Goal: Task Accomplishment & Management: Manage account settings

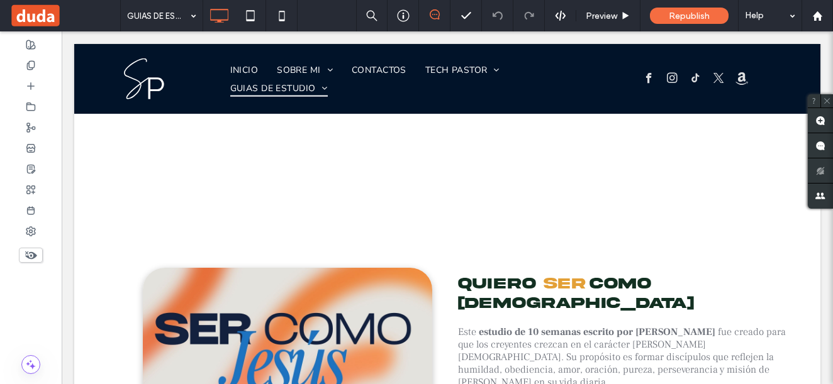
scroll to position [2076, 0]
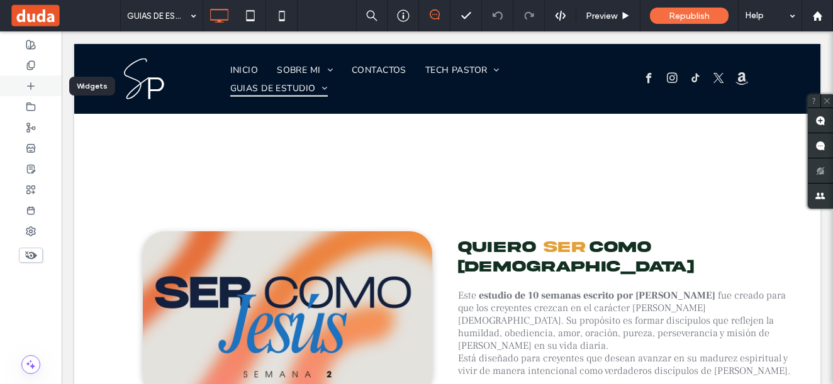
click at [28, 84] on icon at bounding box center [31, 86] width 10 height 10
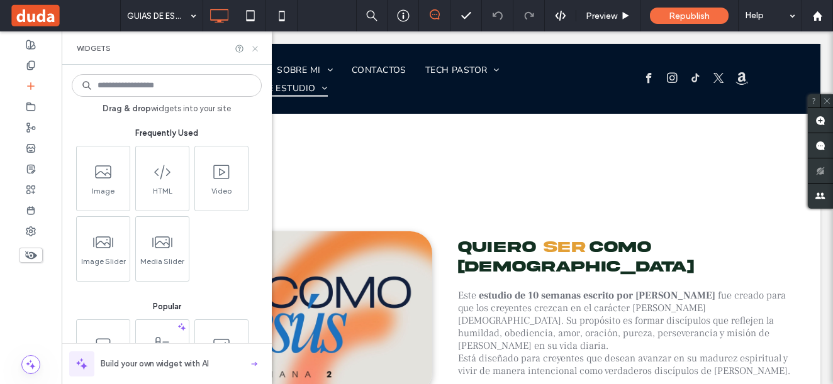
click at [259, 50] on icon at bounding box center [254, 48] width 9 height 9
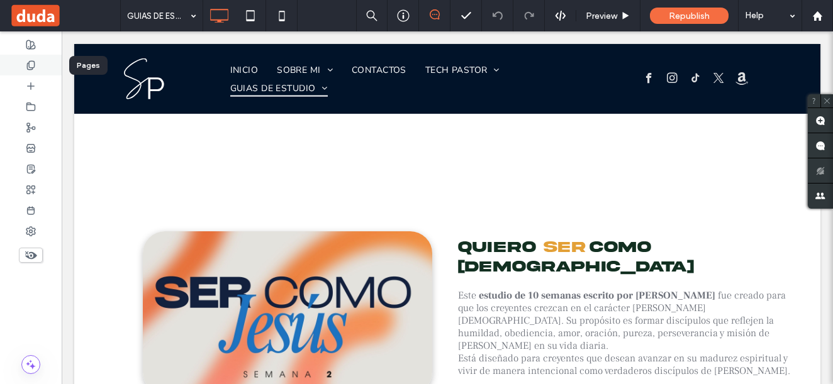
click at [26, 67] on icon at bounding box center [31, 65] width 10 height 10
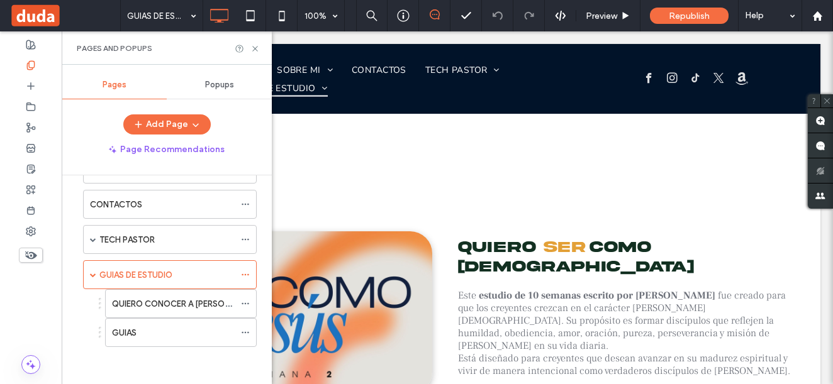
scroll to position [78, 0]
click at [164, 299] on label "QUIERO CONOCER A JESUS" at bounding box center [185, 303] width 147 height 22
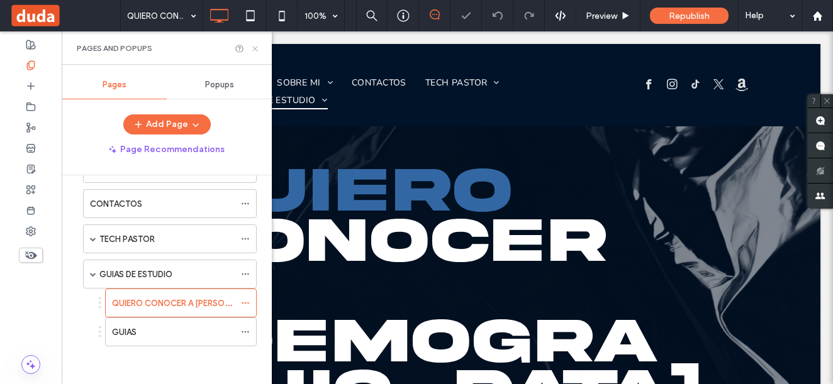
click at [254, 50] on icon at bounding box center [254, 48] width 9 height 9
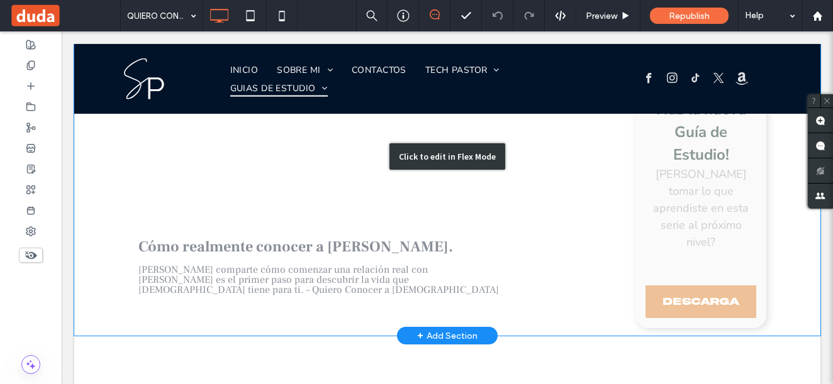
scroll to position [440, 0]
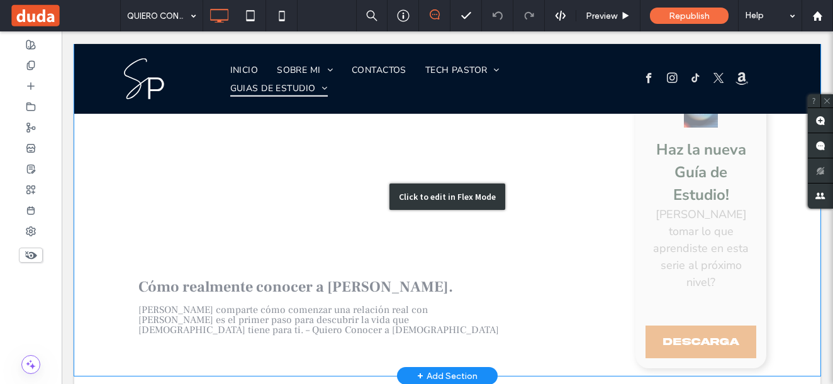
click at [681, 222] on div "Click to edit in Flex Mode" at bounding box center [447, 197] width 746 height 359
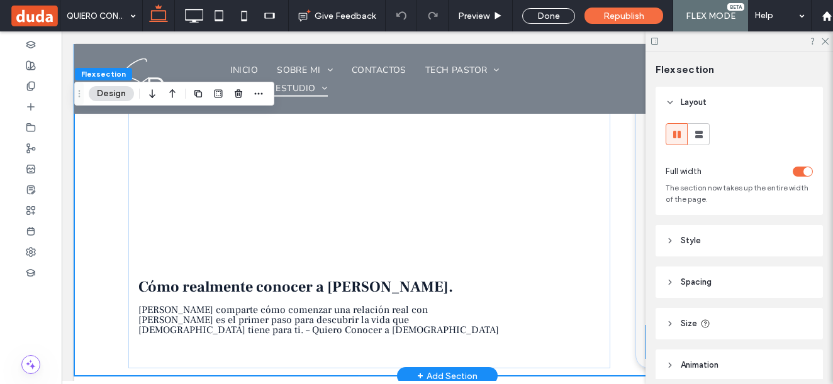
click at [645, 326] on link "Descarga" at bounding box center [700, 342] width 111 height 33
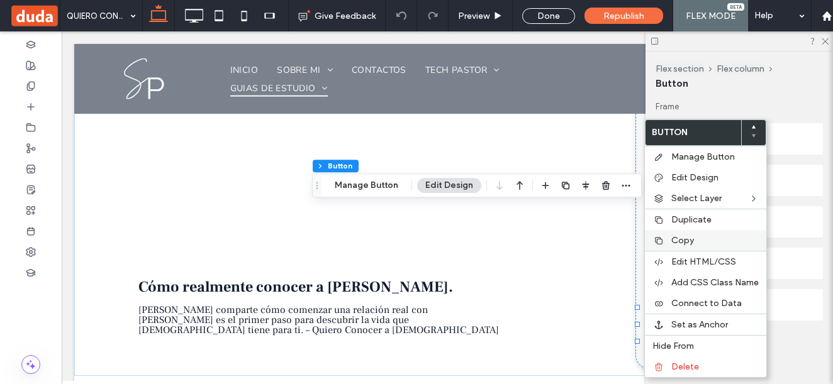
click at [679, 238] on span "Copy" at bounding box center [682, 240] width 23 height 11
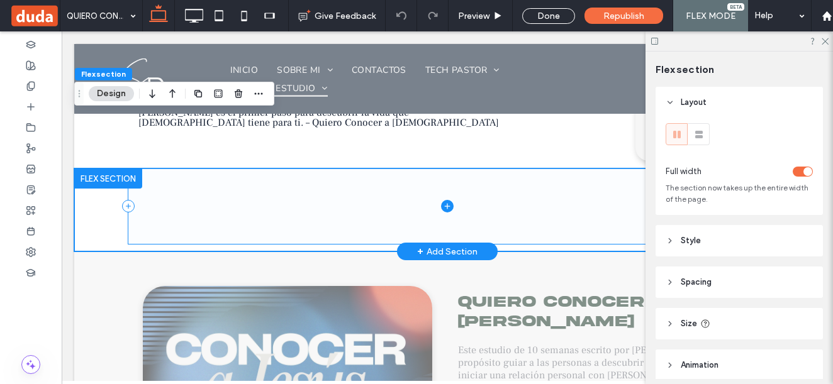
scroll to position [692, 0]
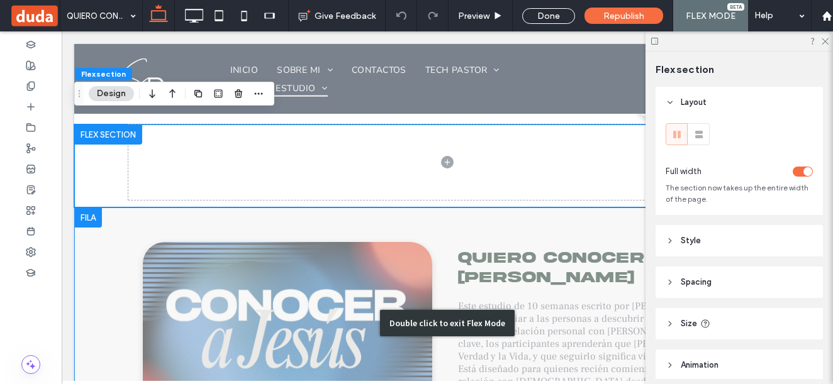
click at [106, 208] on div "Double click to exit Flex Mode" at bounding box center [447, 323] width 746 height 231
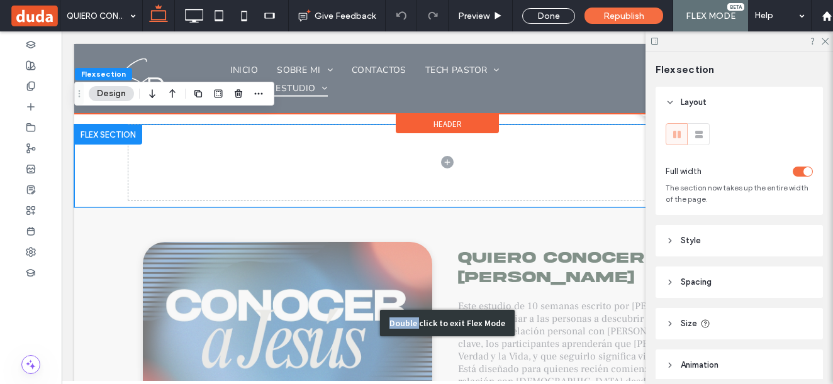
click at [105, 242] on div "Click To Paste" at bounding box center [273, 323] width 348 height 163
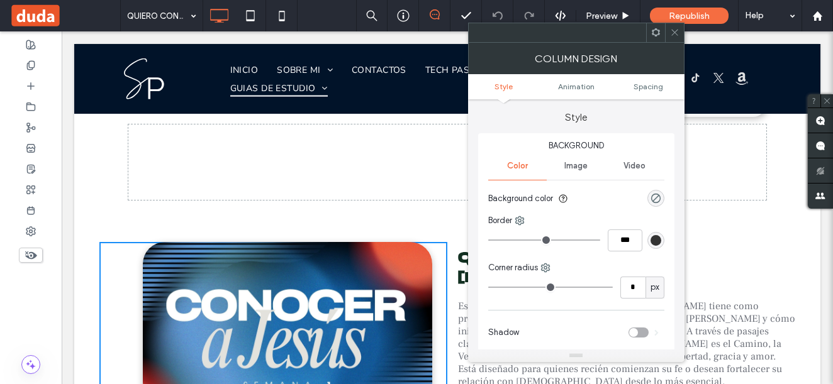
click at [754, 300] on p "Este estudio de 10 semanas escrito por Salomón Paredes tiene como propósito gui…" at bounding box center [626, 344] width 337 height 88
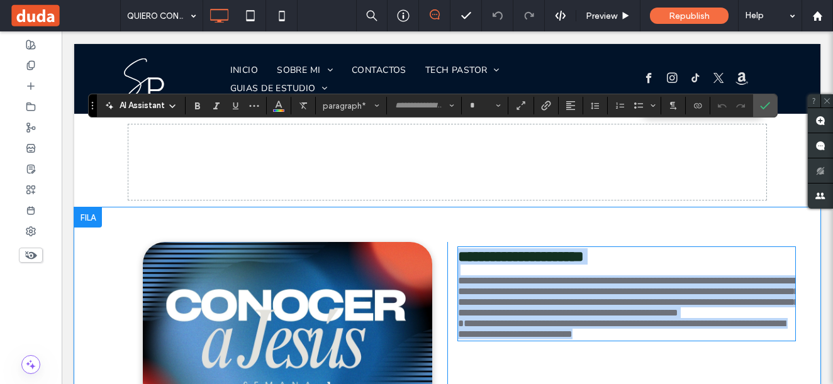
click at [487, 262] on div "**********" at bounding box center [621, 323] width 348 height 163
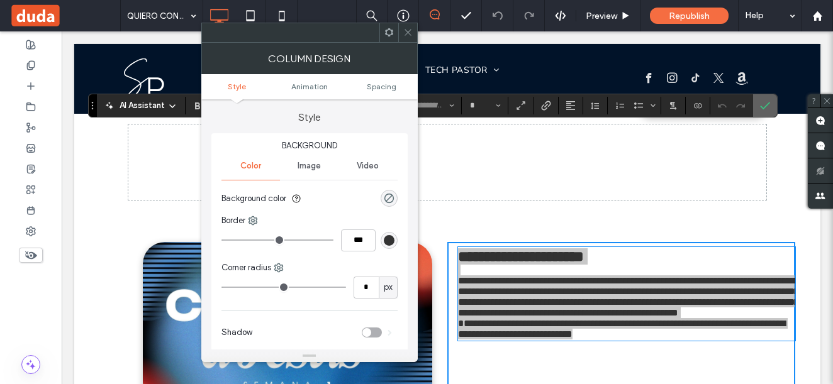
click at [770, 110] on label "Confirm" at bounding box center [764, 105] width 19 height 23
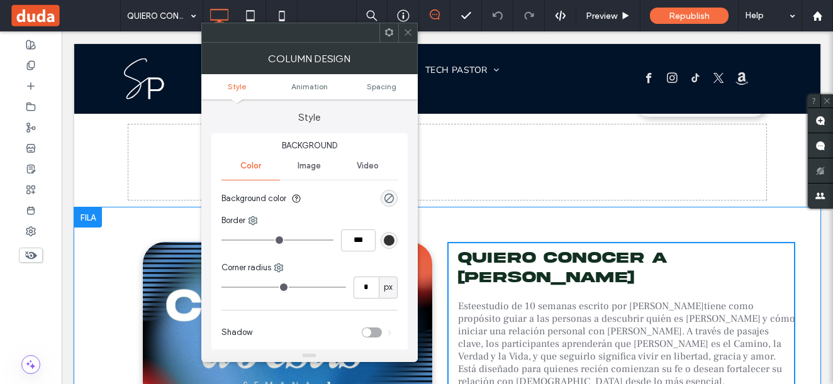
click at [512, 260] on div "Quiero conocer a Jesus Este estudio de 10 semanas escrito por Salomón Paredes t…" at bounding box center [621, 323] width 348 height 163
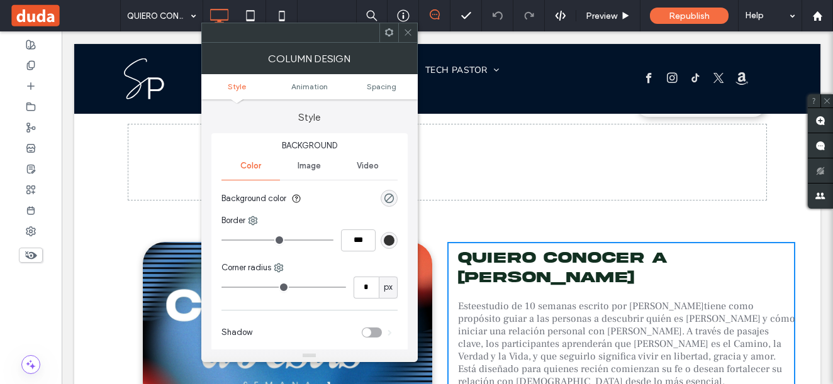
click at [407, 32] on icon at bounding box center [407, 32] width 9 height 9
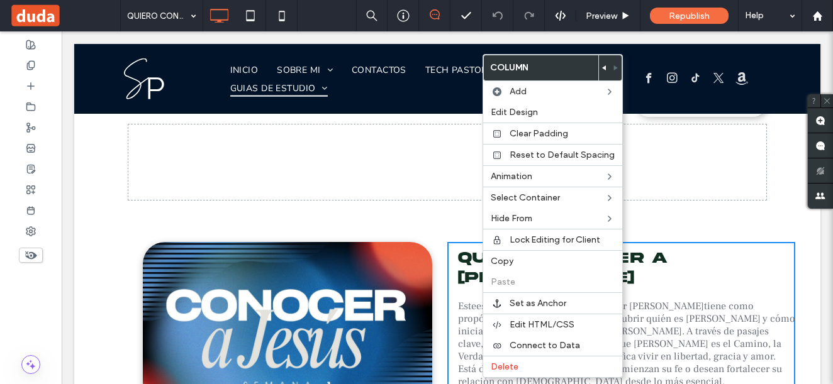
click at [643, 278] on div "Quiero conocer a Jesus Este estudio de 10 semanas escrito por Salomón Paredes t…" at bounding box center [621, 323] width 348 height 163
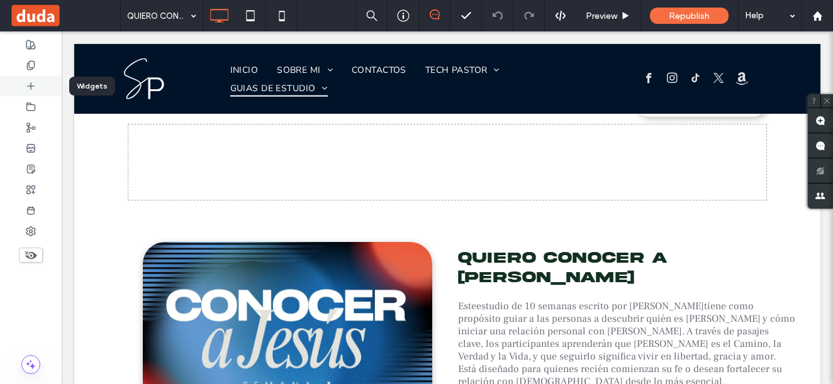
click at [27, 79] on div at bounding box center [31, 85] width 62 height 21
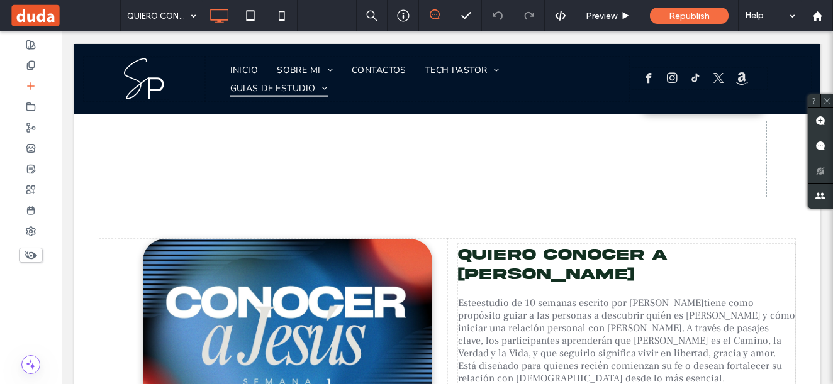
scroll to position [730, 0]
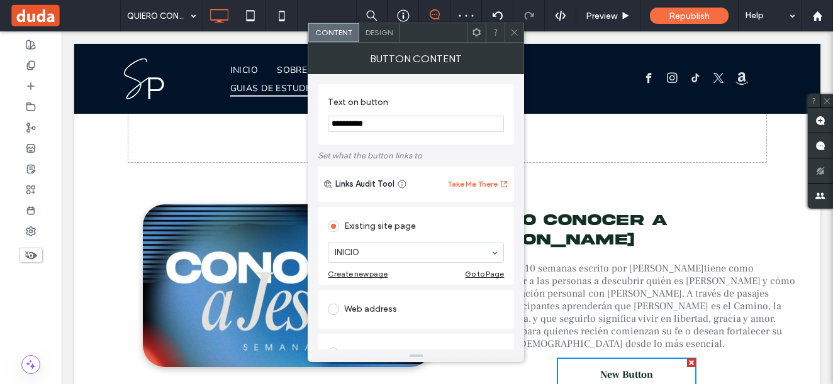
click at [516, 33] on icon at bounding box center [513, 32] width 9 height 9
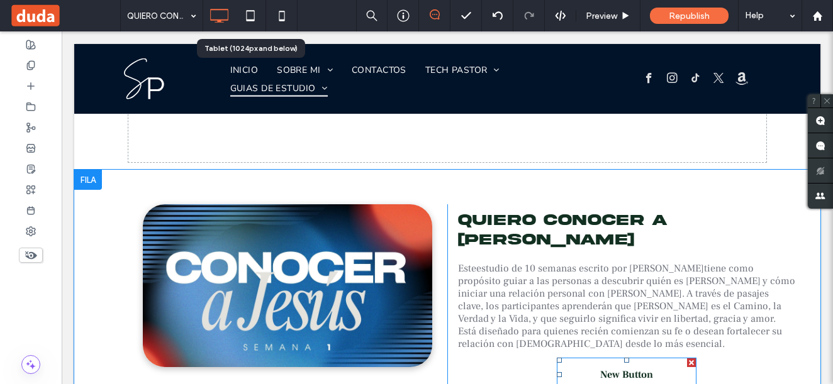
click at [600, 369] on span "New Button" at bounding box center [626, 375] width 53 height 13
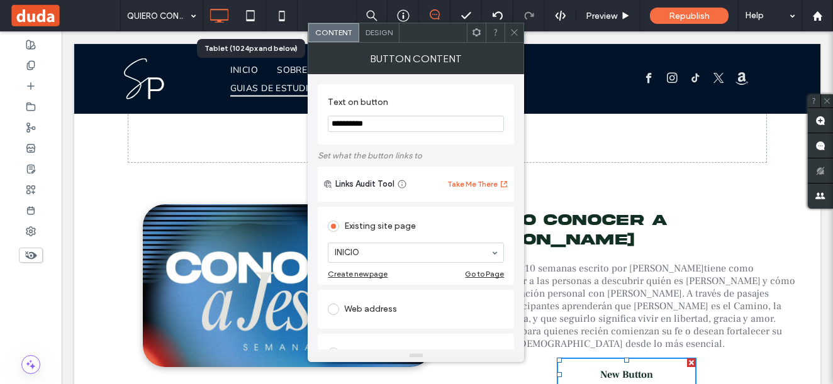
click at [520, 30] on div at bounding box center [513, 32] width 19 height 19
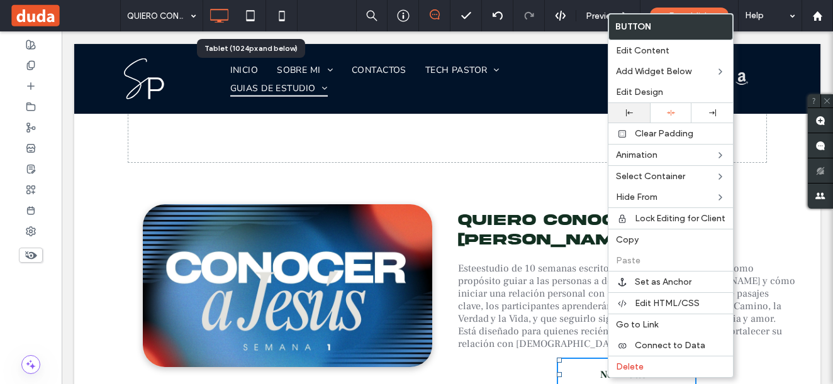
click at [625, 109] on div at bounding box center [629, 112] width 42 height 19
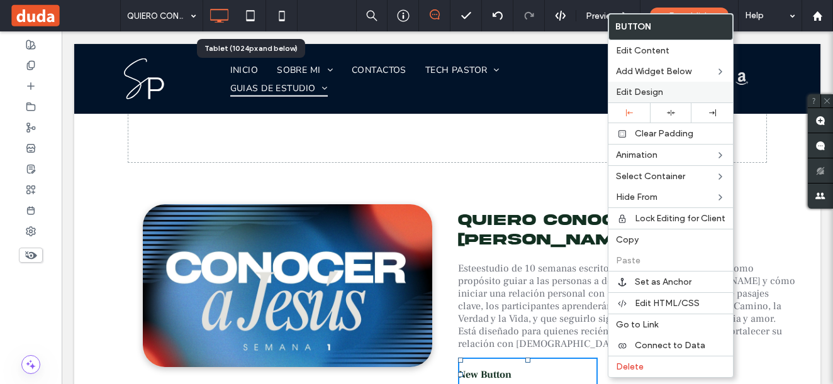
click at [645, 84] on div "Edit Design" at bounding box center [670, 92] width 125 height 21
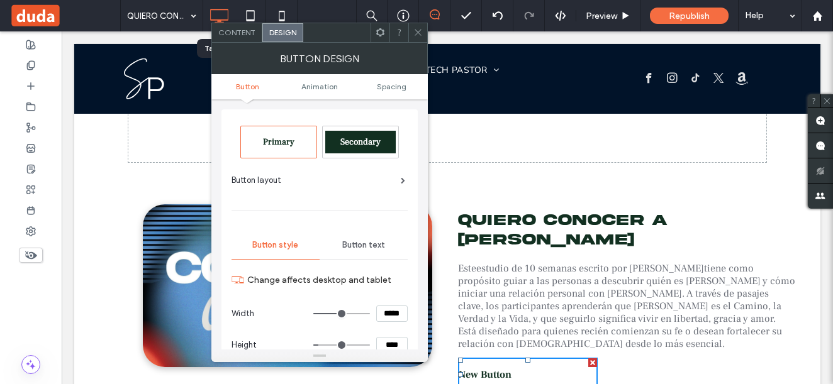
click at [645, 84] on div at bounding box center [447, 79] width 746 height 70
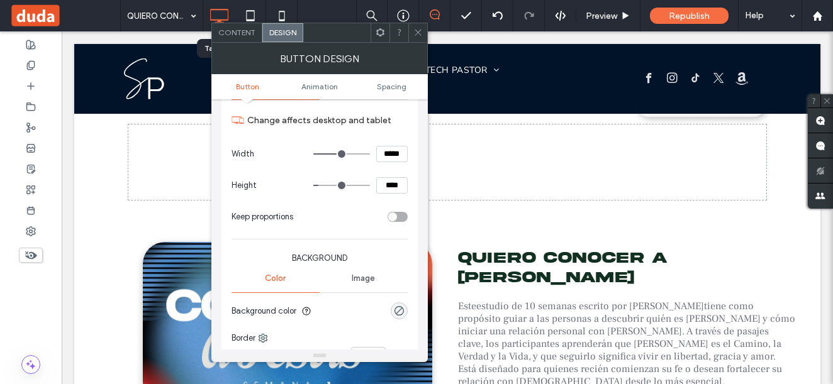
scroll to position [189, 0]
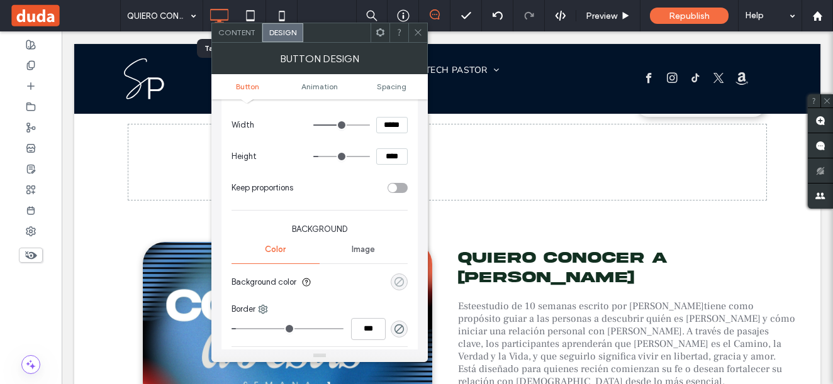
click at [403, 282] on div "rgba(0, 0, 0, 0)" at bounding box center [399, 282] width 11 height 11
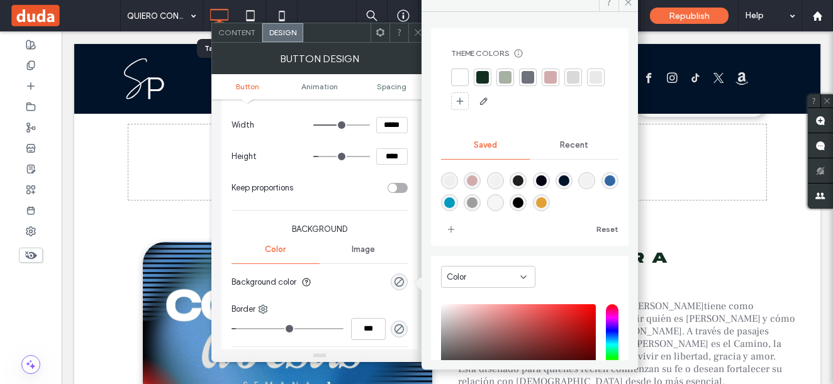
click at [477, 178] on div "rgba(210,172,172,1)" at bounding box center [472, 180] width 11 height 11
type input "*******"
type input "***"
type input "****"
click at [550, 198] on div "rgba(227,160,55,1)" at bounding box center [541, 202] width 17 height 17
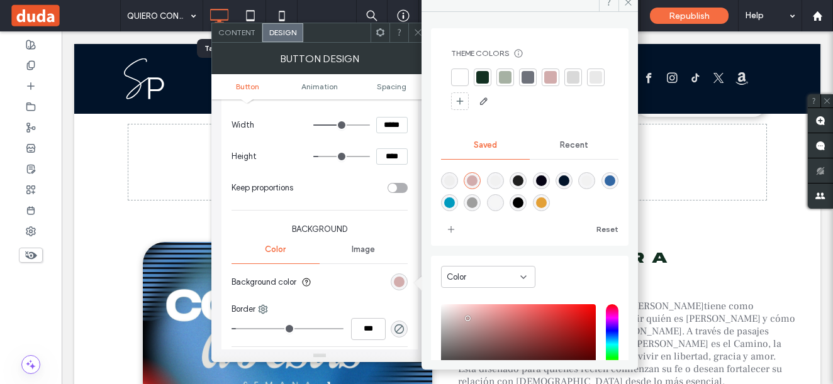
type input "*******"
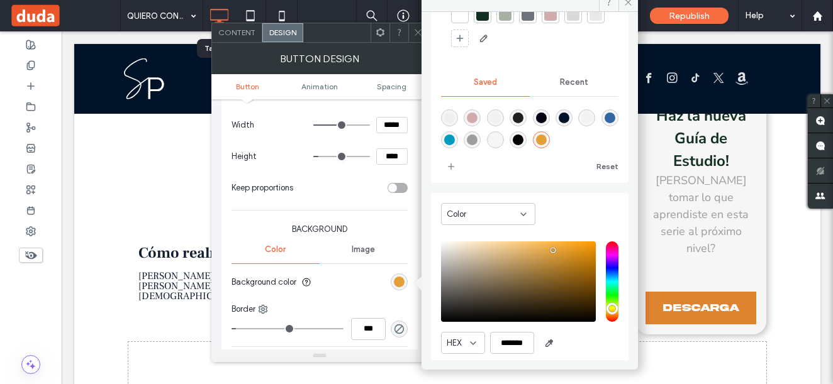
scroll to position [503, 0]
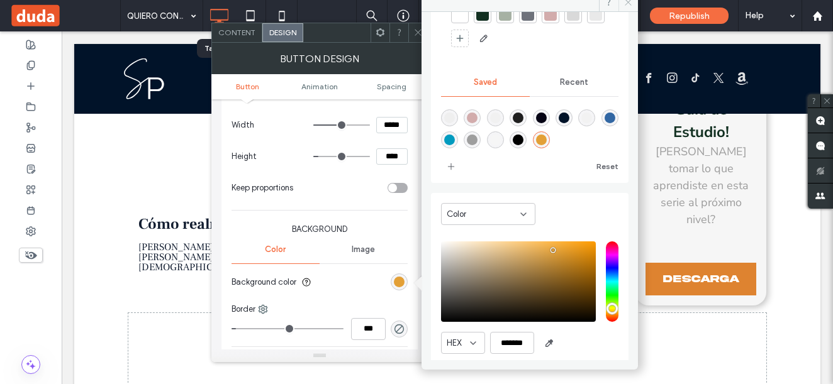
click at [631, 6] on icon at bounding box center [627, 1] width 9 height 9
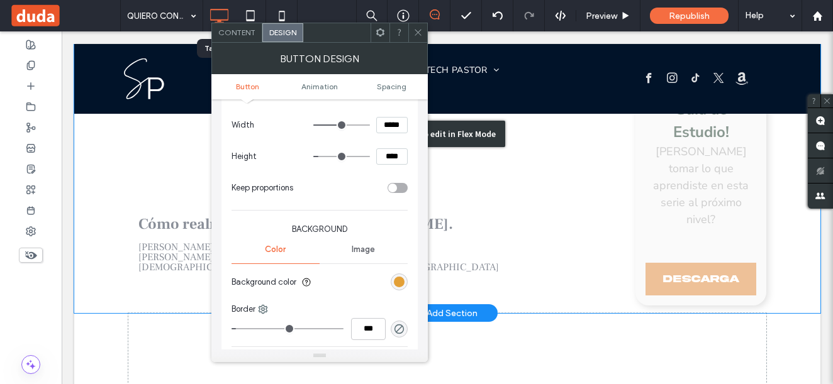
click at [669, 158] on div "Click to edit in Flex Mode" at bounding box center [447, 134] width 746 height 359
click at [669, 274] on span "Descarga" at bounding box center [701, 279] width 76 height 11
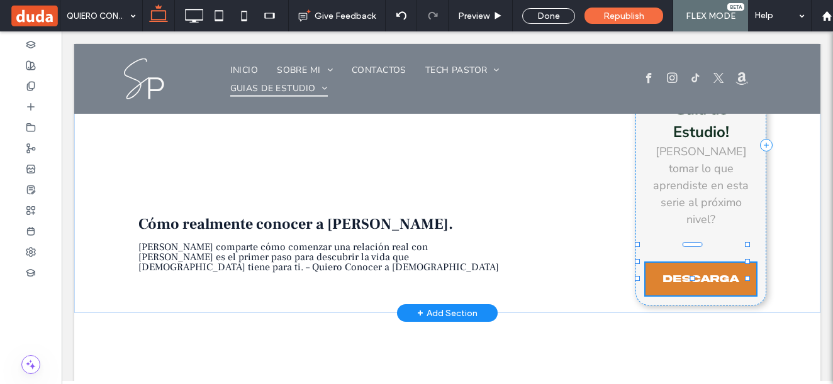
click at [669, 158] on label "Set what the button links to" at bounding box center [712, 156] width 196 height 22
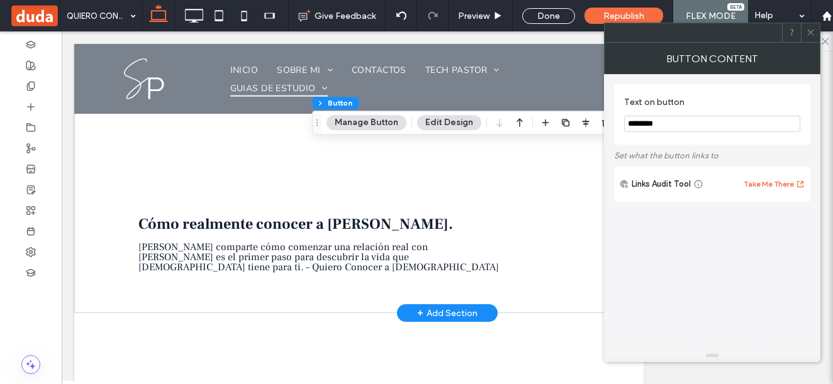
click at [669, 158] on label "Set what the button links to" at bounding box center [712, 156] width 196 height 22
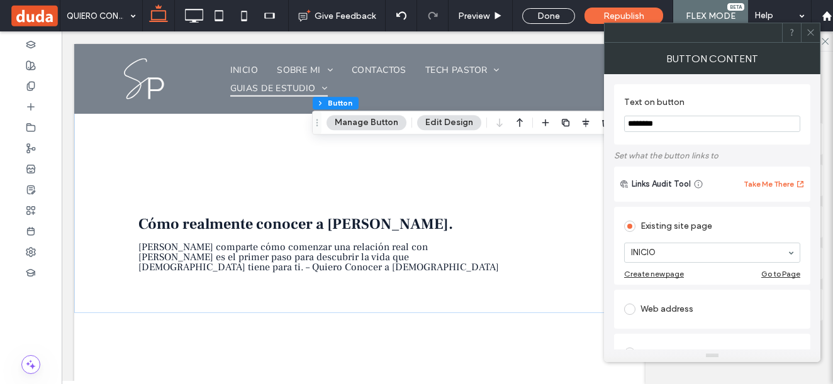
click at [805, 27] on div at bounding box center [810, 32] width 19 height 19
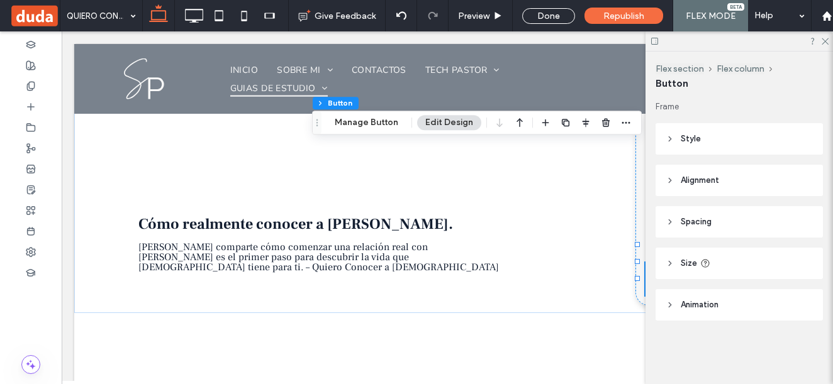
click at [701, 147] on header "Style" at bounding box center [738, 138] width 167 height 31
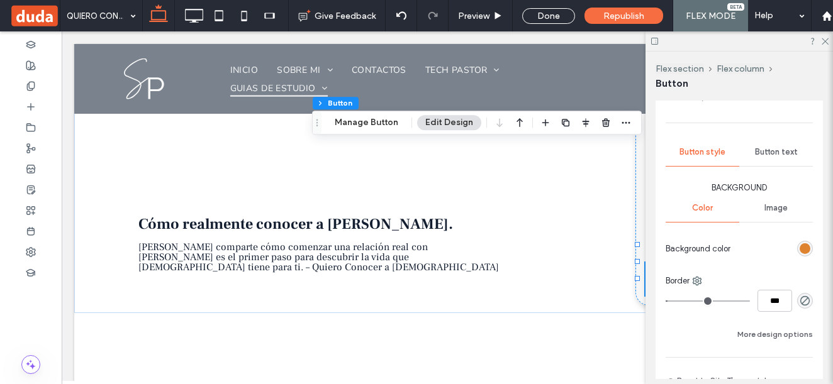
scroll to position [126, 0]
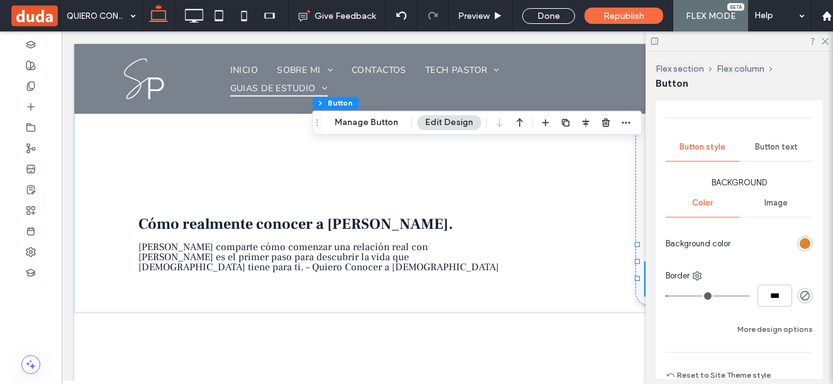
click at [799, 238] on div "rgb(222, 131, 48)" at bounding box center [805, 244] width 16 height 16
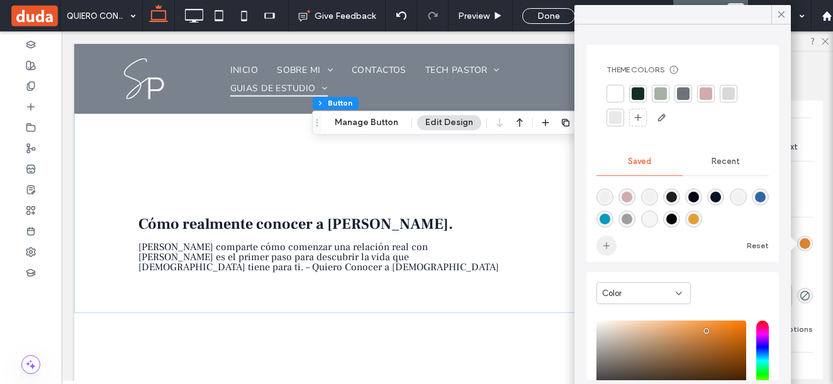
click at [610, 247] on icon "add color" at bounding box center [606, 246] width 10 height 10
click at [781, 8] on span at bounding box center [781, 14] width 11 height 19
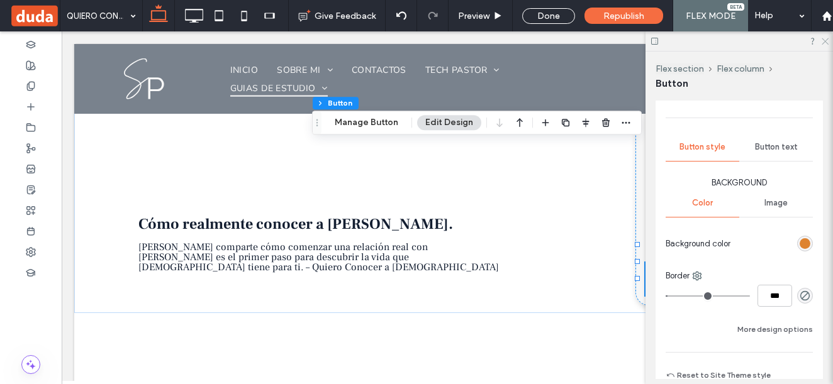
click at [826, 36] on icon at bounding box center [824, 40] width 8 height 8
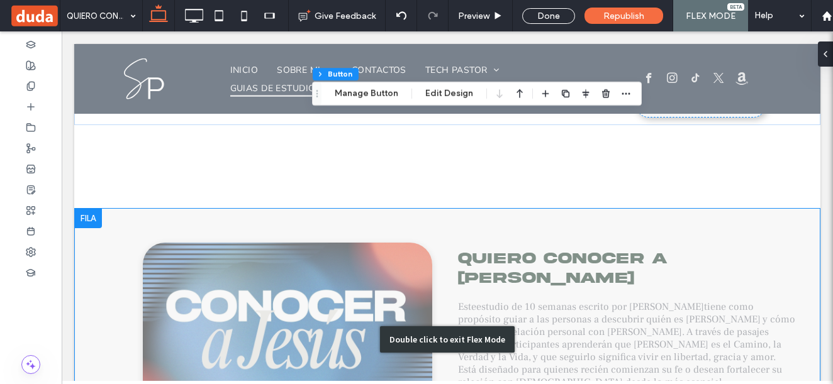
scroll to position [692, 0]
click at [544, 230] on div "Double click to exit Flex Mode" at bounding box center [447, 339] width 746 height 262
click at [544, 228] on div "Double click to exit Flex Mode" at bounding box center [447, 339] width 746 height 262
click at [544, 300] on span "tiene como propósito guiar a las personas a descubrir quién es Jesús y cómo ini…" at bounding box center [626, 344] width 337 height 88
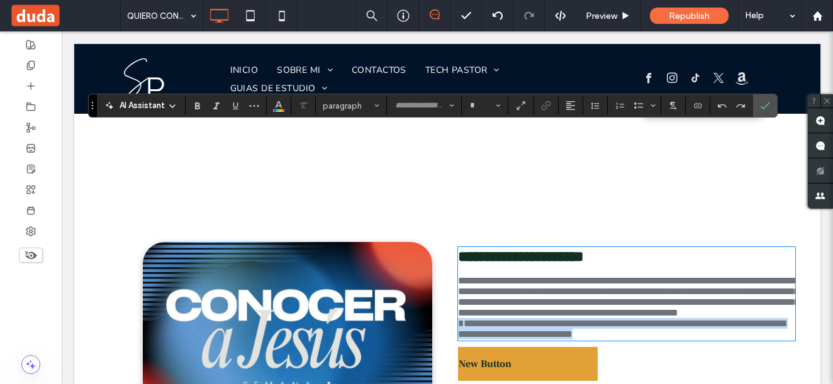
type input "**********"
type input "**"
click at [564, 347] on link "New Button" at bounding box center [528, 364] width 140 height 34
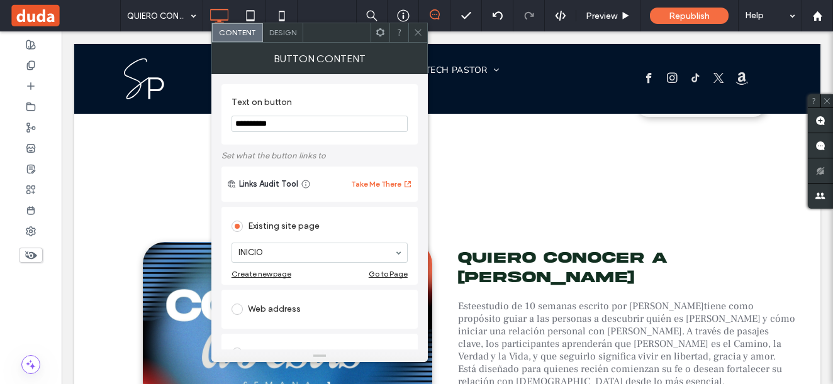
click at [288, 30] on span "Design" at bounding box center [282, 32] width 27 height 9
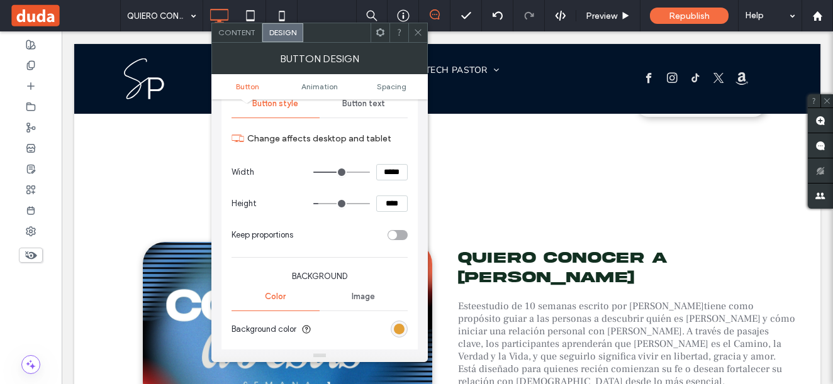
scroll to position [189, 0]
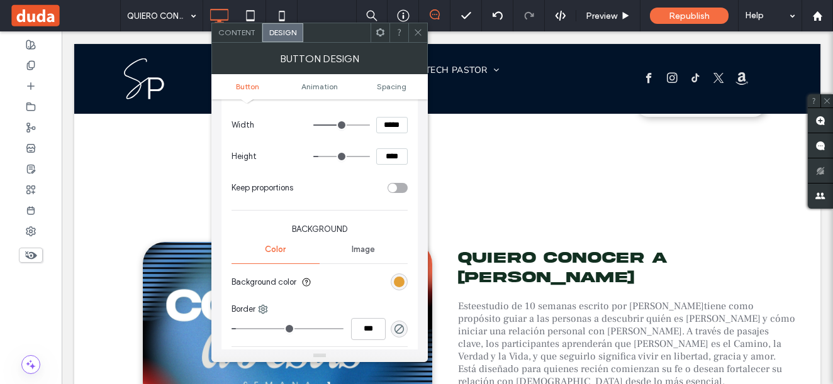
click at [406, 284] on div "rgb(227, 160, 55)" at bounding box center [399, 282] width 17 height 17
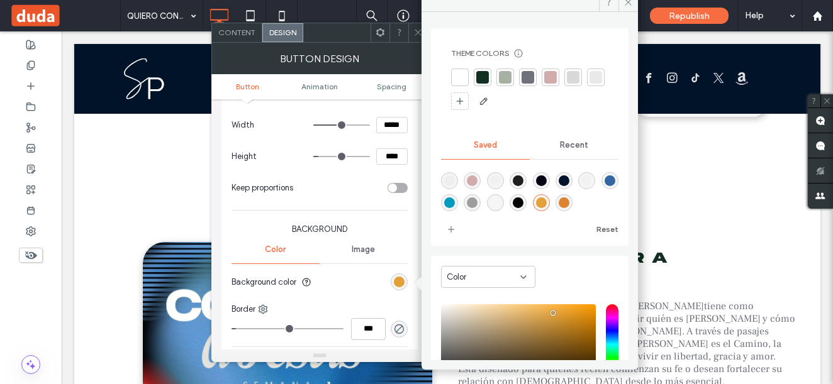
click at [569, 199] on div "rgba(222,131,48,1)" at bounding box center [564, 202] width 11 height 11
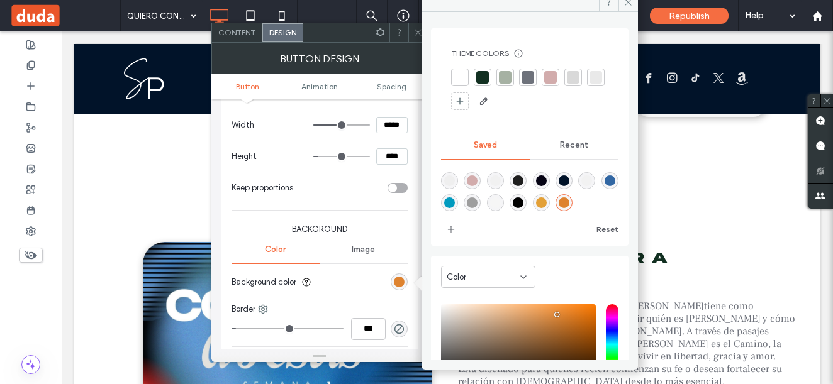
type input "*******"
click at [628, 7] on span at bounding box center [627, 1] width 19 height 19
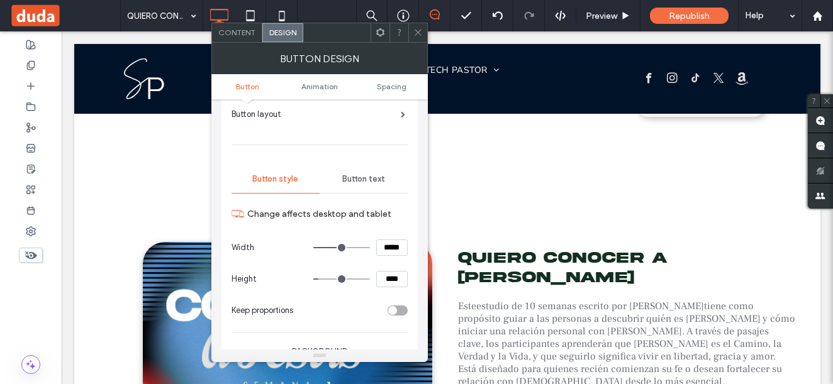
scroll to position [63, 0]
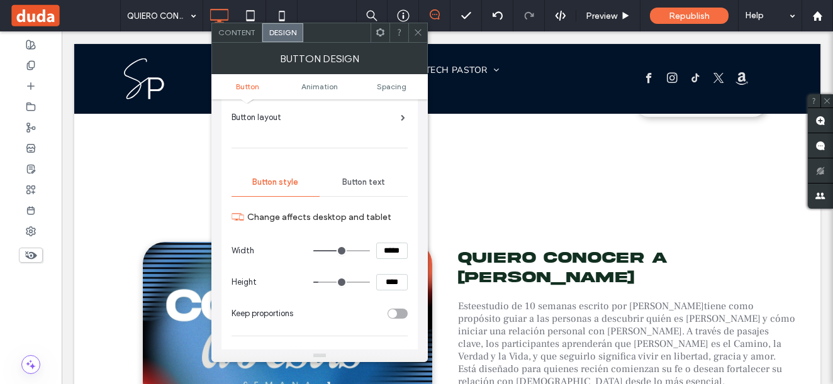
click at [360, 184] on span "Button text" at bounding box center [363, 182] width 43 height 10
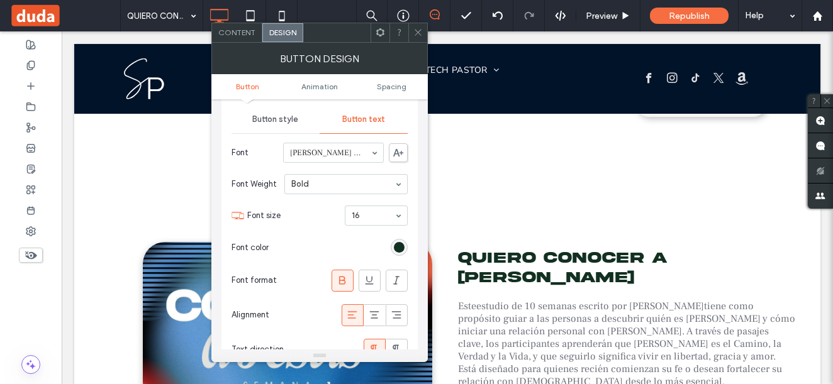
scroll to position [189, 0]
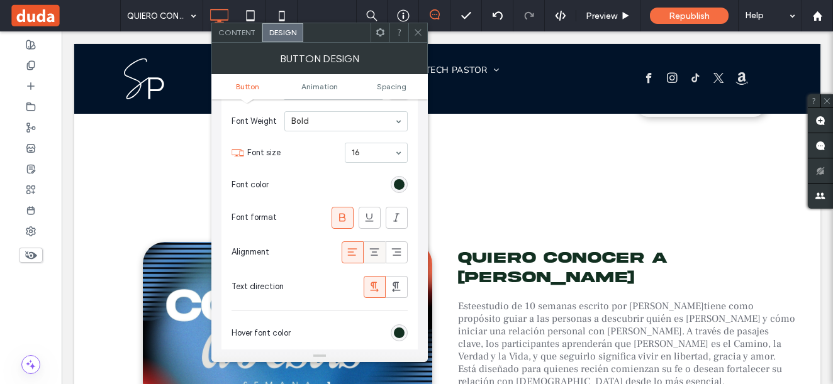
click at [374, 255] on use at bounding box center [374, 252] width 9 height 8
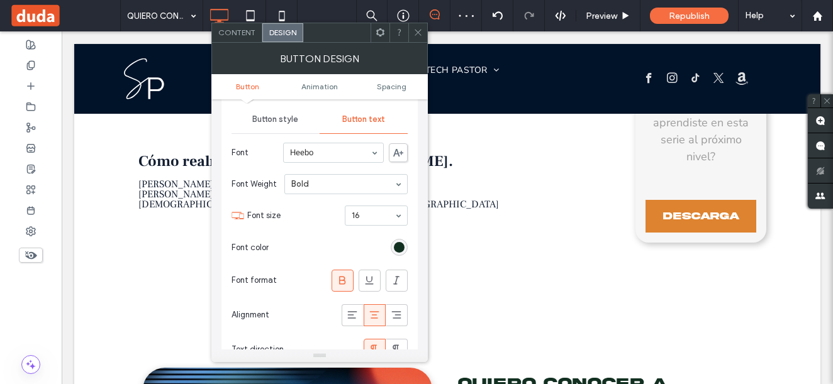
scroll to position [629, 0]
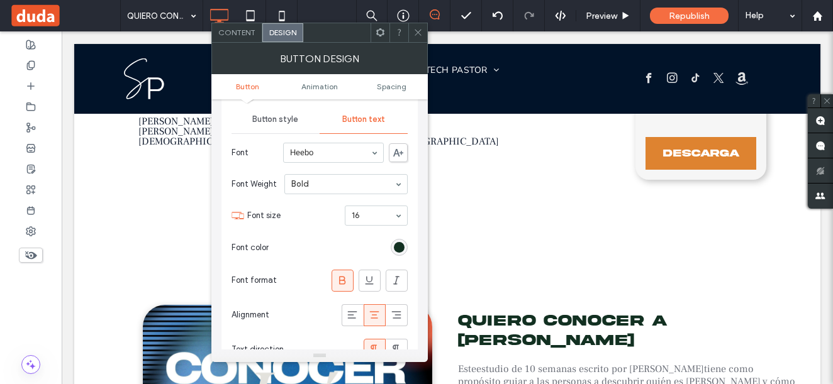
click at [326, 151] on input at bounding box center [330, 152] width 81 height 9
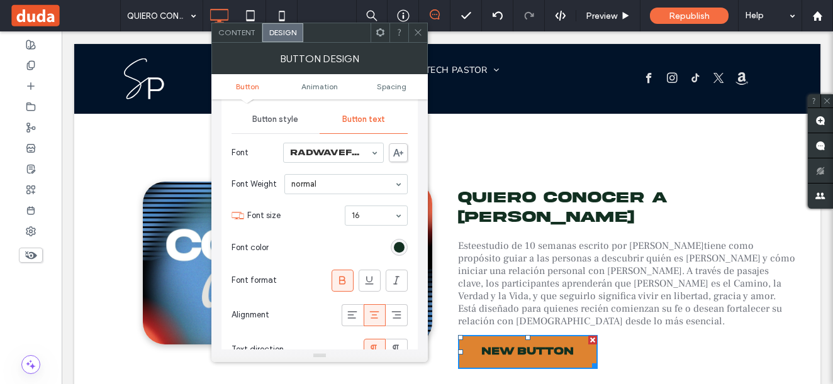
scroll to position [755, 0]
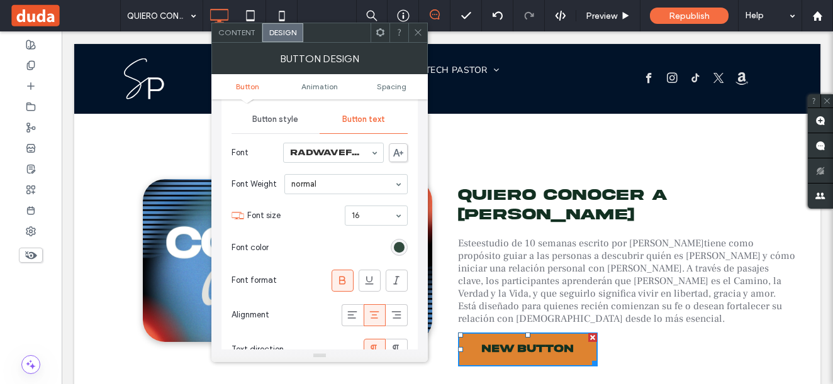
click at [399, 245] on div "rgb(18, 48, 33)" at bounding box center [399, 247] width 11 height 11
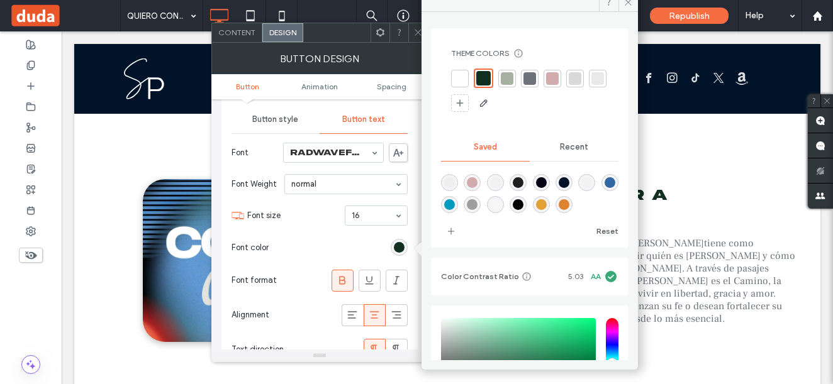
click at [457, 78] on div at bounding box center [459, 78] width 13 height 13
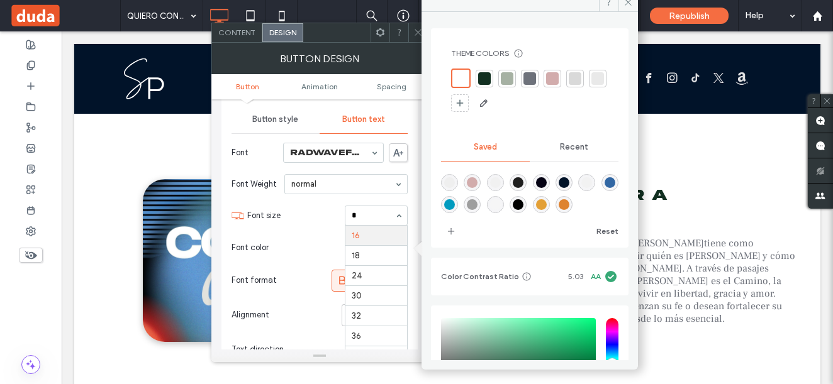
type input "**"
click at [631, 6] on icon at bounding box center [627, 1] width 9 height 9
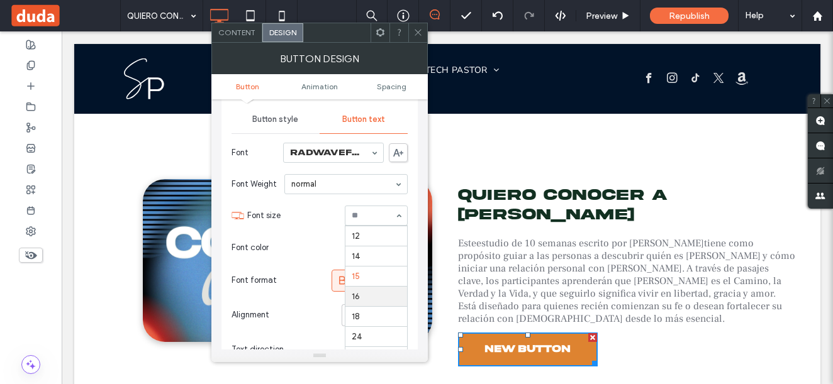
scroll to position [58, 0]
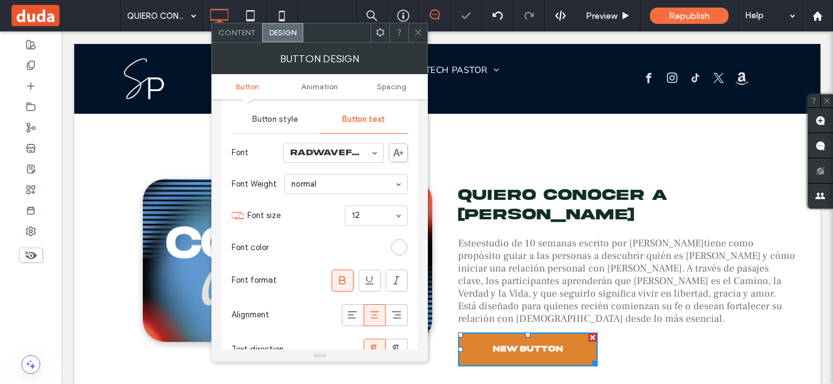
click at [422, 36] on icon at bounding box center [417, 32] width 9 height 9
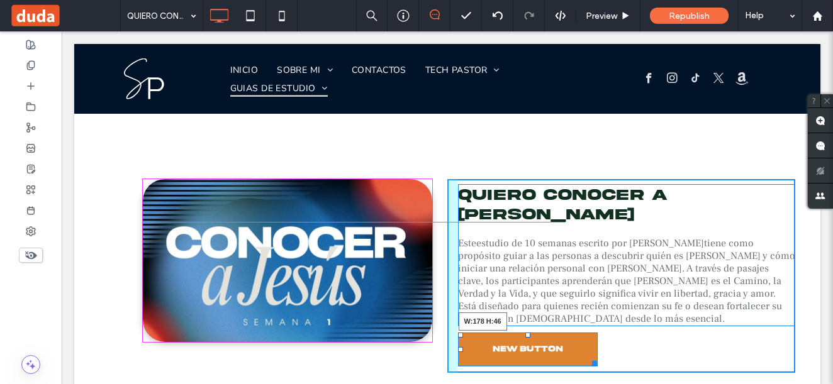
drag, startPoint x: 589, startPoint y: 224, endPoint x: 580, endPoint y: 259, distance: 35.9
click at [587, 357] on div at bounding box center [591, 361] width 9 height 9
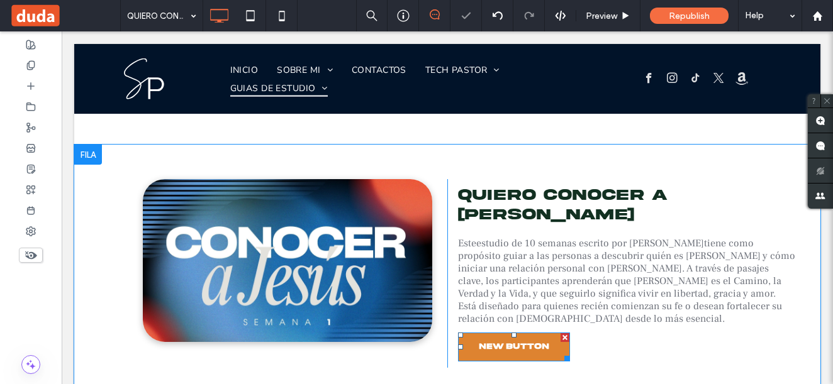
click at [504, 333] on link "New Button" at bounding box center [514, 347] width 112 height 29
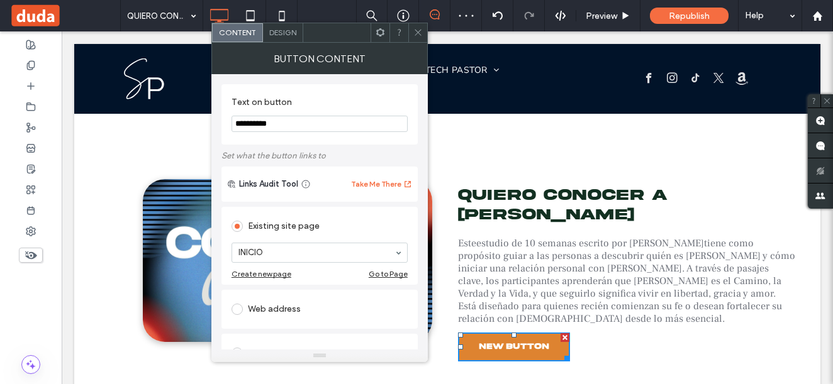
click at [318, 124] on input "**********" at bounding box center [319, 124] width 176 height 16
type input "*********"
click at [416, 33] on icon at bounding box center [417, 32] width 9 height 9
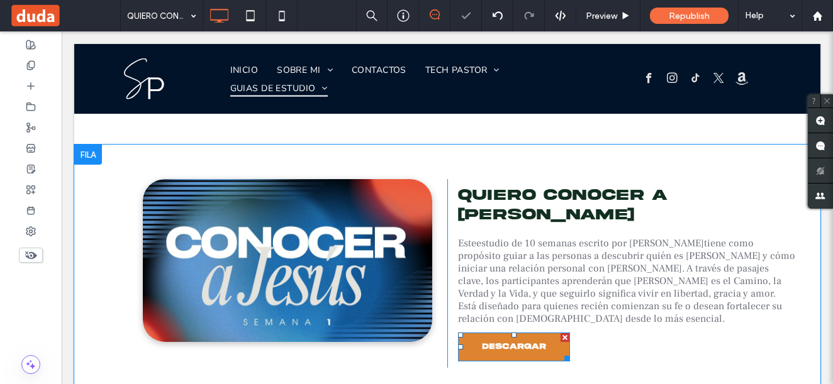
scroll to position [692, 0]
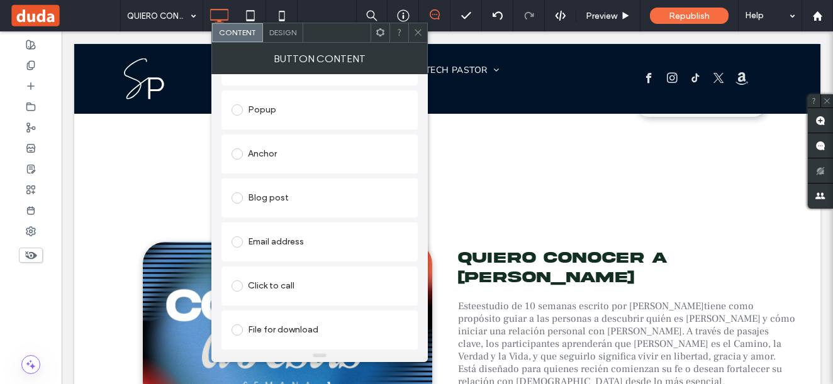
scroll to position [244, 0]
click at [240, 334] on span at bounding box center [236, 330] width 11 height 11
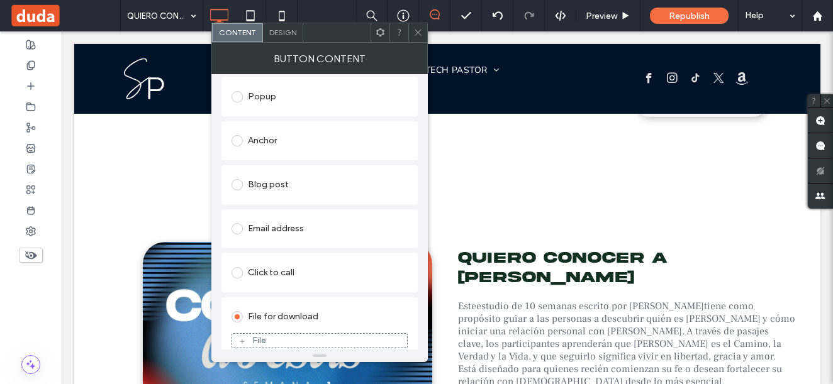
scroll to position [230, 0]
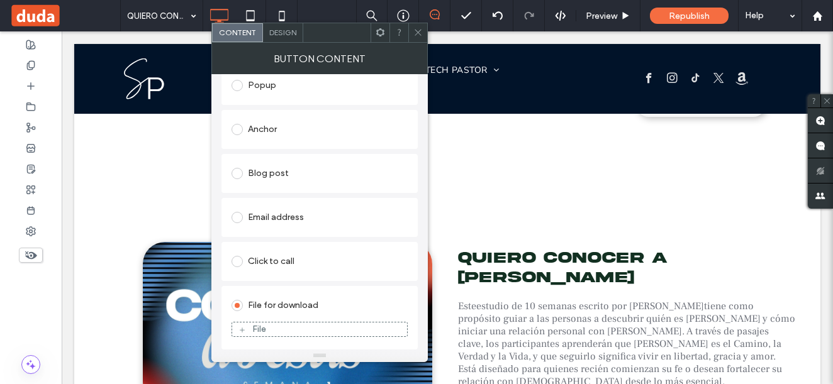
click at [260, 330] on div "File" at bounding box center [259, 329] width 14 height 11
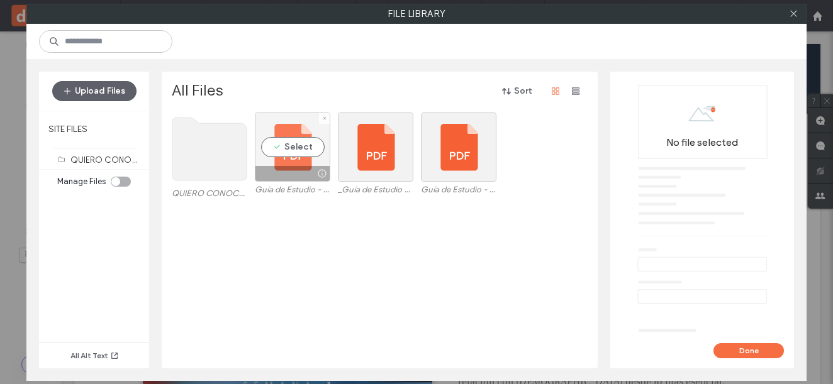
click at [317, 147] on div "Select" at bounding box center [292, 147] width 75 height 69
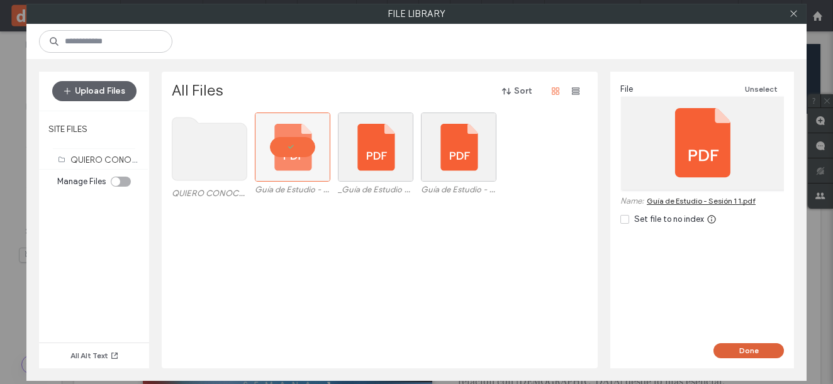
click at [762, 350] on button "Done" at bounding box center [748, 350] width 70 height 15
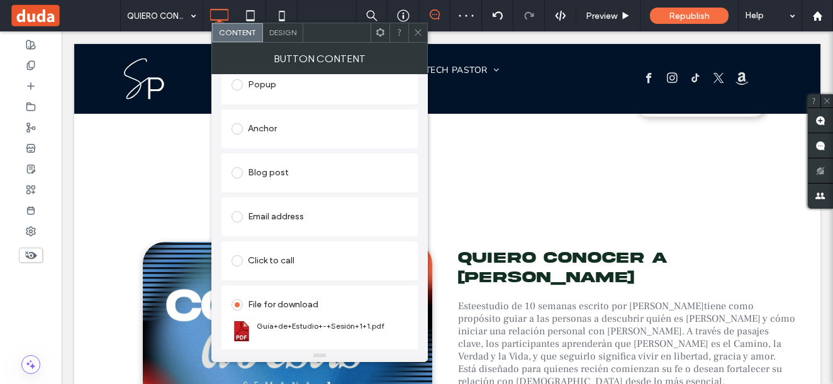
click at [416, 37] on span at bounding box center [417, 32] width 9 height 19
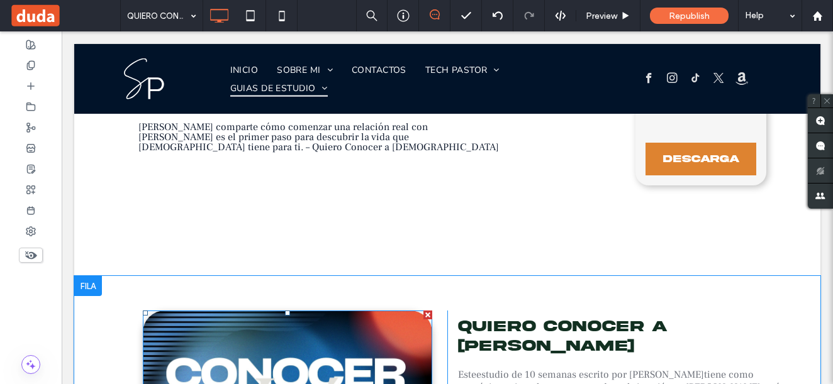
scroll to position [692, 0]
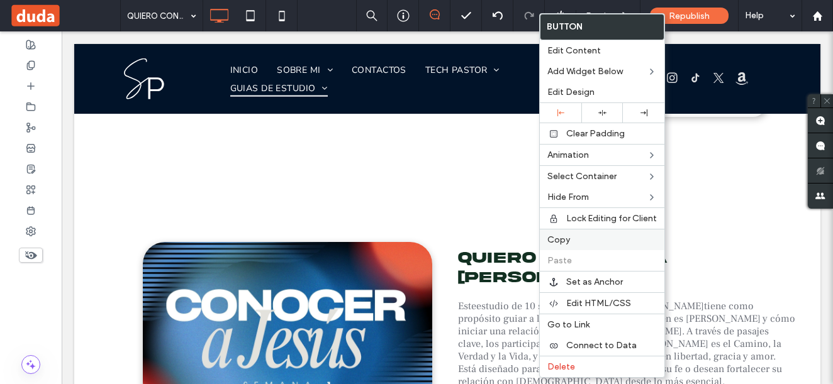
click at [553, 244] on span "Copy" at bounding box center [558, 240] width 23 height 11
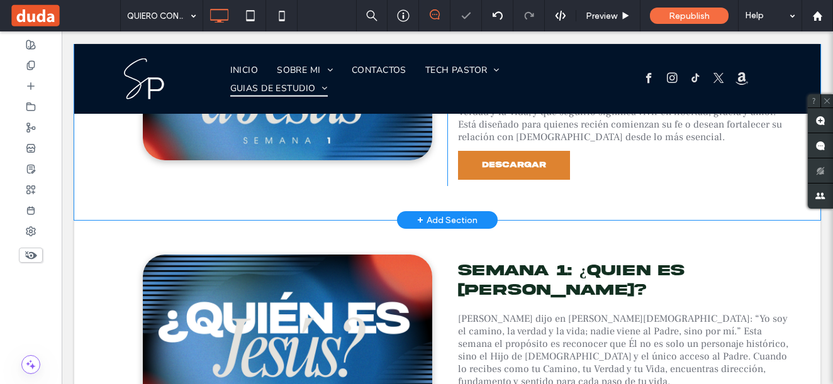
scroll to position [943, 0]
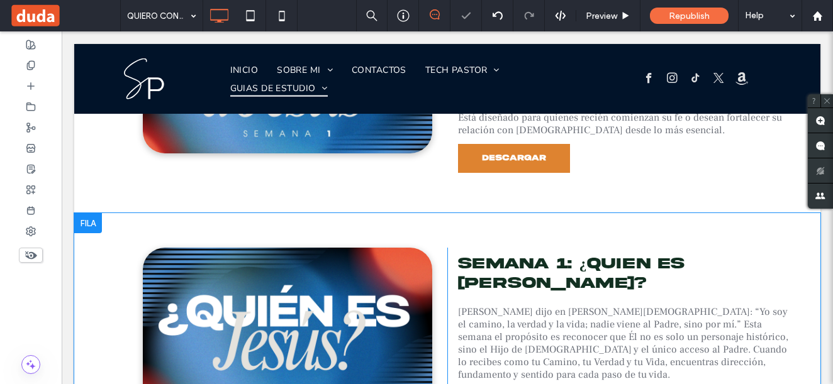
click at [511, 248] on div "Semana 1: ¿Quien es Jesus? Jesús dijo en Juan 14:6: “Yo soy el camino, la verda…" at bounding box center [621, 329] width 348 height 163
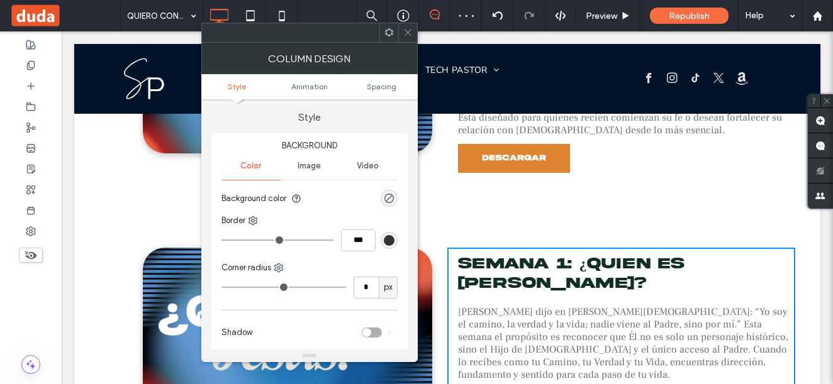
click at [407, 34] on icon at bounding box center [407, 32] width 9 height 9
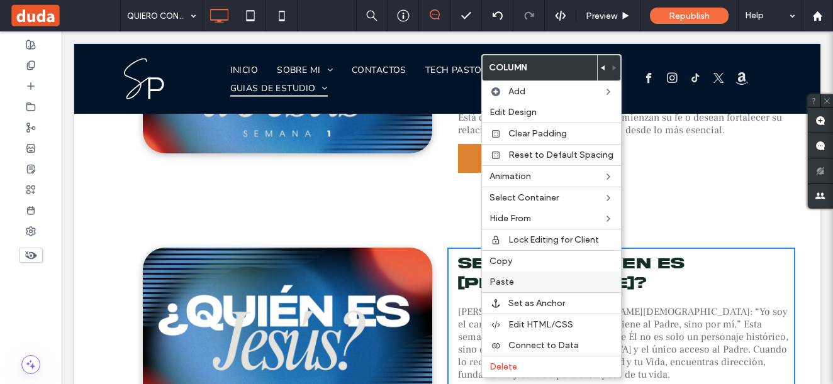
click at [504, 274] on div "Paste" at bounding box center [551, 282] width 139 height 21
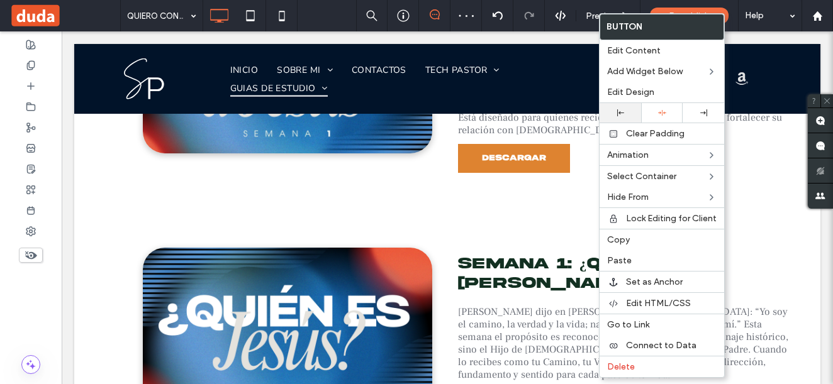
click at [630, 107] on div at bounding box center [620, 112] width 42 height 19
drag, startPoint x: 526, startPoint y: 262, endPoint x: 520, endPoint y: 261, distance: 7.0
click at [526, 262] on div "Semana 1: ¿Quien es Jesus? Jesús dijo en Juan 14:6: “Yo soy el camino, la verda…" at bounding box center [621, 336] width 348 height 176
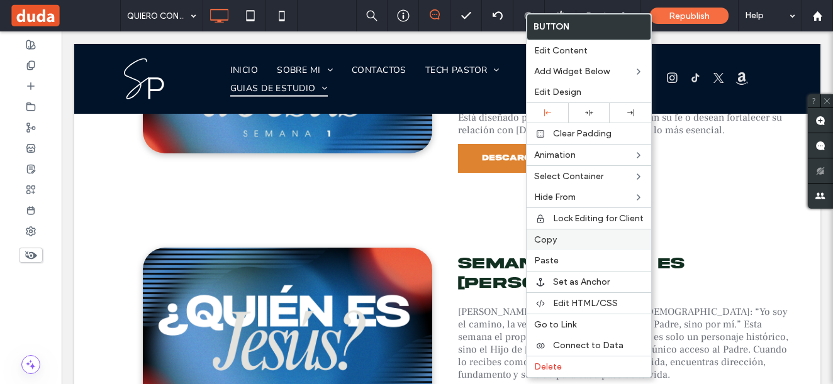
click at [550, 244] on span "Copy" at bounding box center [545, 240] width 23 height 11
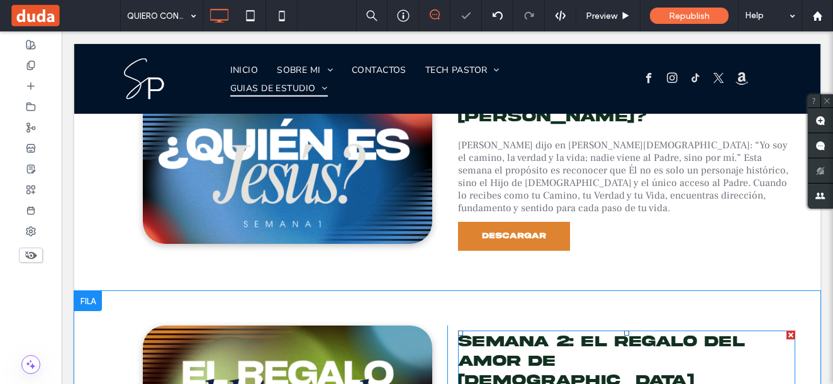
scroll to position [1132, 0]
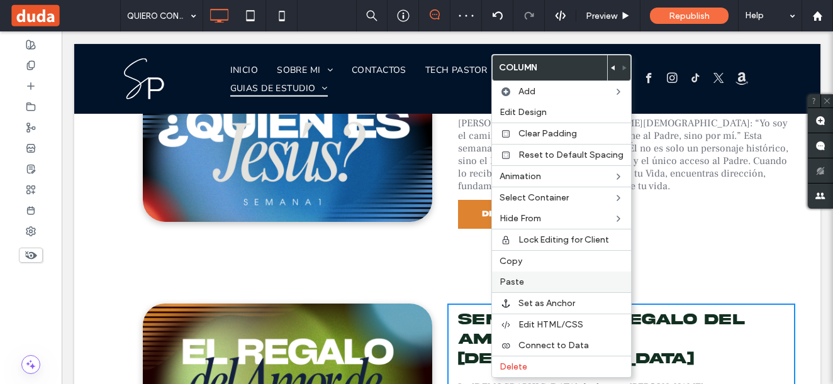
click at [524, 281] on label "Paste" at bounding box center [561, 282] width 124 height 11
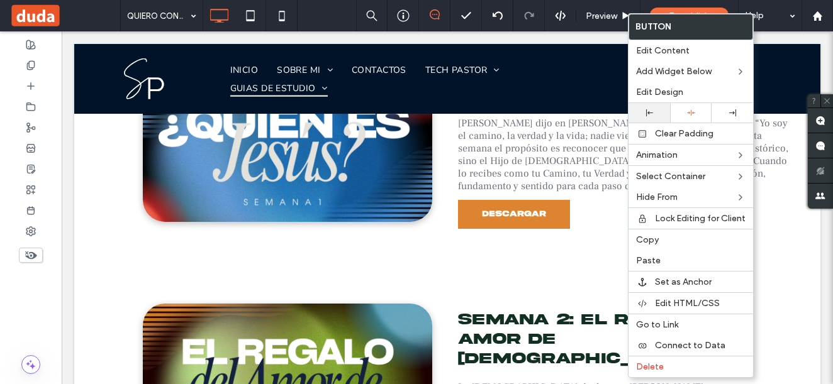
click at [657, 104] on div at bounding box center [649, 112] width 42 height 19
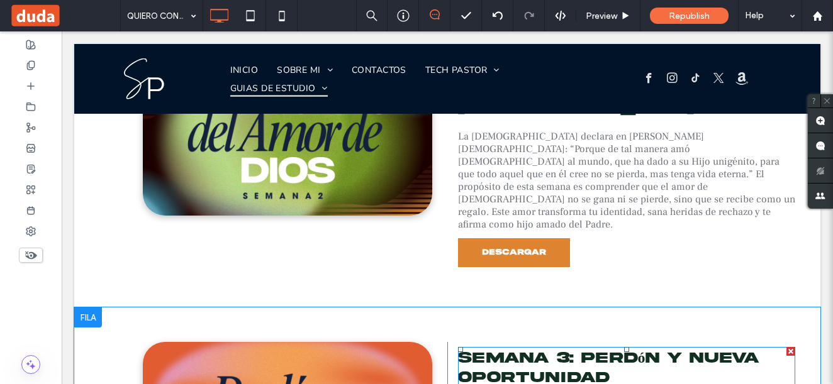
scroll to position [1384, 0]
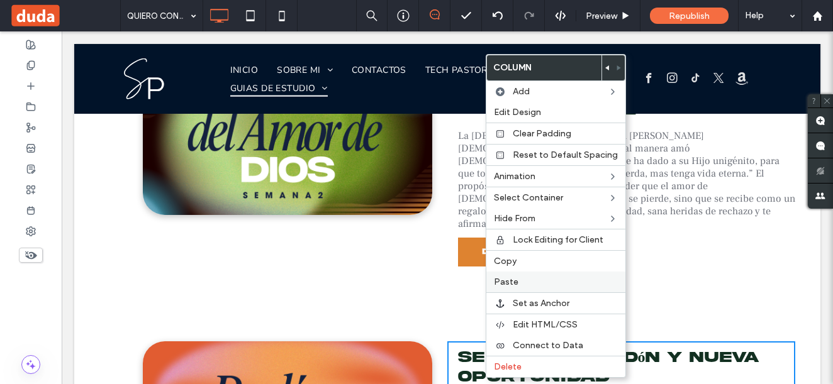
click at [523, 281] on label "Paste" at bounding box center [556, 282] width 124 height 11
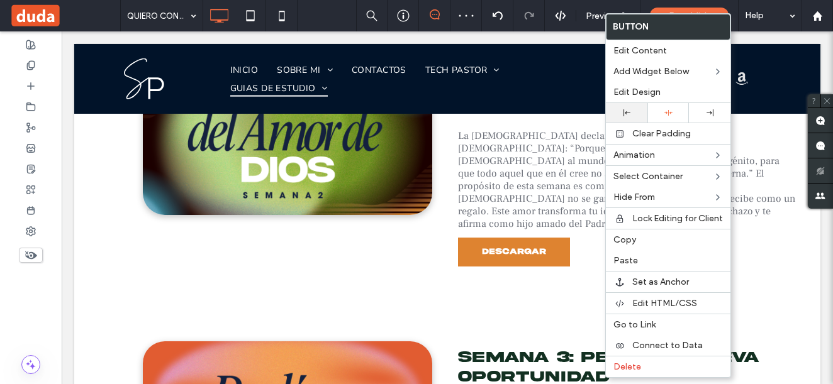
click at [637, 109] on div at bounding box center [626, 112] width 29 height 7
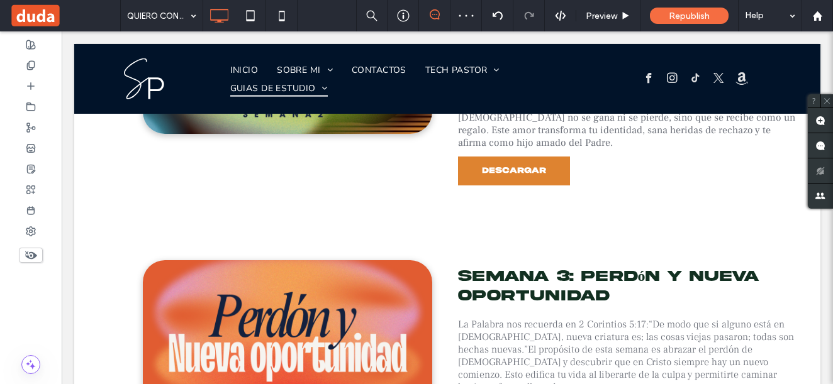
scroll to position [1572, 0]
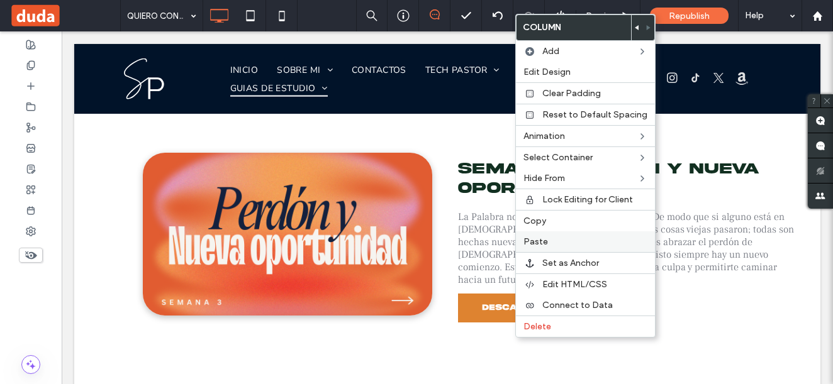
click at [542, 242] on span "Paste" at bounding box center [535, 241] width 25 height 11
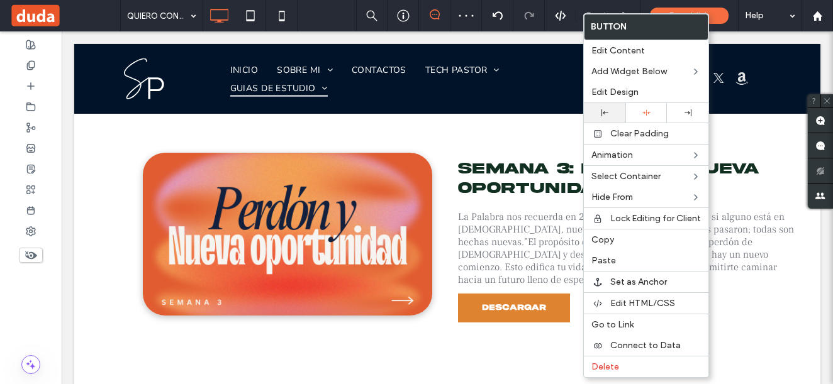
click at [613, 106] on div at bounding box center [605, 112] width 42 height 19
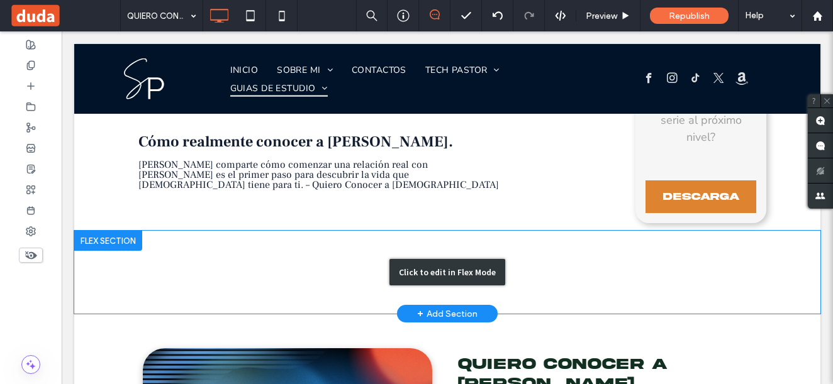
scroll to position [566, 0]
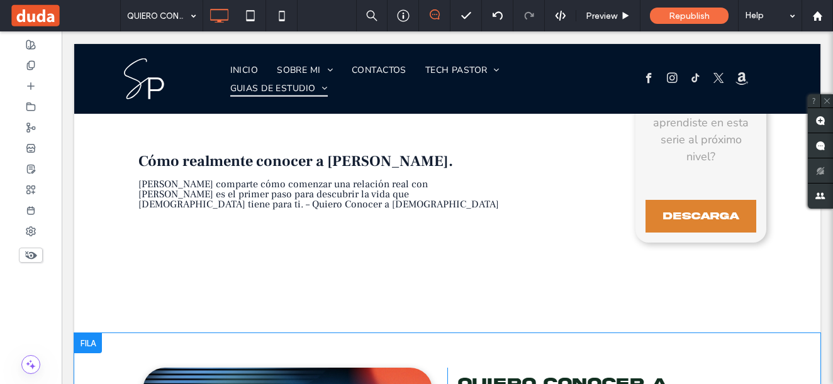
click at [80, 333] on div at bounding box center [88, 343] width 28 height 20
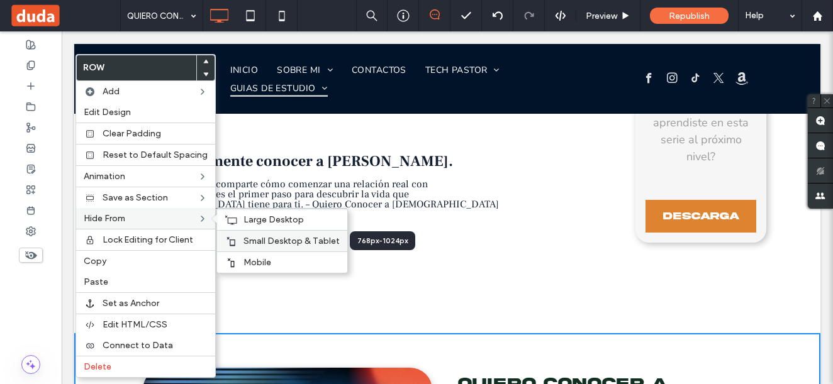
click at [257, 236] on span "Small Desktop & Tablet" at bounding box center [291, 241] width 96 height 11
click at [243, 261] on span "Mobile" at bounding box center [257, 262] width 28 height 11
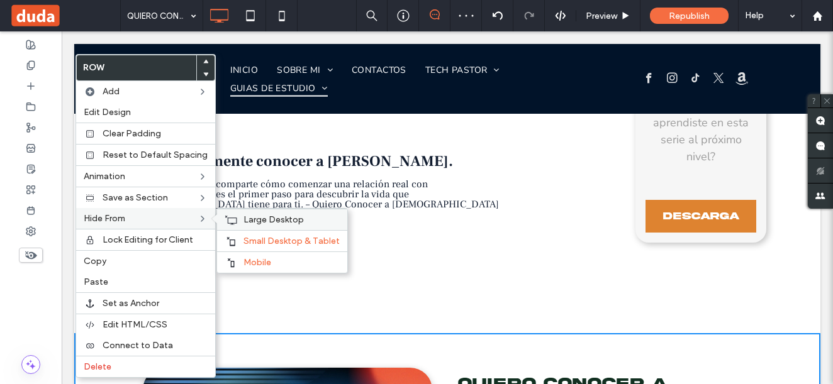
click at [229, 216] on icon at bounding box center [231, 220] width 13 height 10
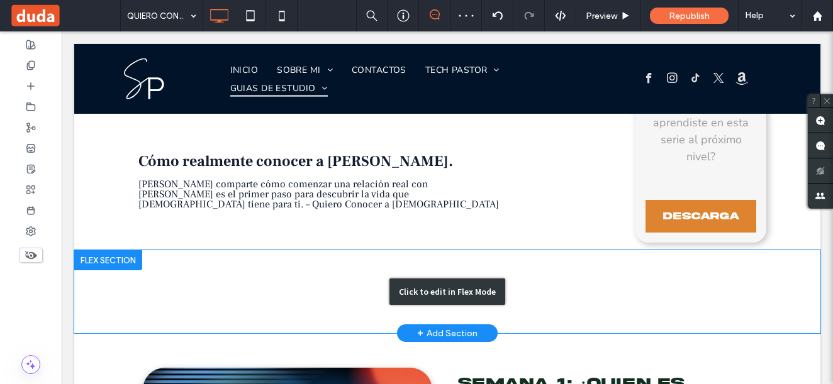
scroll to position [440, 0]
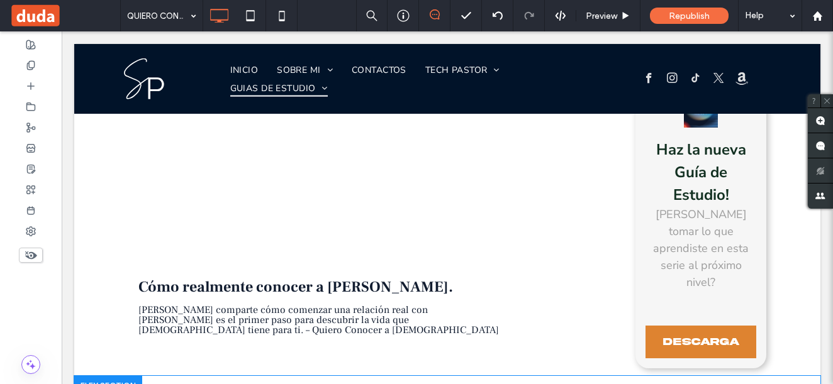
click at [108, 376] on div at bounding box center [108, 386] width 68 height 20
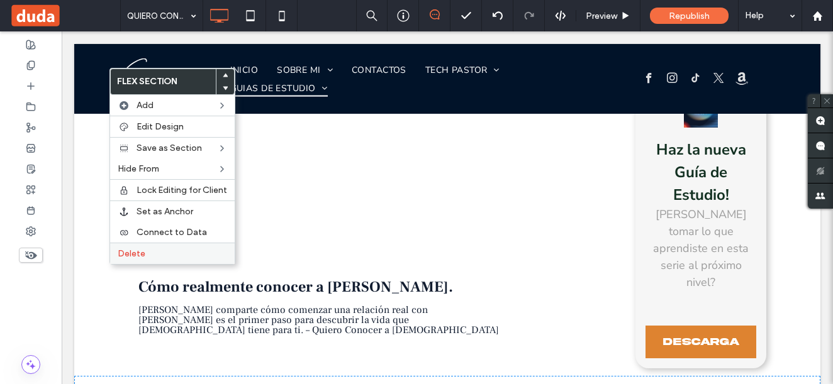
click at [138, 252] on span "Delete" at bounding box center [132, 253] width 28 height 11
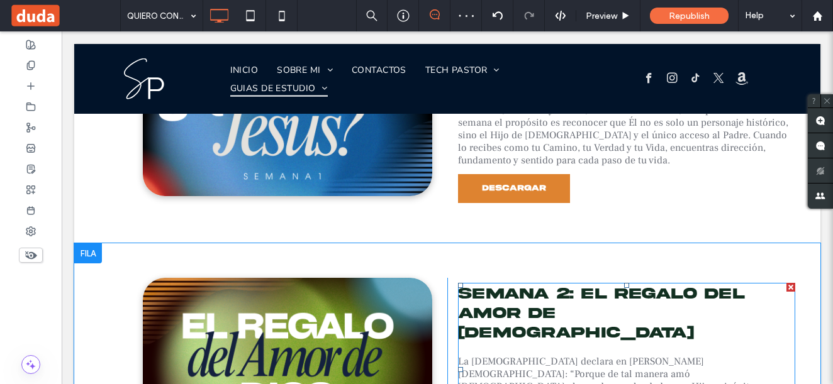
scroll to position [881, 0]
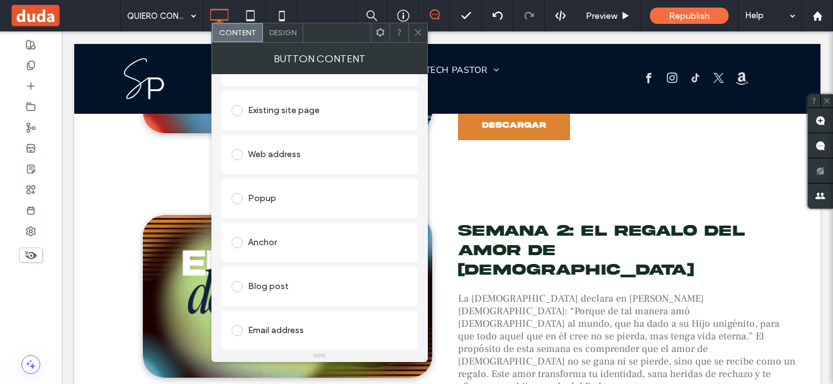
scroll to position [244, 0]
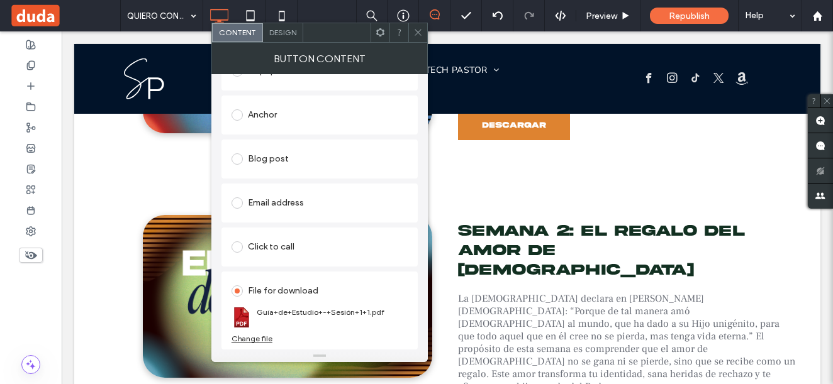
click at [255, 339] on div "Change file" at bounding box center [251, 338] width 41 height 9
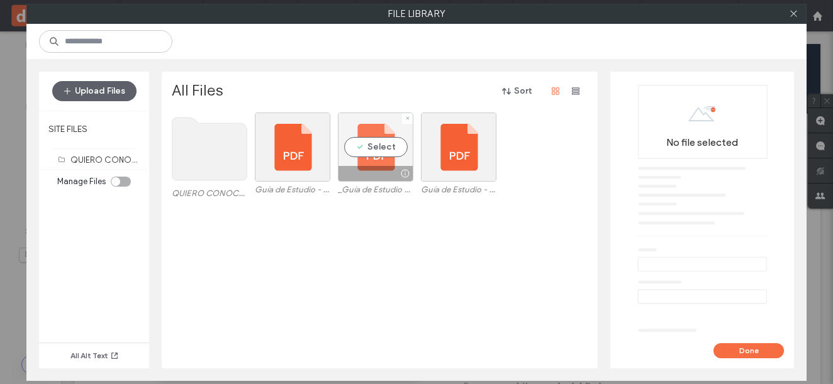
click at [370, 146] on div "Select" at bounding box center [375, 147] width 75 height 69
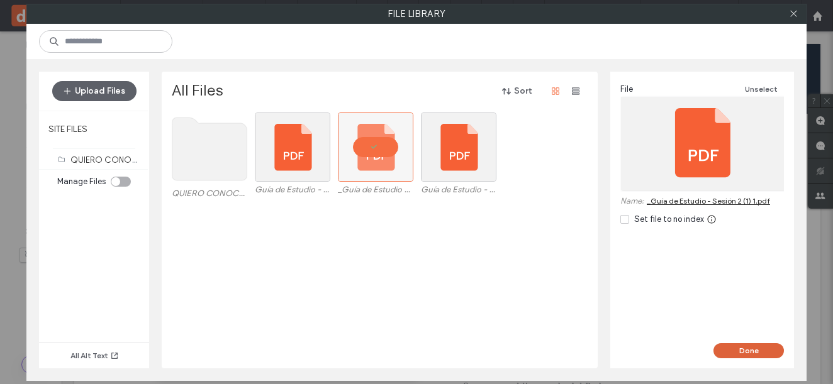
click at [731, 350] on button "Done" at bounding box center [748, 350] width 70 height 15
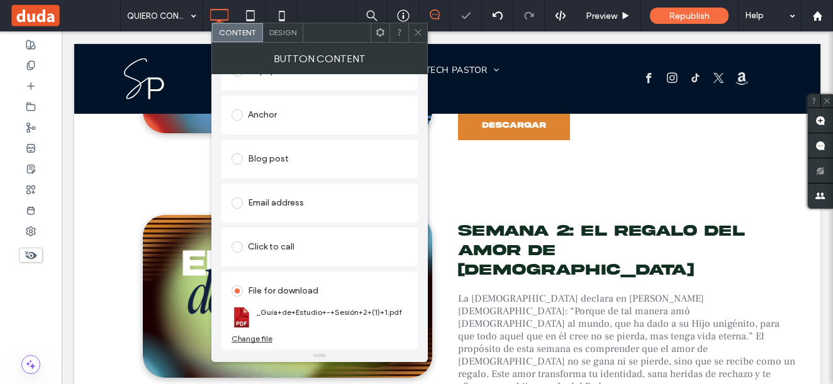
click at [421, 34] on icon at bounding box center [417, 32] width 9 height 9
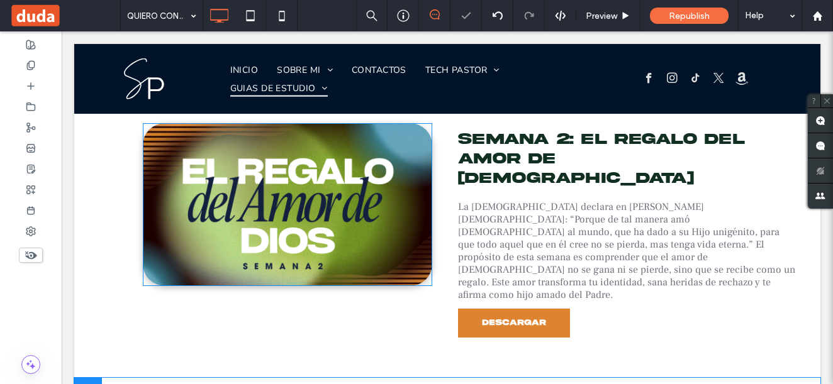
scroll to position [1132, 0]
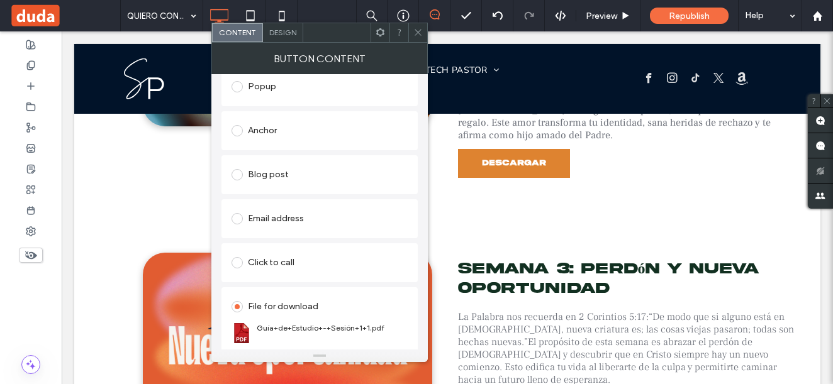
scroll to position [244, 0]
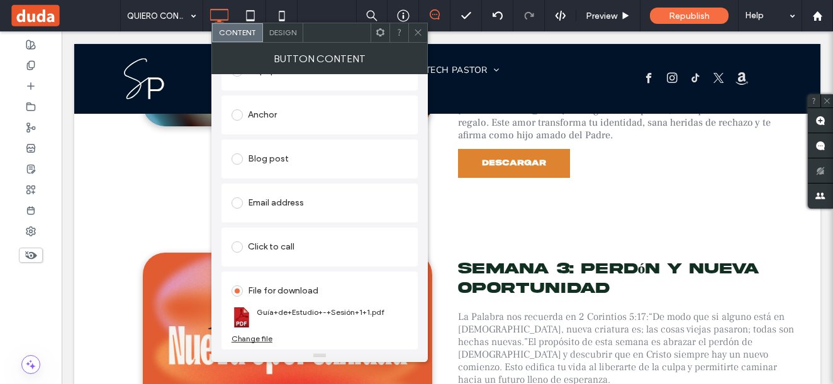
click at [259, 342] on div "Change file" at bounding box center [251, 338] width 41 height 9
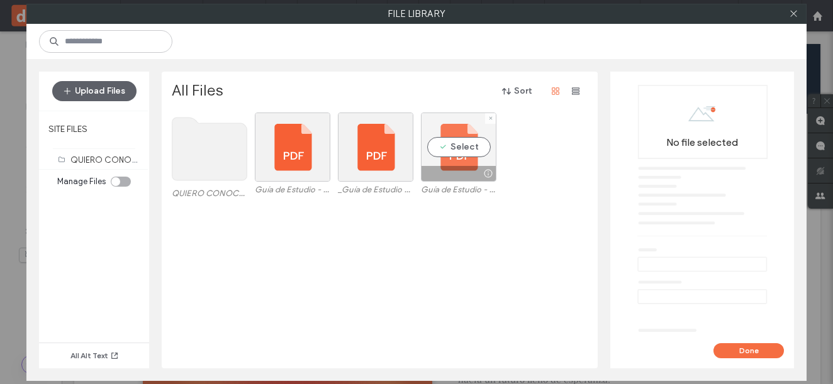
click at [482, 145] on div "Select" at bounding box center [458, 147] width 75 height 69
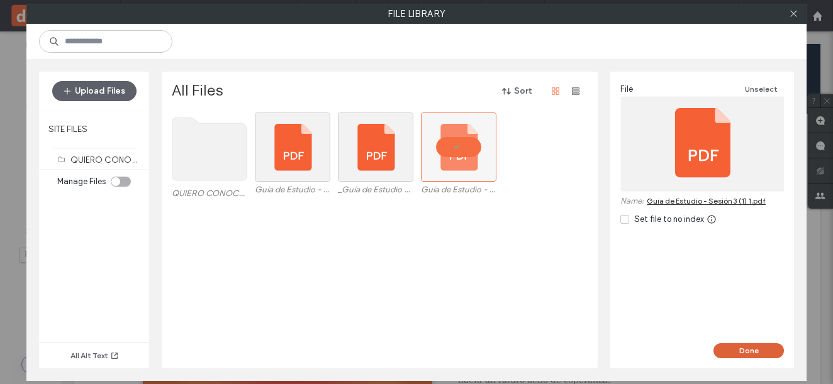
click at [770, 351] on button "Done" at bounding box center [748, 350] width 70 height 15
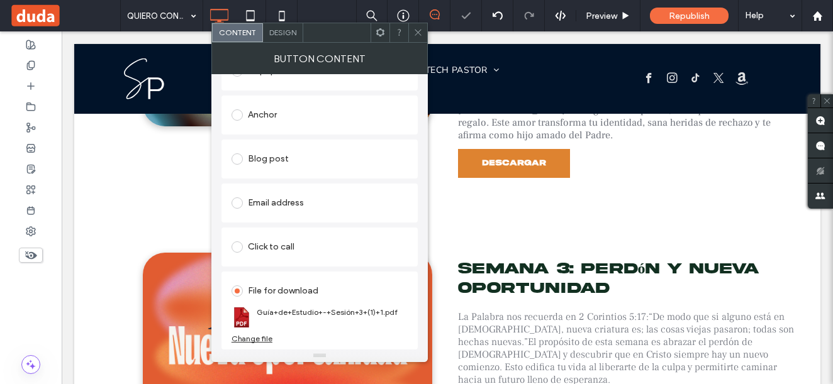
click at [420, 34] on use at bounding box center [417, 33] width 6 height 6
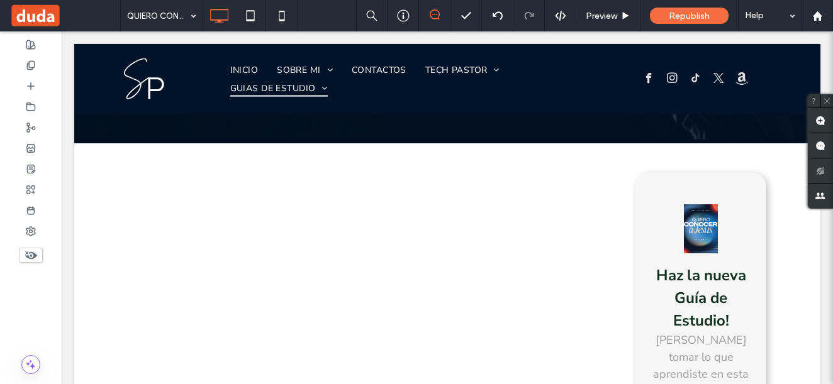
scroll to position [0, 0]
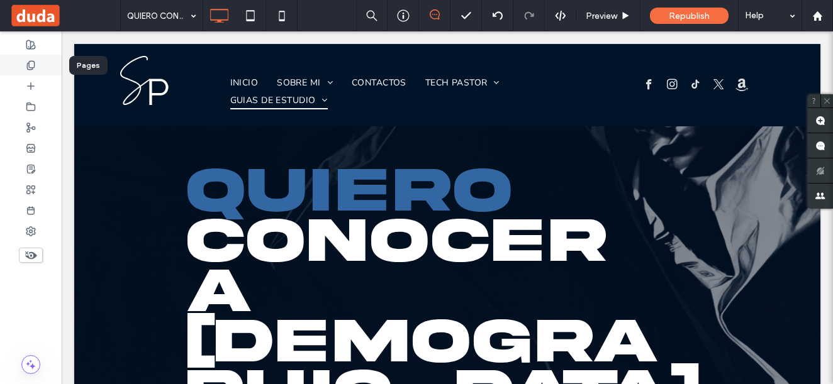
click at [28, 67] on use at bounding box center [30, 65] width 7 height 8
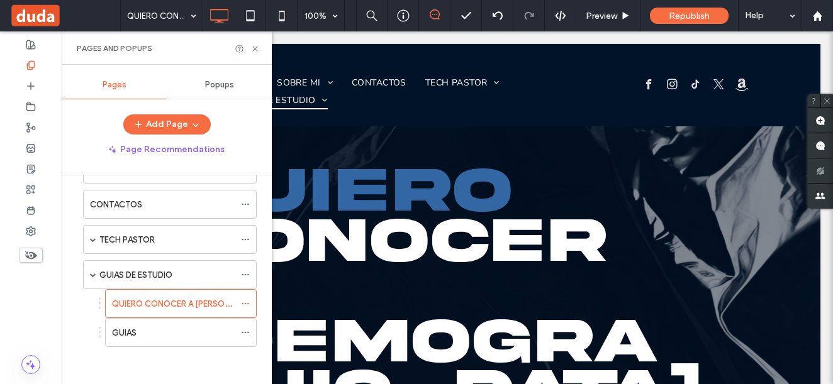
scroll to position [78, 0]
click at [149, 337] on div "GUIAS" at bounding box center [173, 332] width 123 height 13
click at [260, 46] on div "Pages and Popups" at bounding box center [167, 47] width 210 height 33
click at [257, 48] on icon at bounding box center [254, 48] width 9 height 9
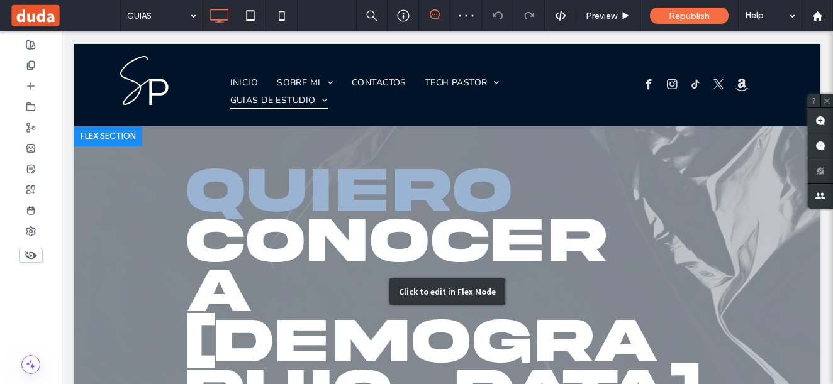
click at [431, 188] on div "Click to edit in Flex Mode" at bounding box center [447, 291] width 746 height 331
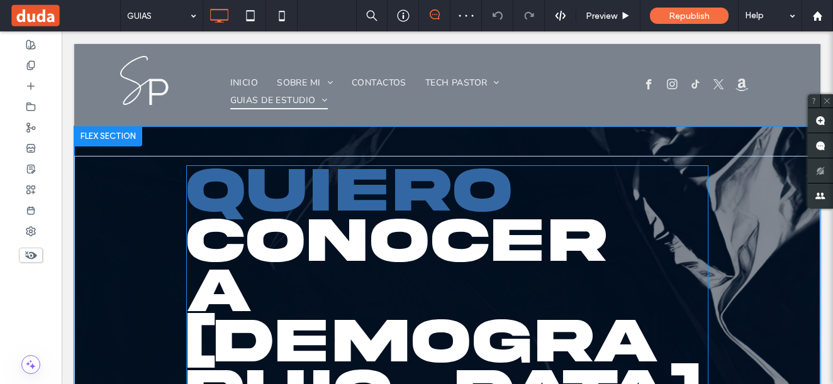
click at [431, 188] on span "QUIERO" at bounding box center [349, 191] width 325 height 66
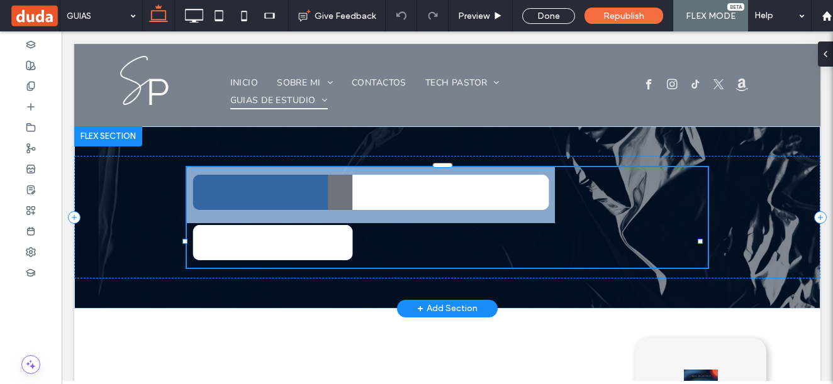
click at [334, 193] on span "******" at bounding box center [260, 192] width 147 height 62
type input "***"
type input "**********"
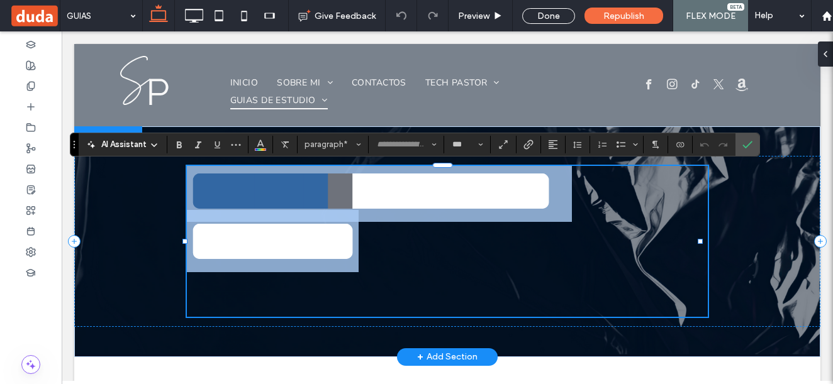
drag, startPoint x: 590, startPoint y: 293, endPoint x: 208, endPoint y: 177, distance: 399.5
click at [208, 177] on div "****** ******* *******" at bounding box center [444, 241] width 514 height 151
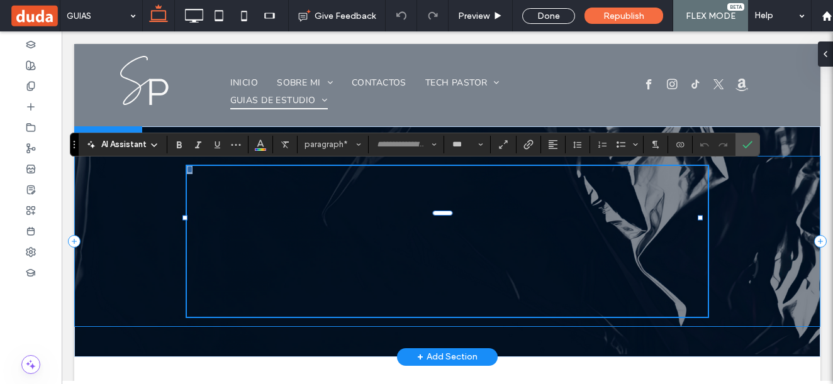
type input "**********"
type input "**"
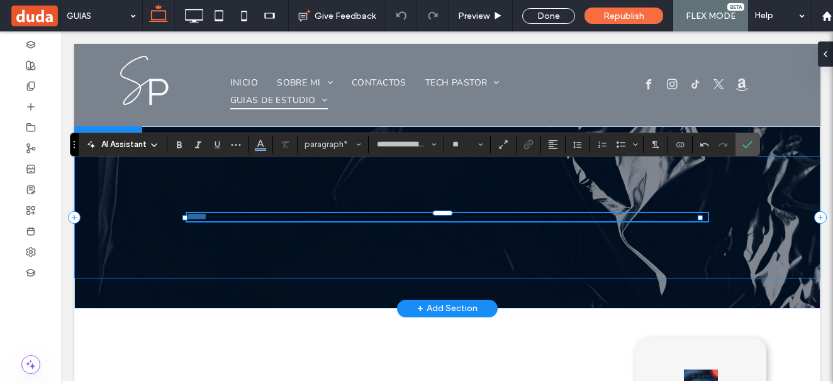
click at [211, 213] on div "***** ﻿" at bounding box center [447, 217] width 746 height 123
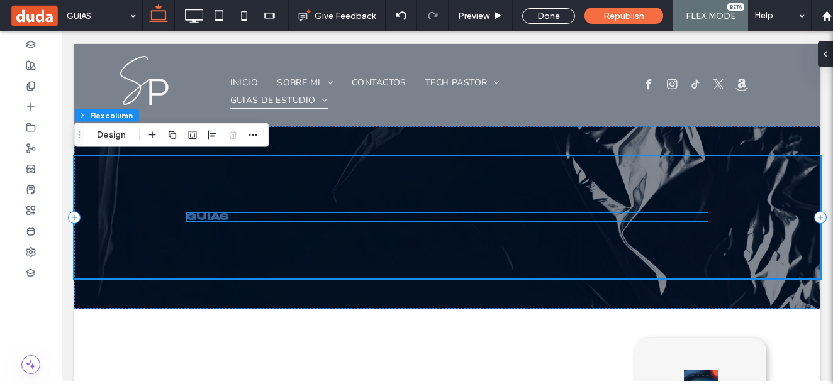
click at [213, 214] on font "GUIAS" at bounding box center [208, 217] width 42 height 10
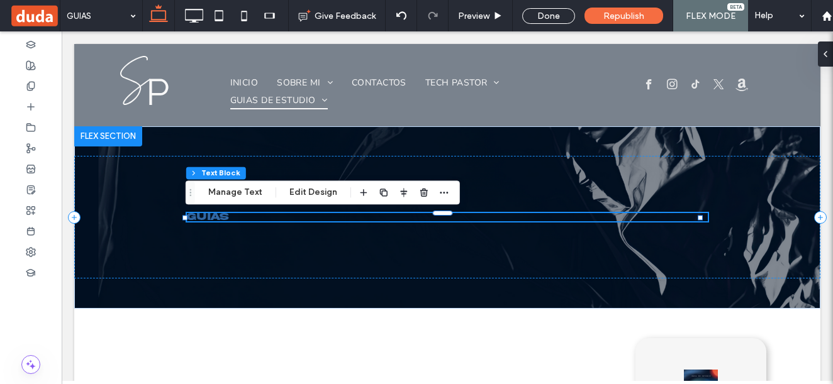
click at [218, 219] on font "GUIAS" at bounding box center [208, 217] width 42 height 10
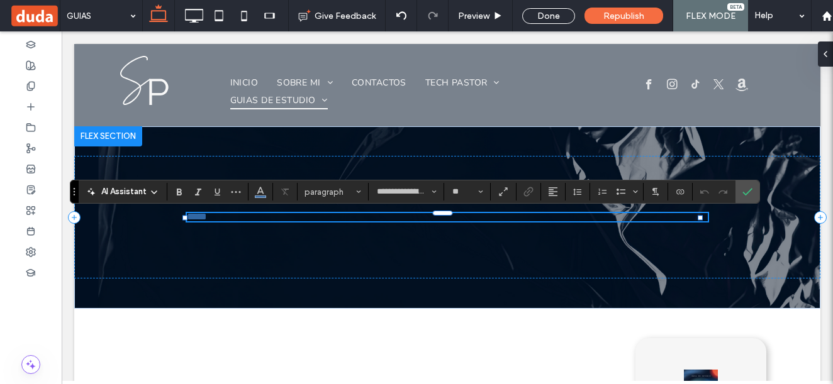
click at [218, 219] on p "*****" at bounding box center [447, 217] width 521 height 8
click at [411, 14] on div at bounding box center [401, 16] width 31 height 10
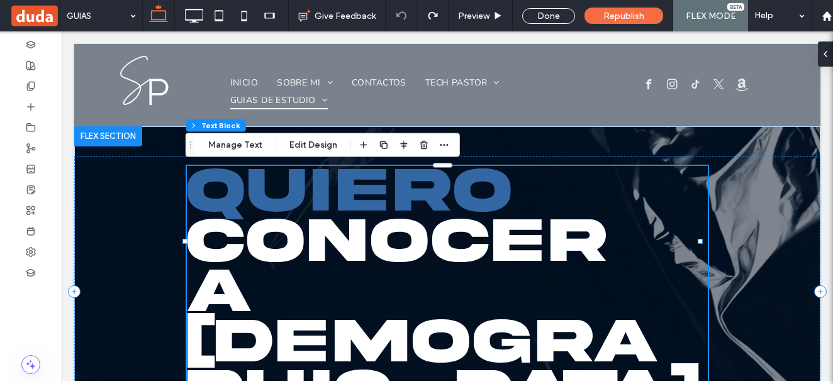
click at [216, 237] on span "CONOCER" at bounding box center [397, 241] width 420 height 66
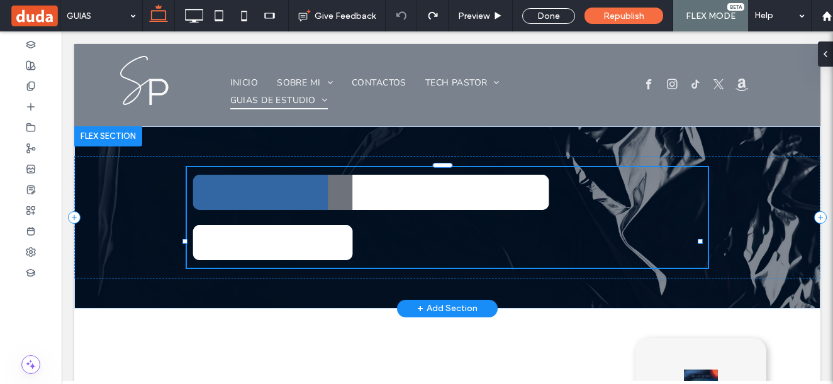
type input "***"
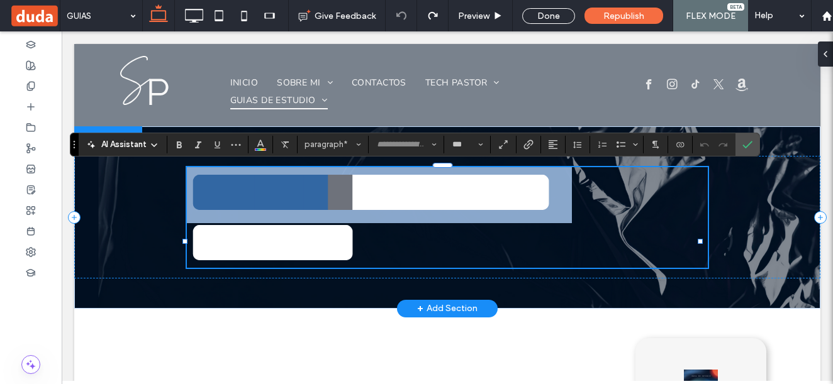
type input "**********"
type input "**"
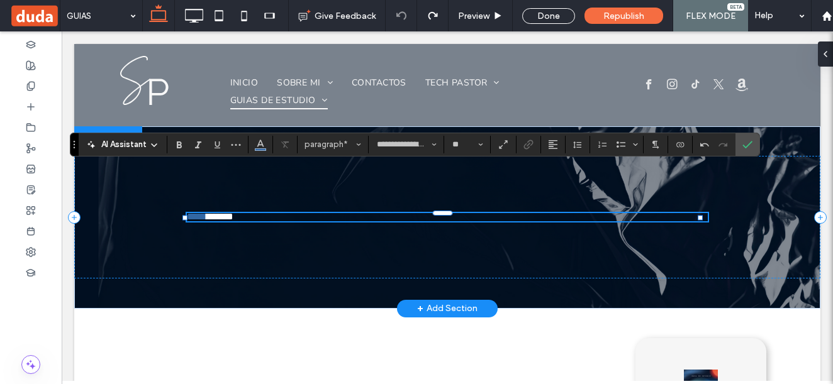
click at [221, 215] on p "***** ﻿ *******" at bounding box center [447, 217] width 521 height 8
click at [206, 215] on font "**** ﻿ *" at bounding box center [196, 216] width 19 height 9
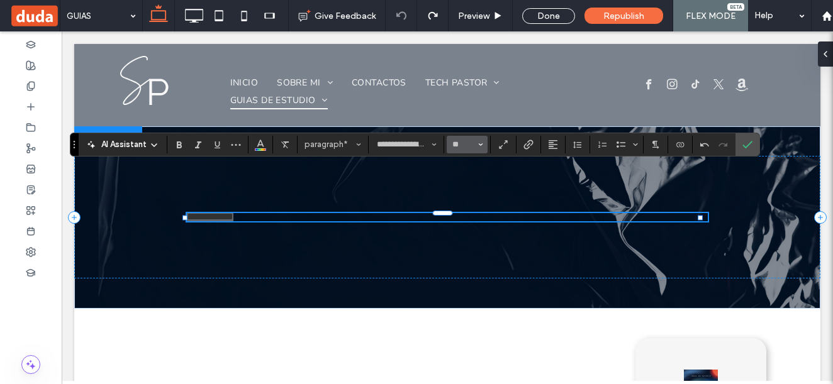
click at [482, 140] on span "Size" at bounding box center [480, 144] width 5 height 16
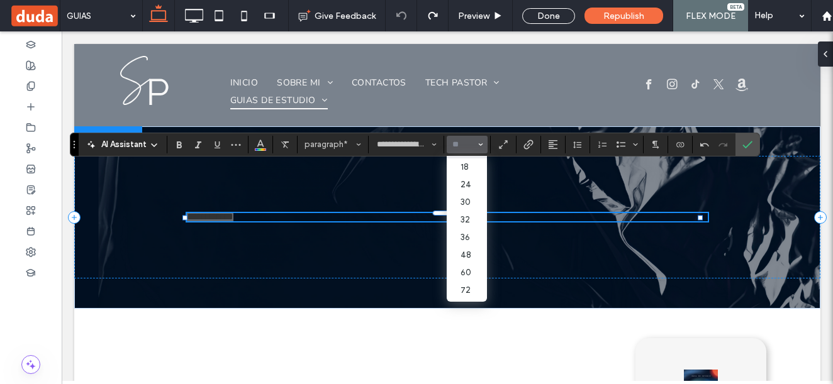
scroll to position [126, 0]
click at [467, 268] on label "60" at bounding box center [467, 268] width 40 height 18
type input "**"
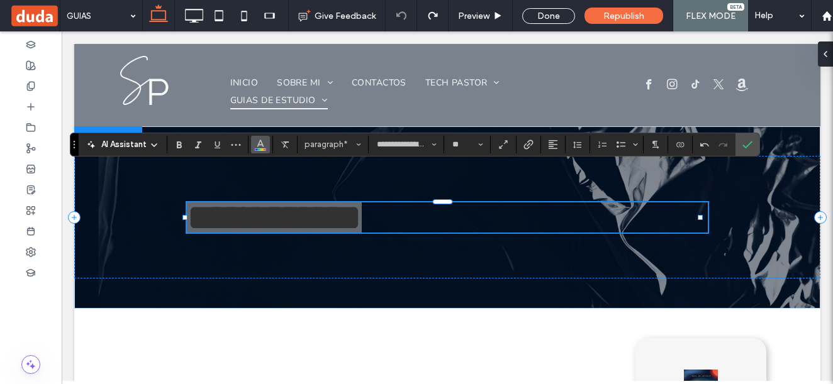
click at [252, 143] on button "Color" at bounding box center [260, 145] width 19 height 18
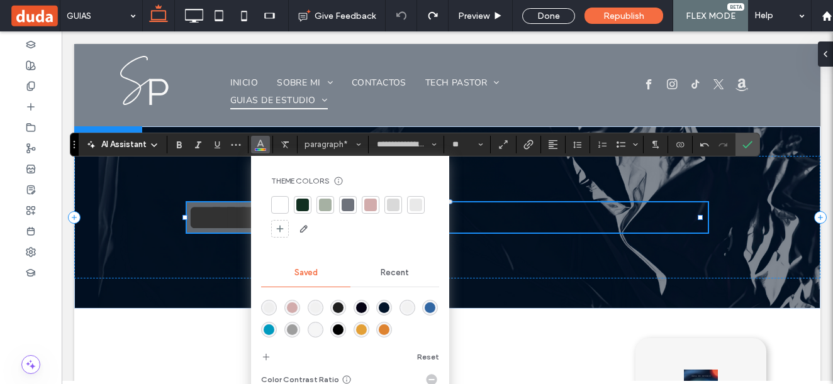
click at [311, 307] on div "rgba(241,241,241,1)" at bounding box center [315, 308] width 11 height 11
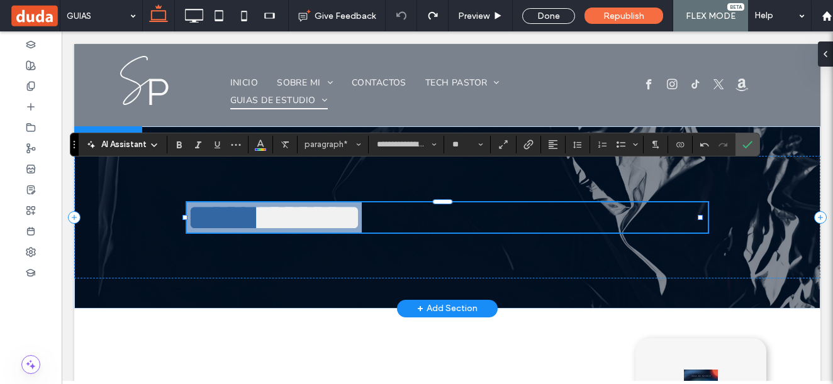
click at [362, 216] on span "**** ﻿ * *******" at bounding box center [274, 218] width 175 height 38
click at [362, 209] on span "**** ﻿ * *******" at bounding box center [274, 218] width 175 height 38
click at [615, 212] on p "**** ﻿ * *******" at bounding box center [447, 218] width 521 height 30
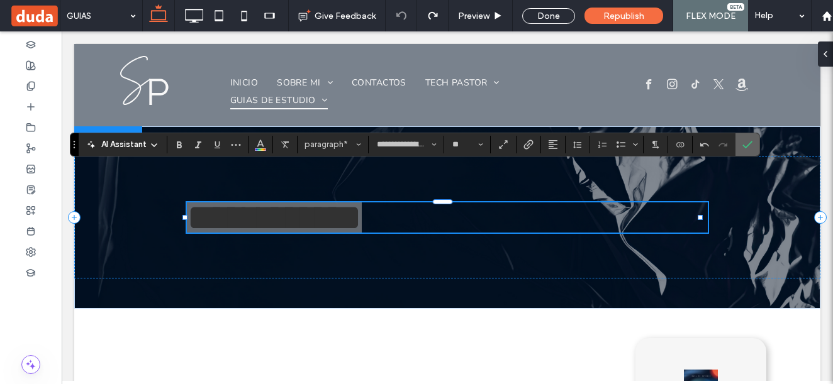
click at [747, 141] on icon "Confirm" at bounding box center [747, 145] width 10 height 10
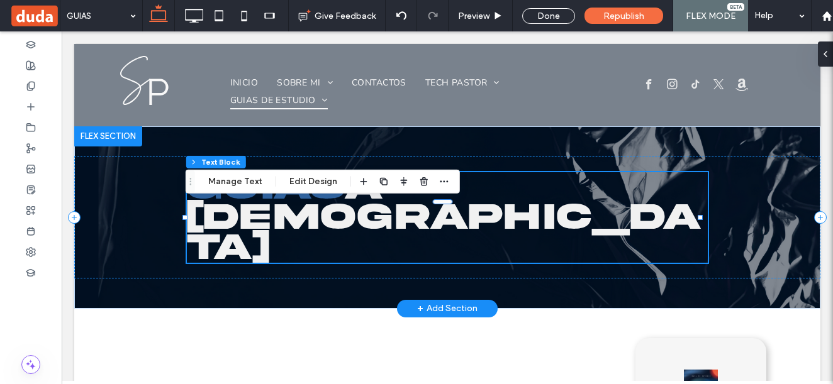
click at [461, 218] on span "guia ﻿ s A JESUS" at bounding box center [444, 217] width 515 height 100
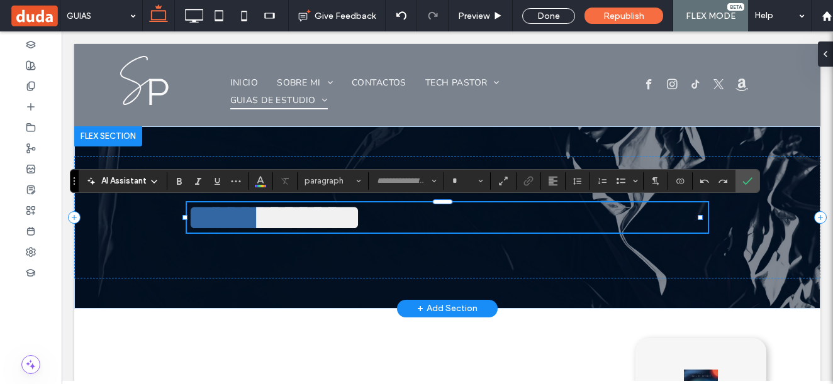
type input "**********"
type input "**"
drag, startPoint x: 353, startPoint y: 213, endPoint x: 622, endPoint y: 211, distance: 268.6
click at [622, 211] on p "***** *******" at bounding box center [447, 218] width 521 height 30
click at [260, 215] on span "*****" at bounding box center [224, 218] width 74 height 38
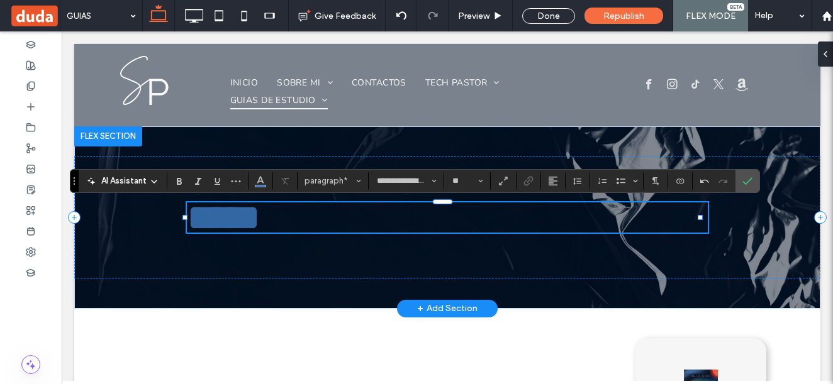
click at [260, 215] on span "*****" at bounding box center [224, 218] width 74 height 38
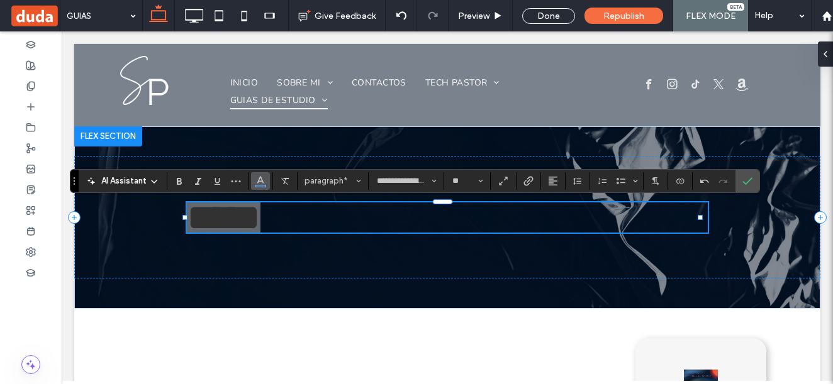
click at [262, 187] on span "Color" at bounding box center [260, 180] width 10 height 16
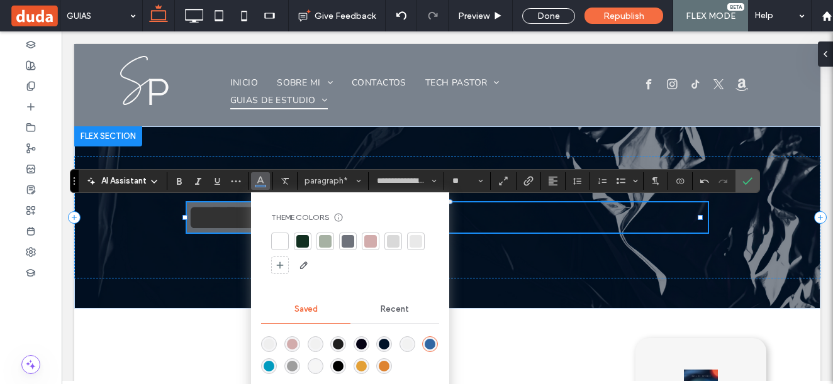
click at [313, 369] on div "rgba(246,246,246,1)" at bounding box center [315, 366] width 11 height 11
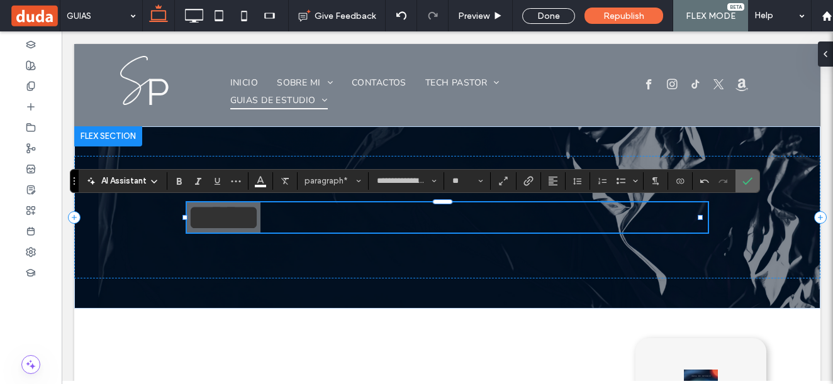
click at [749, 179] on icon "Confirm" at bounding box center [747, 181] width 10 height 10
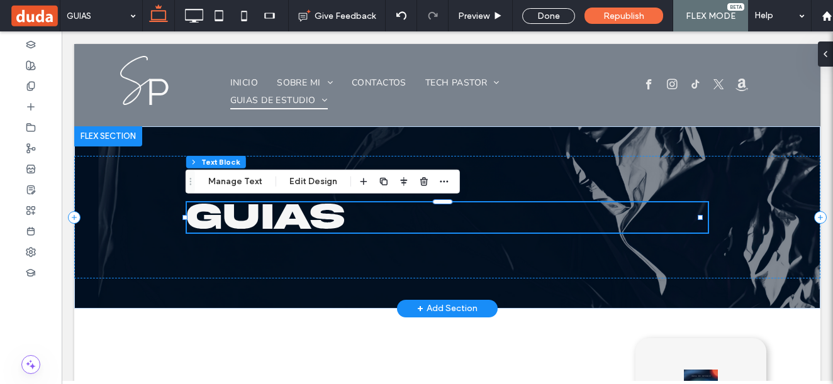
click at [366, 221] on p "guias" at bounding box center [447, 218] width 521 height 30
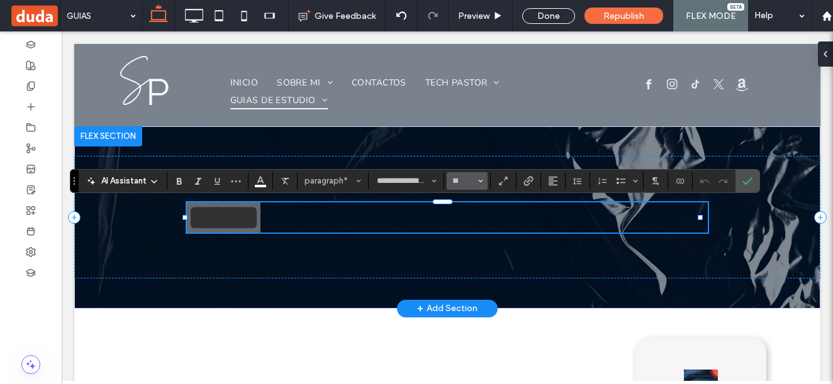
click at [474, 182] on input "**" at bounding box center [463, 181] width 25 height 10
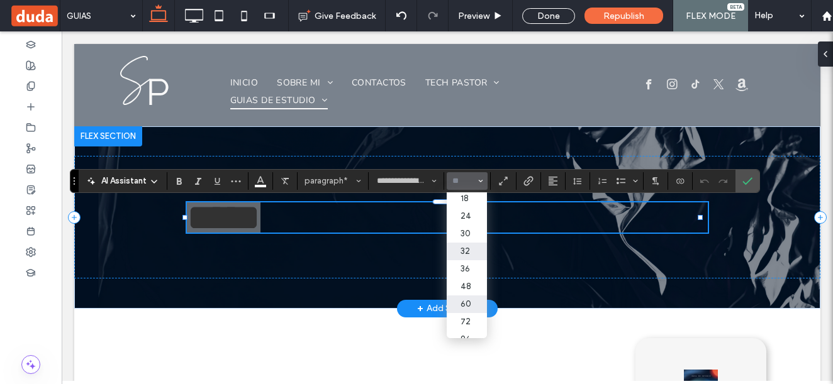
scroll to position [145, 0]
click at [464, 303] on label "72" at bounding box center [467, 312] width 40 height 18
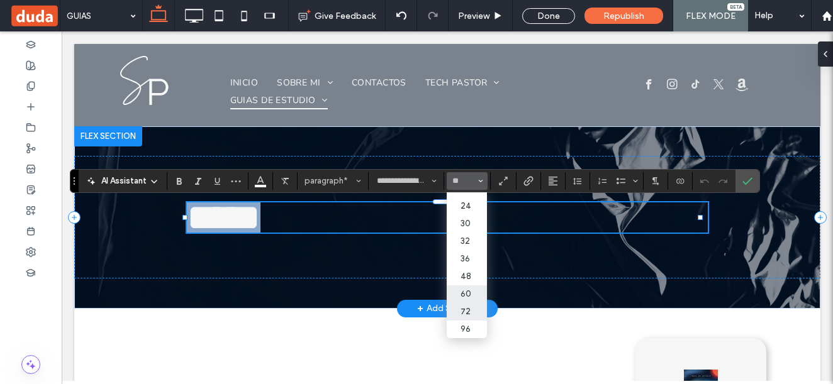
type input "**"
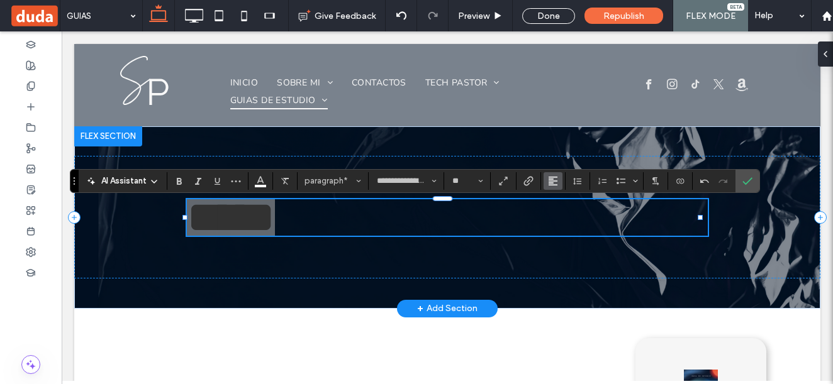
click at [553, 187] on span "Alignment" at bounding box center [553, 181] width 10 height 16
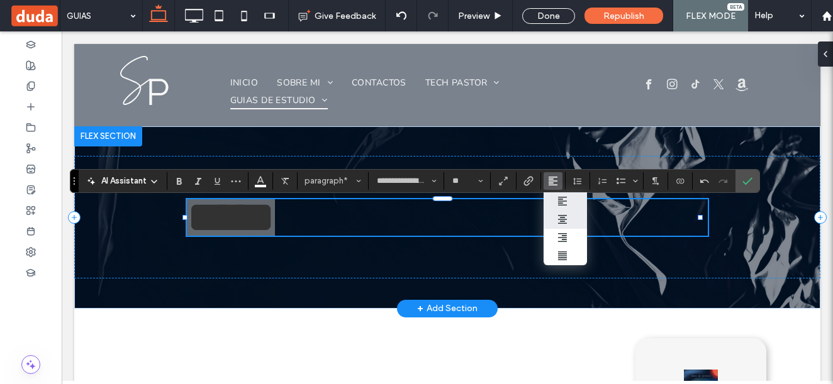
click at [564, 219] on icon "ui.textEditor.alignment.center" at bounding box center [562, 219] width 10 height 10
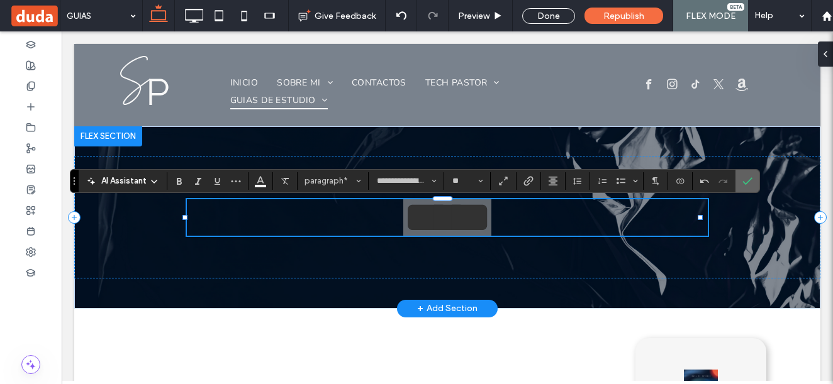
click at [750, 181] on icon "Confirm" at bounding box center [747, 181] width 10 height 10
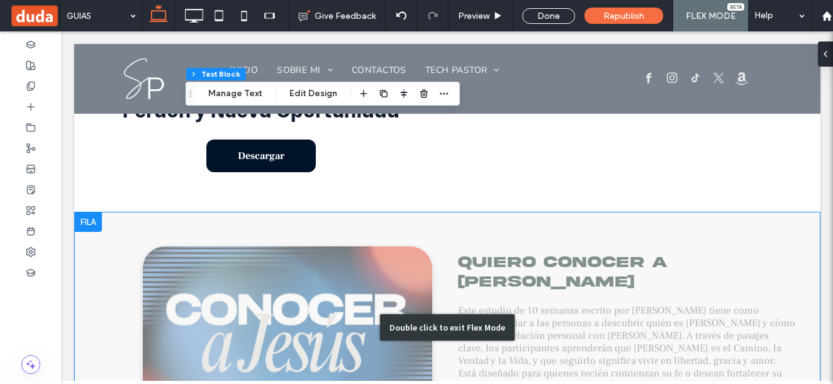
scroll to position [1258, 0]
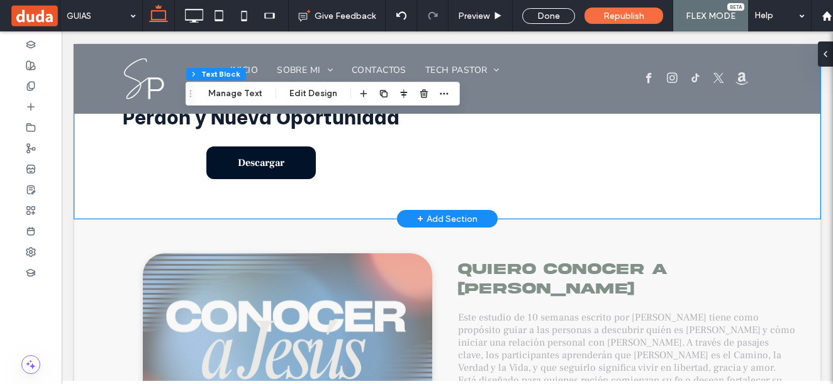
click at [297, 215] on div at bounding box center [442, 218] width 737 height 6
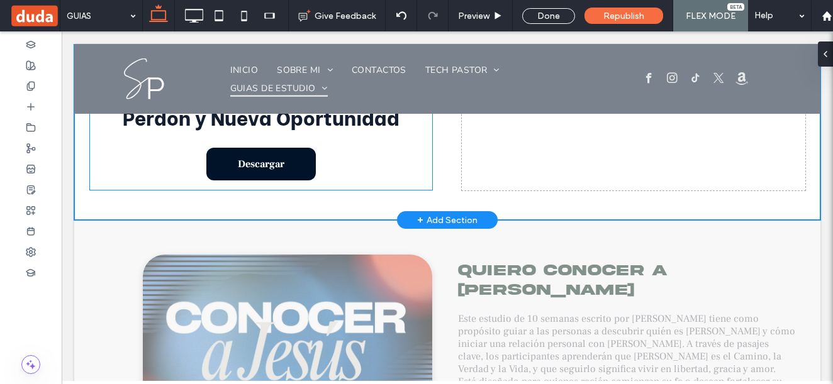
scroll to position [1079, 0]
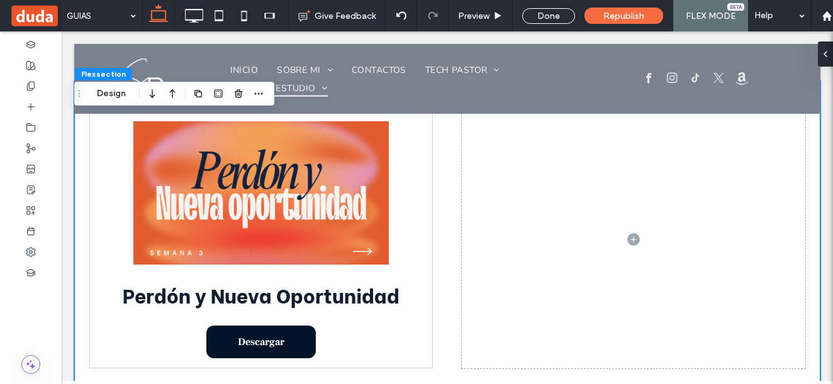
click at [445, 196] on div "Perdón y Nueva Oportunidad Descargar" at bounding box center [447, 239] width 746 height 317
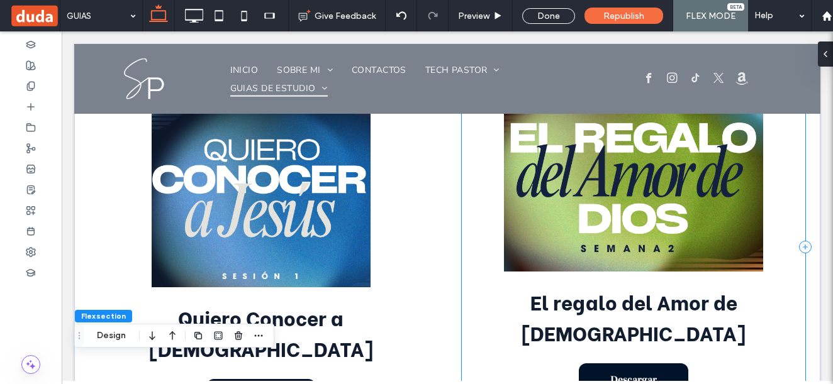
scroll to position [701, 0]
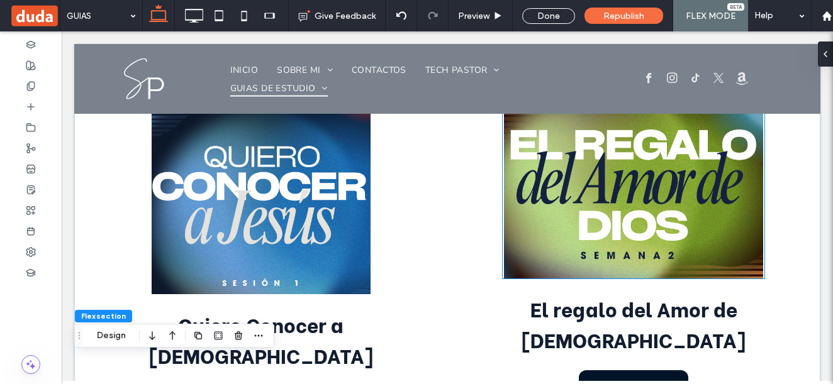
click at [562, 171] on img at bounding box center [634, 192] width 262 height 174
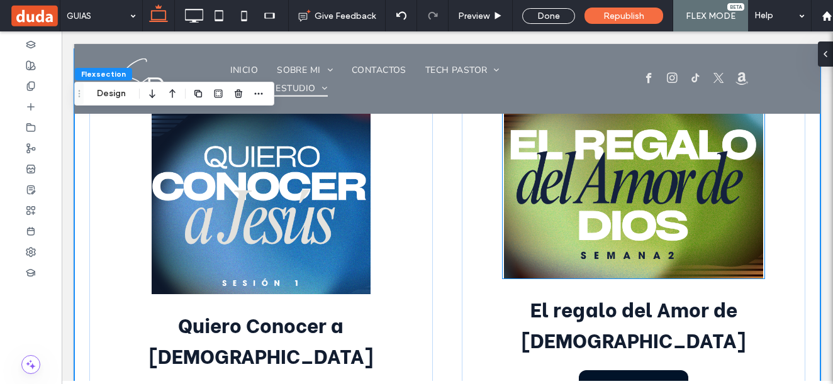
click at [562, 171] on img at bounding box center [634, 192] width 262 height 174
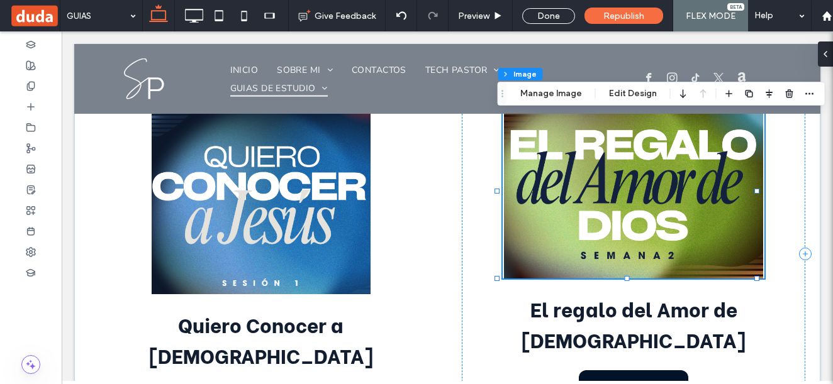
click at [562, 171] on img at bounding box center [634, 192] width 262 height 174
click at [561, 99] on button "Manage Image" at bounding box center [551, 93] width 78 height 15
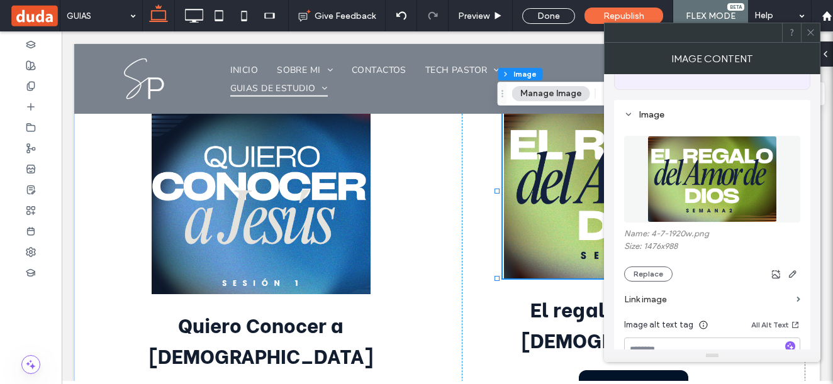
scroll to position [126, 0]
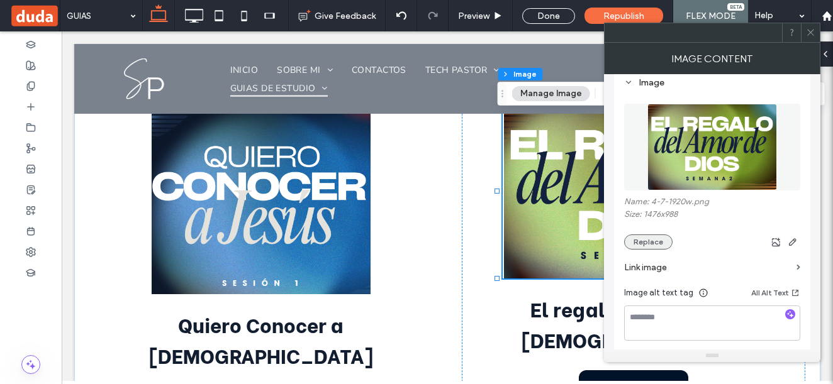
click at [635, 242] on button "Replace" at bounding box center [648, 242] width 48 height 15
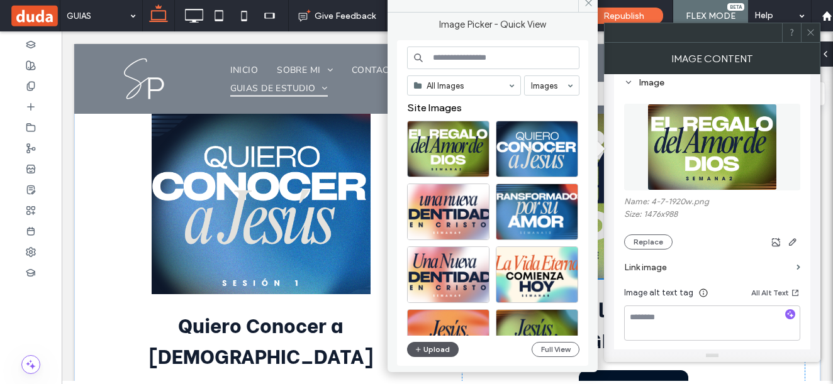
click at [441, 345] on button "Upload" at bounding box center [433, 349] width 52 height 15
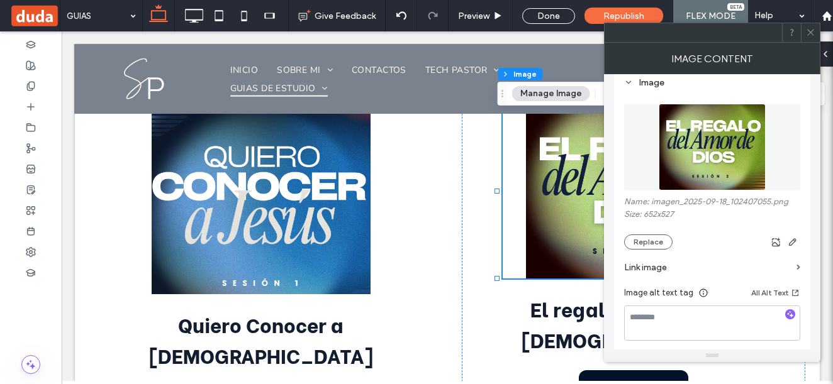
click at [811, 35] on icon at bounding box center [810, 32] width 9 height 9
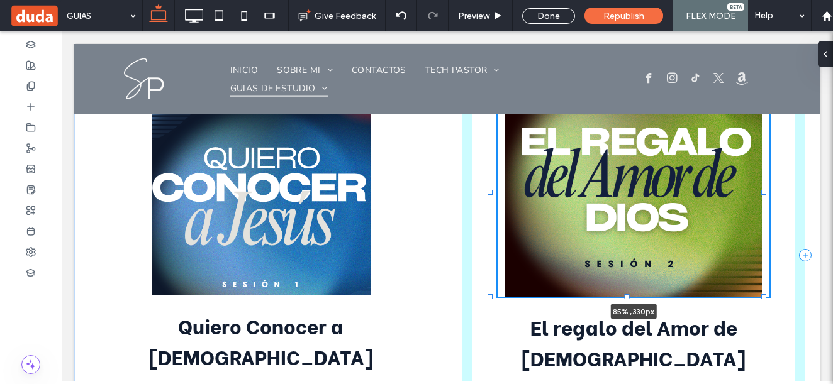
drag, startPoint x: 756, startPoint y: 260, endPoint x: 763, endPoint y: 277, distance: 18.3
click at [763, 294] on div at bounding box center [763, 296] width 5 height 5
type input "**"
type input "****"
type input "***"
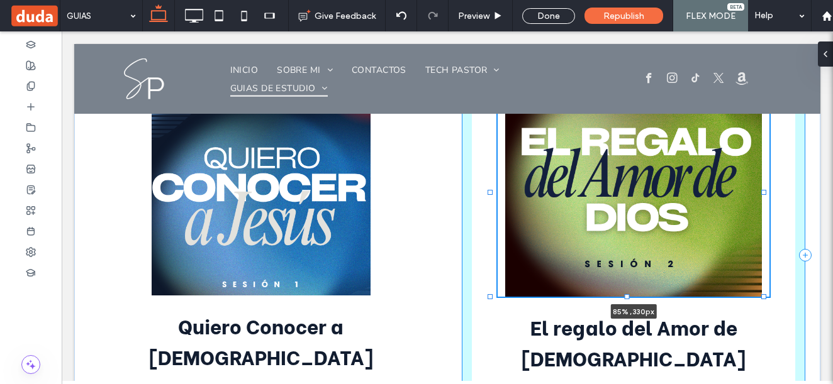
type input "***"
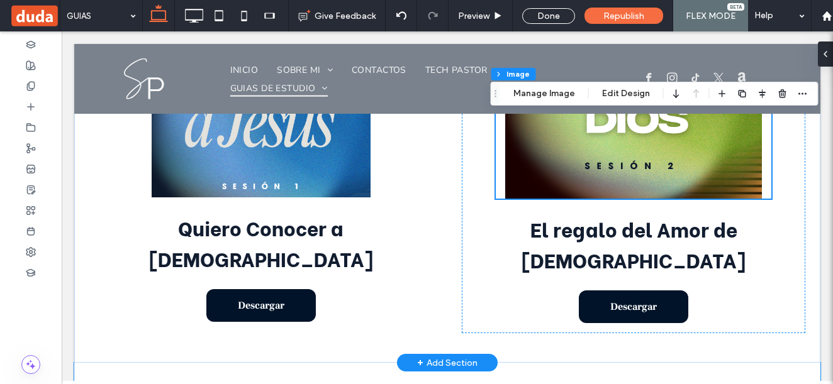
scroll to position [764, 0]
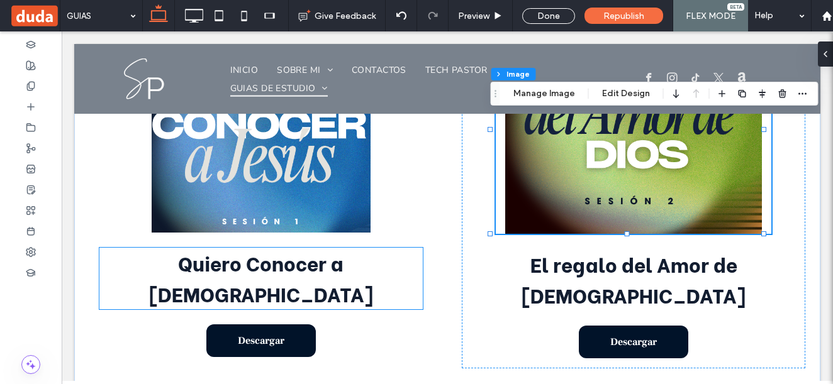
click at [270, 248] on span "Quiero Conocer a Jesús" at bounding box center [260, 278] width 225 height 60
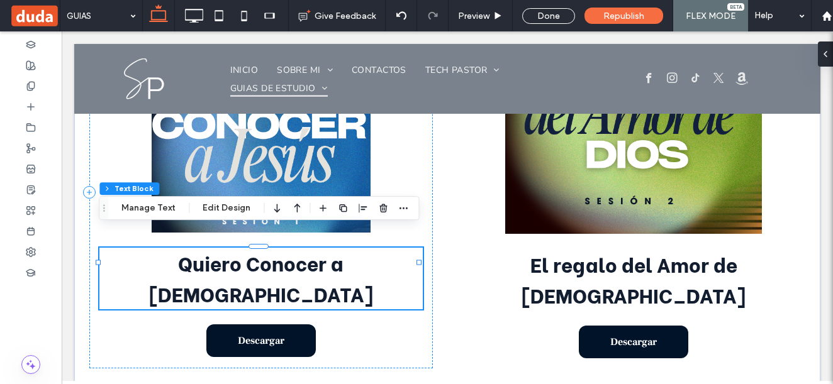
click at [270, 248] on div "Quiero Conocer a Jesús" at bounding box center [261, 279] width 324 height 62
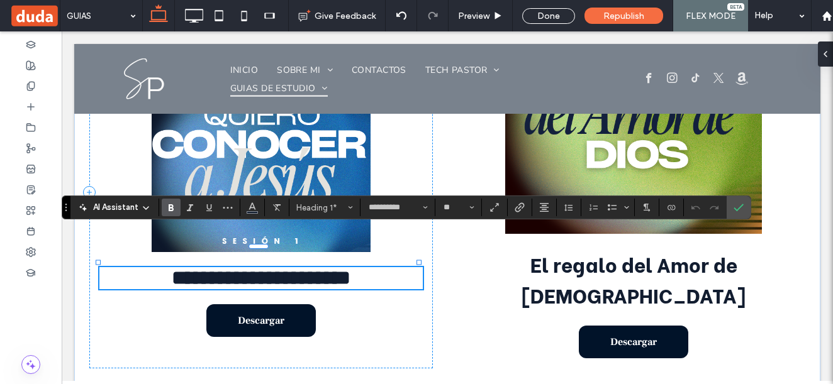
click at [146, 267] on h1 "**********" at bounding box center [261, 278] width 324 height 22
click at [153, 268] on strong "**********" at bounding box center [261, 278] width 220 height 20
drag, startPoint x: 194, startPoint y: 242, endPoint x: 316, endPoint y: 247, distance: 121.5
click at [316, 268] on strong "**********" at bounding box center [261, 278] width 195 height 20
click at [731, 211] on label "Confirm" at bounding box center [738, 207] width 19 height 23
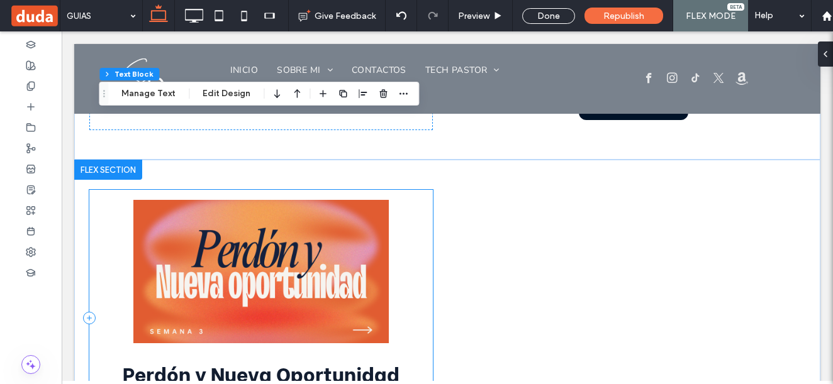
scroll to position [1016, 0]
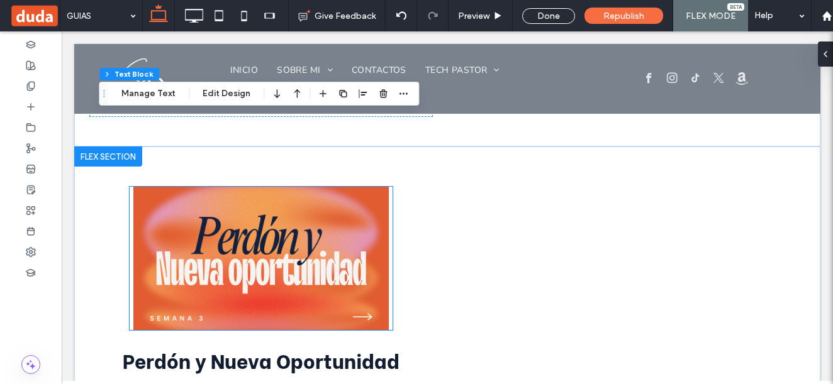
click at [289, 201] on img at bounding box center [261, 258] width 263 height 143
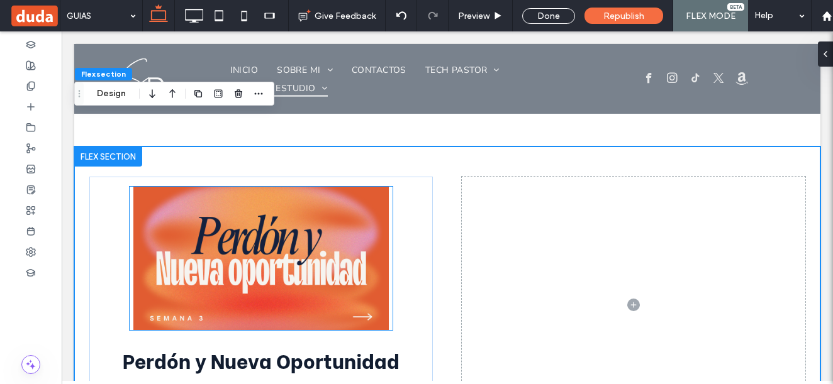
scroll to position [1048, 0]
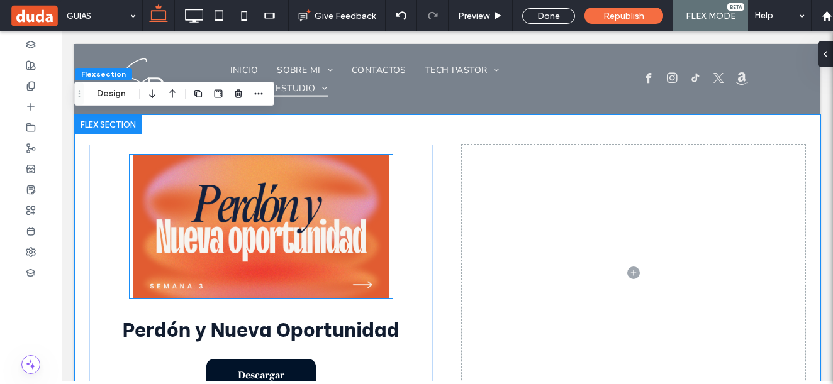
click at [289, 201] on img at bounding box center [261, 226] width 263 height 143
click at [289, 201] on div at bounding box center [261, 226] width 263 height 143
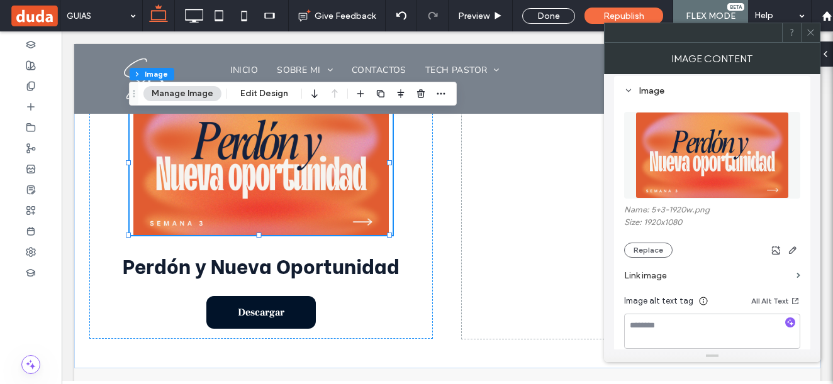
scroll to position [126, 0]
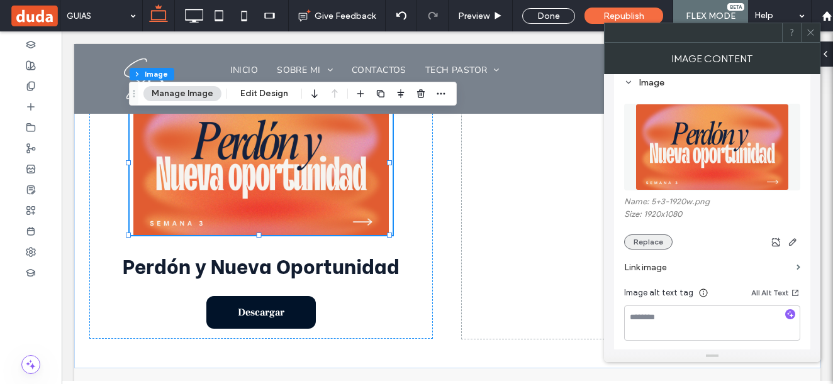
click at [642, 244] on button "Replace" at bounding box center [648, 242] width 48 height 15
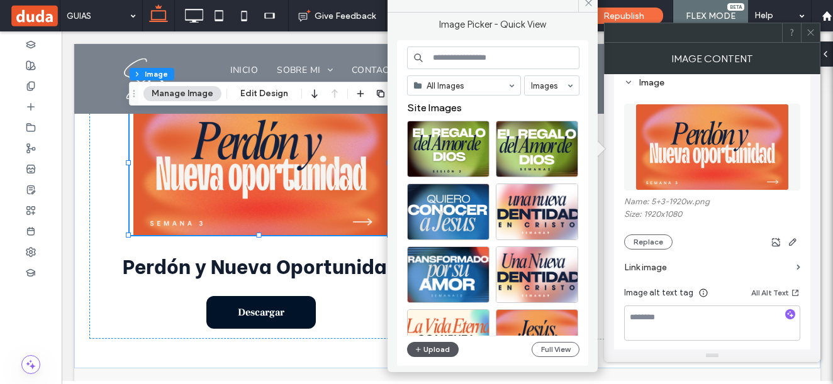
click at [437, 356] on button "Upload" at bounding box center [433, 349] width 52 height 15
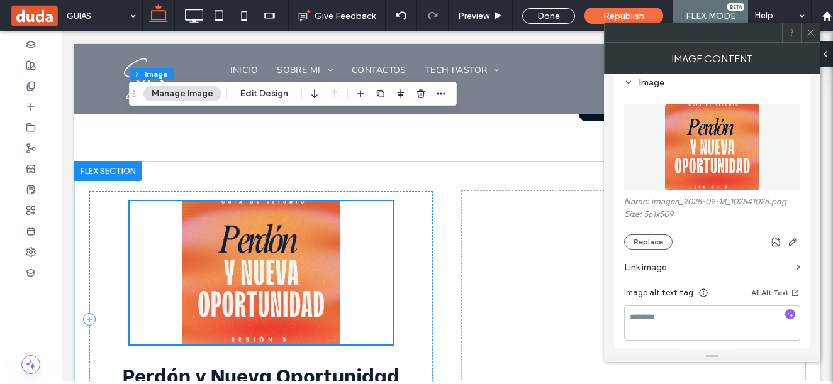
scroll to position [985, 0]
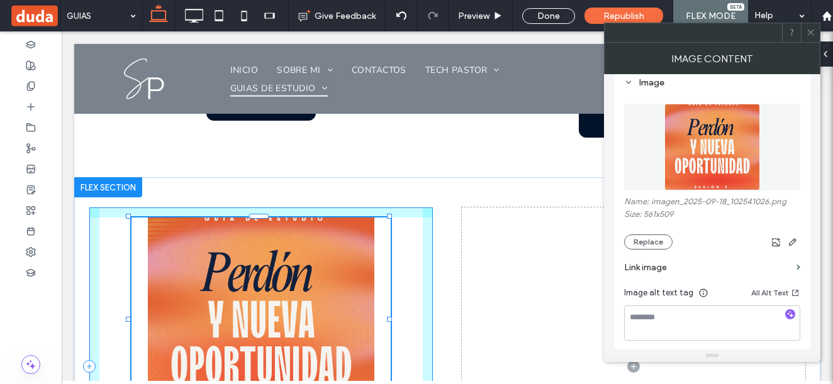
drag, startPoint x: 388, startPoint y: 313, endPoint x: 388, endPoint y: 343, distance: 30.2
click at [130, 218] on div at bounding box center [129, 217] width 1 height 1
type input "***"
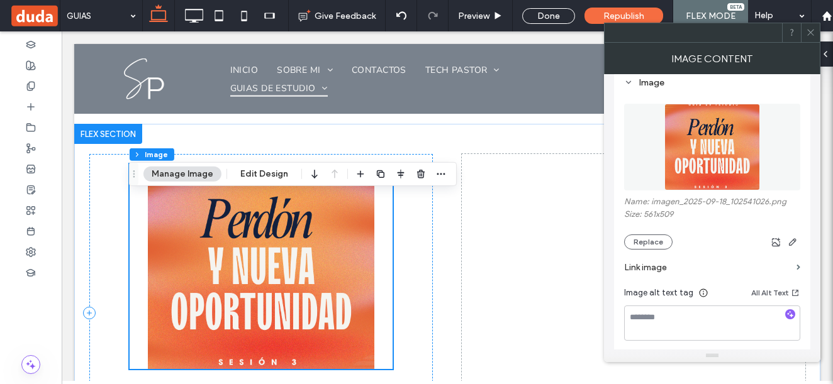
scroll to position [1048, 0]
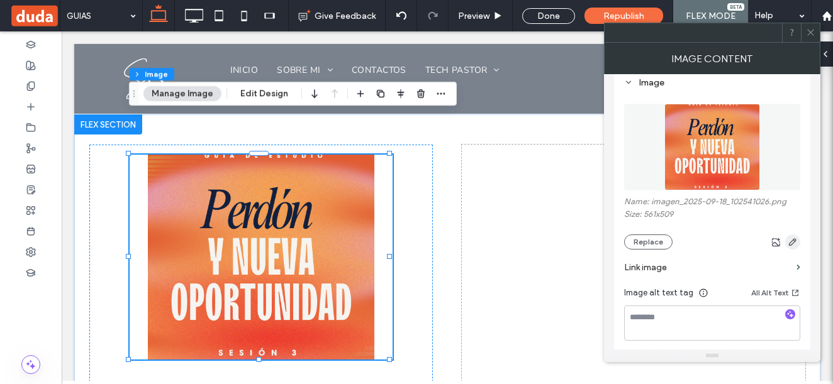
click at [793, 240] on use "button" at bounding box center [793, 242] width 8 height 8
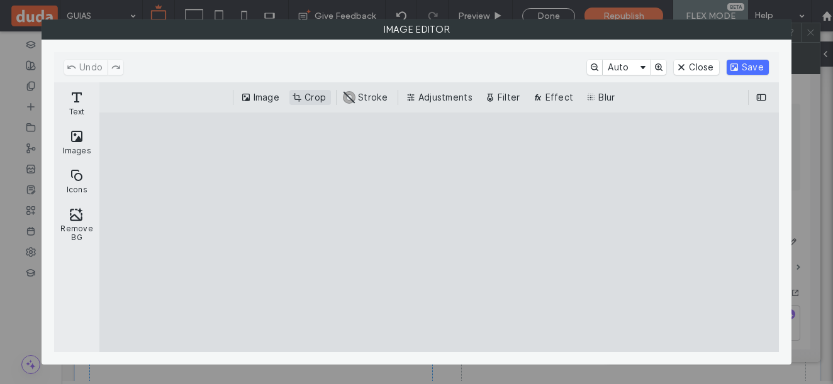
click at [308, 99] on button "Crop" at bounding box center [310, 97] width 42 height 15
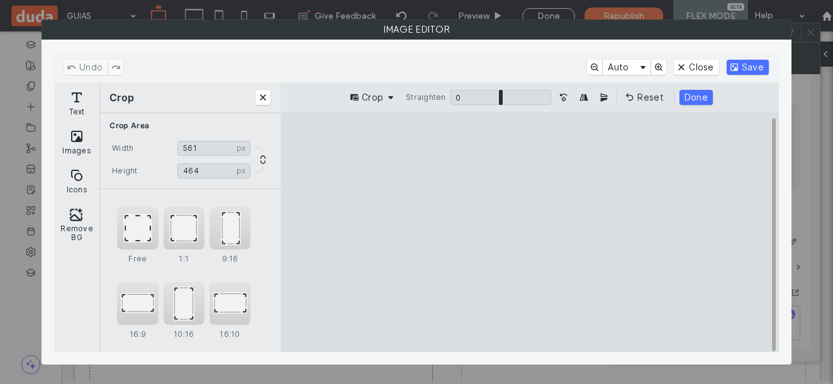
type input "***"
drag, startPoint x: 631, startPoint y: 136, endPoint x: 632, endPoint y: 155, distance: 18.3
click at [530, 232] on cesdk-canvas "Editor canvas" at bounding box center [530, 232] width 0 height 0
click at [682, 104] on button "Done" at bounding box center [695, 97] width 33 height 15
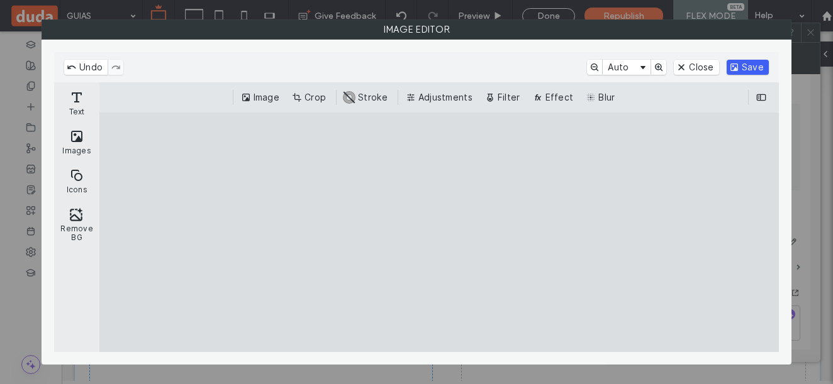
click at [736, 69] on button "Save" at bounding box center [747, 67] width 42 height 15
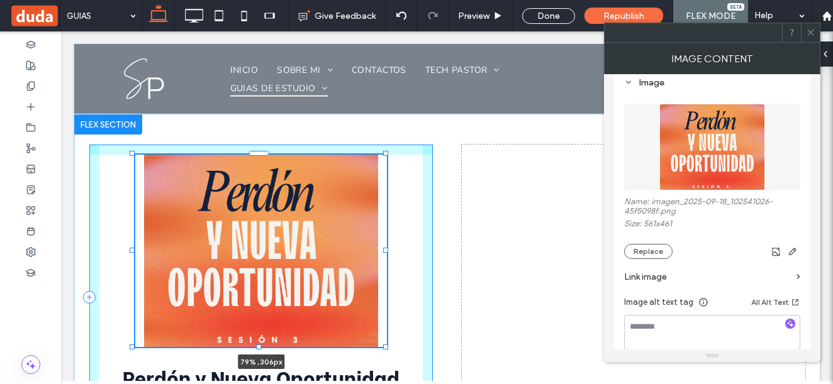
drag, startPoint x: 391, startPoint y: 310, endPoint x: 387, endPoint y: 304, distance: 7.3
click at [387, 304] on div "79% , 306px Perdón y Nueva Oportunidad Descargar" at bounding box center [447, 297] width 746 height 366
type input "**"
type input "****"
type input "***"
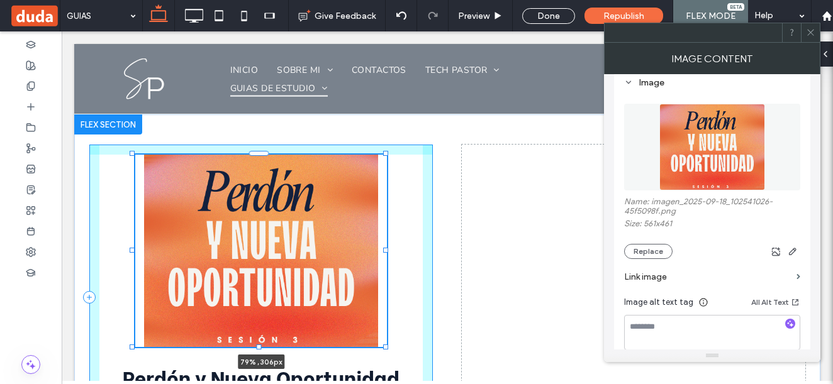
type input "***"
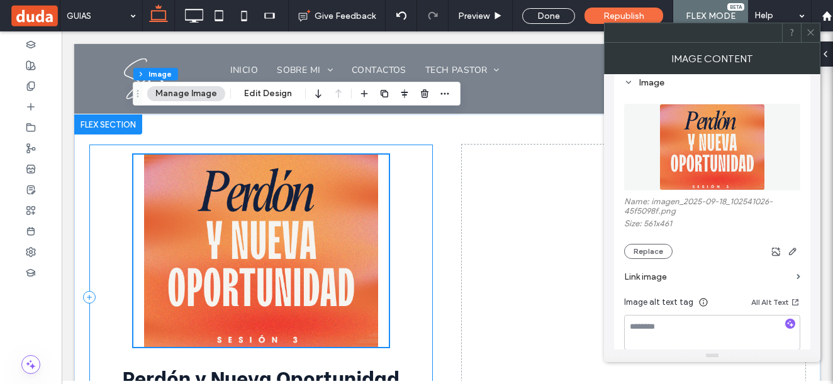
scroll to position [1111, 0]
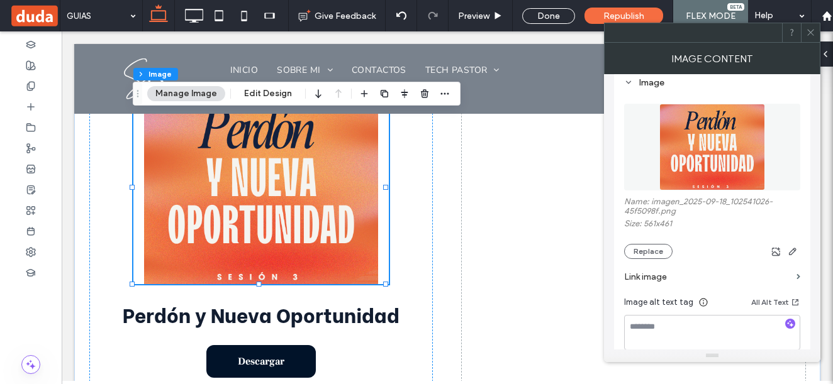
click at [813, 34] on icon at bounding box center [810, 32] width 9 height 9
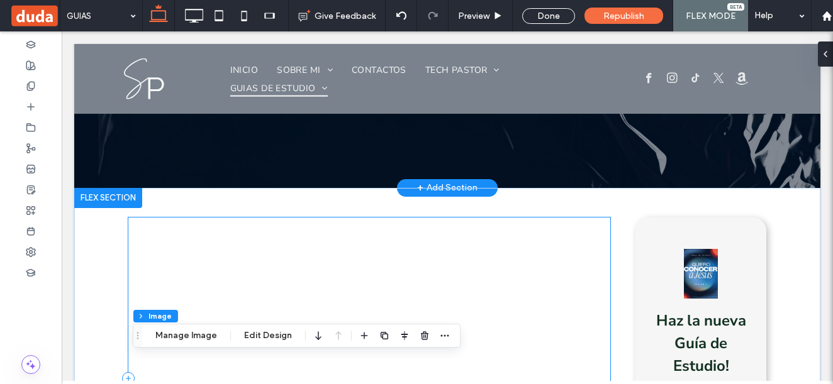
scroll to position [126, 0]
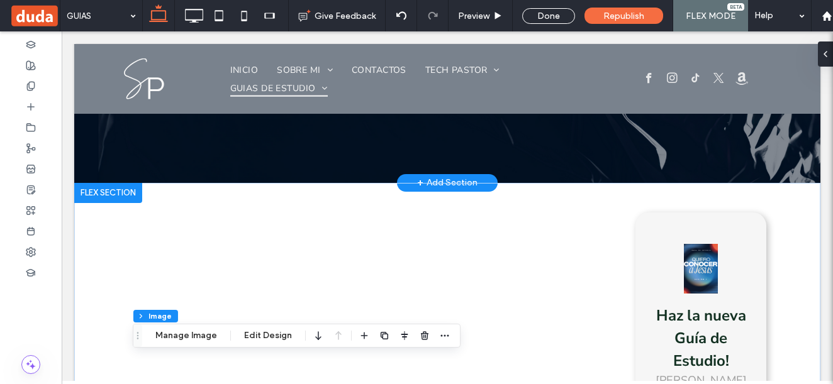
click at [116, 199] on div at bounding box center [108, 193] width 68 height 20
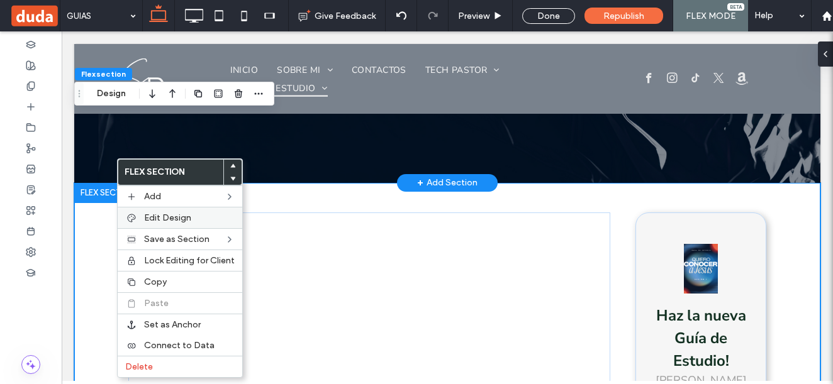
scroll to position [268, 0]
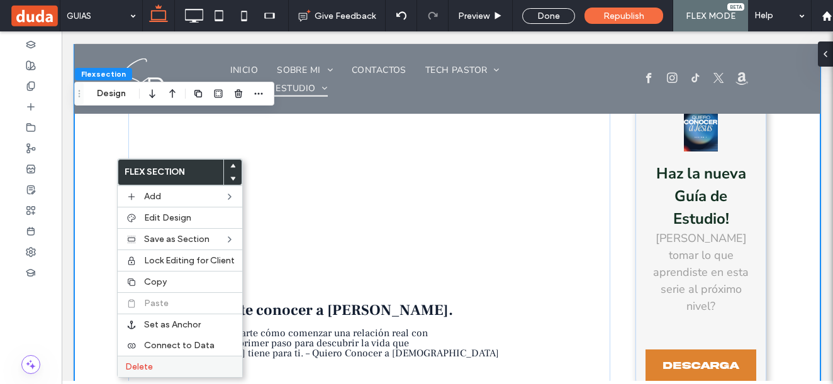
click at [162, 365] on label "Delete" at bounding box center [179, 367] width 109 height 11
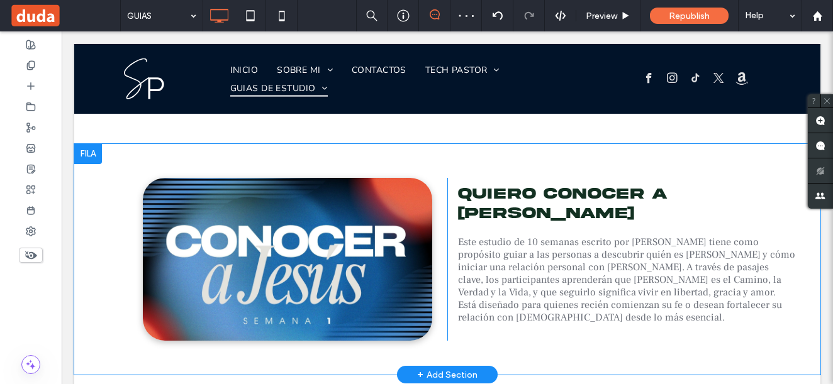
scroll to position [960, 0]
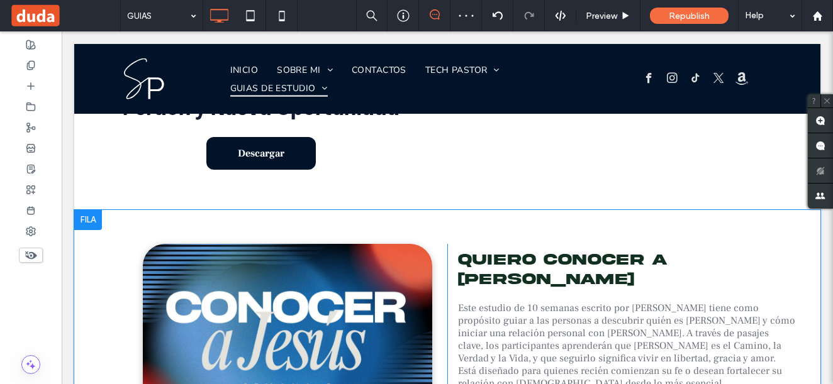
click at [93, 210] on div at bounding box center [88, 220] width 28 height 20
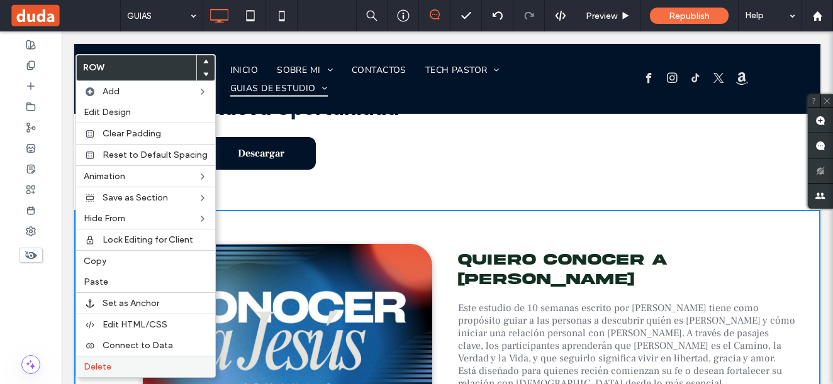
click at [150, 364] on label "Delete" at bounding box center [146, 367] width 124 height 11
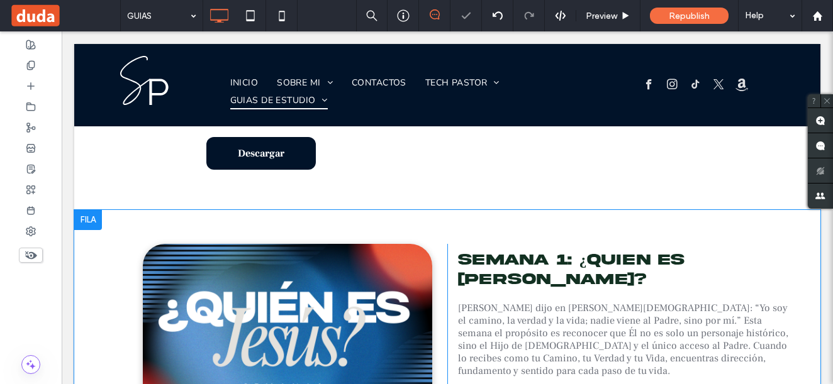
click at [90, 210] on div at bounding box center [88, 220] width 28 height 20
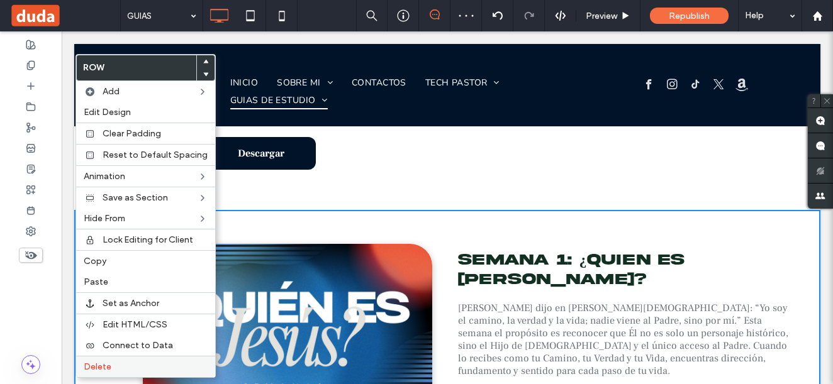
click at [135, 373] on div "Delete" at bounding box center [145, 366] width 139 height 21
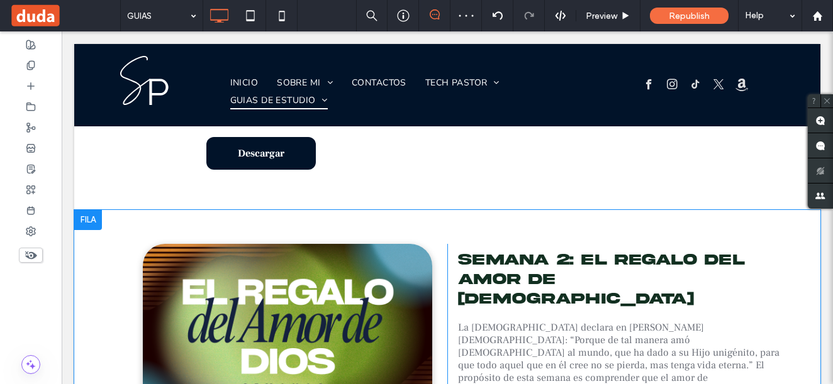
click at [91, 210] on div at bounding box center [88, 220] width 28 height 20
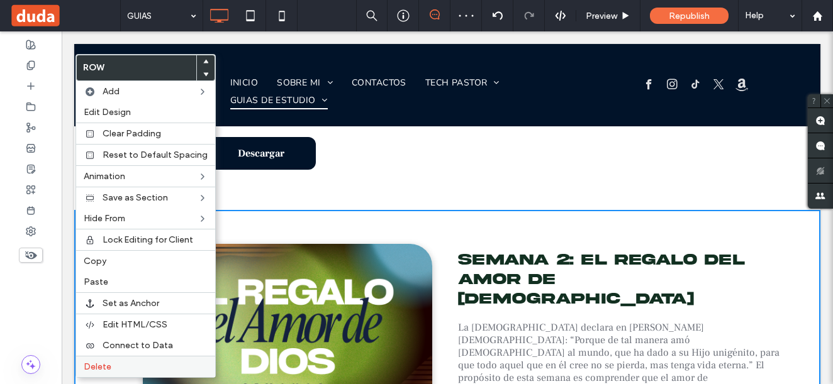
click at [125, 365] on label "Delete" at bounding box center [146, 367] width 124 height 11
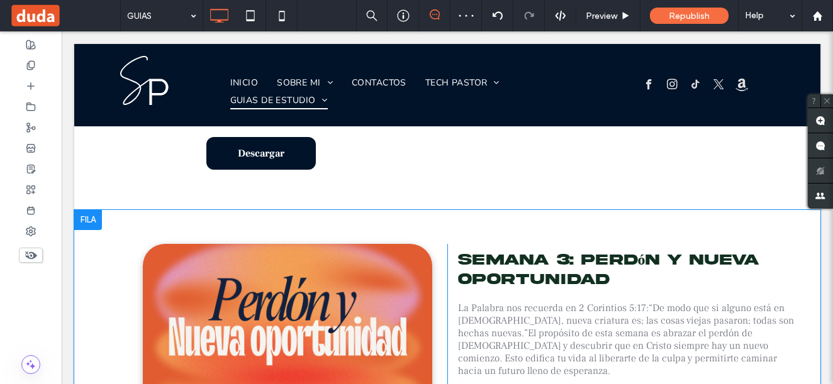
click at [93, 210] on div at bounding box center [88, 220] width 28 height 20
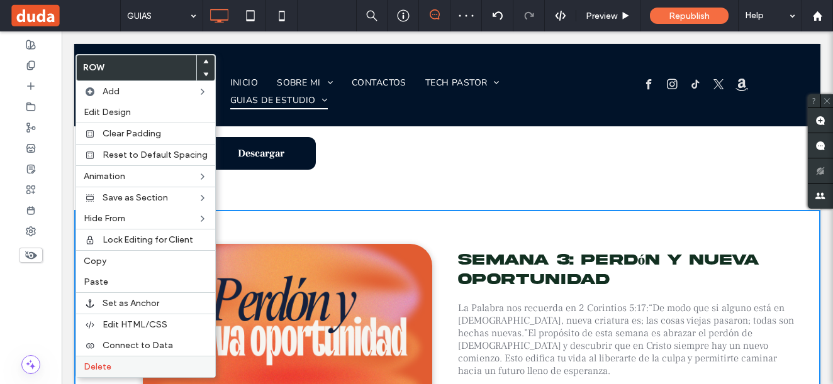
click at [145, 364] on label "Delete" at bounding box center [146, 367] width 124 height 11
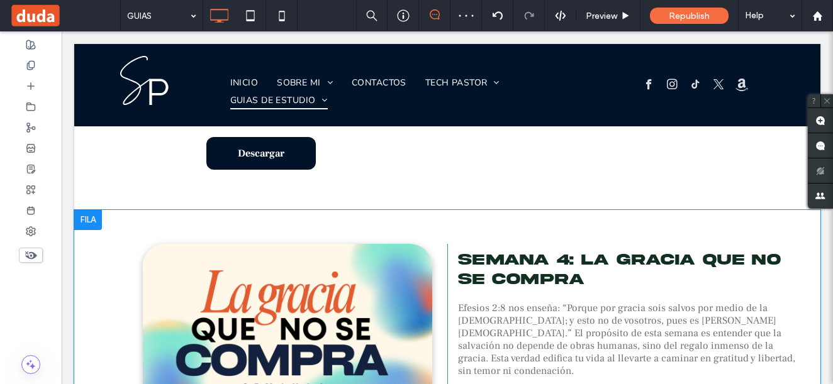
click at [86, 210] on div at bounding box center [88, 220] width 28 height 20
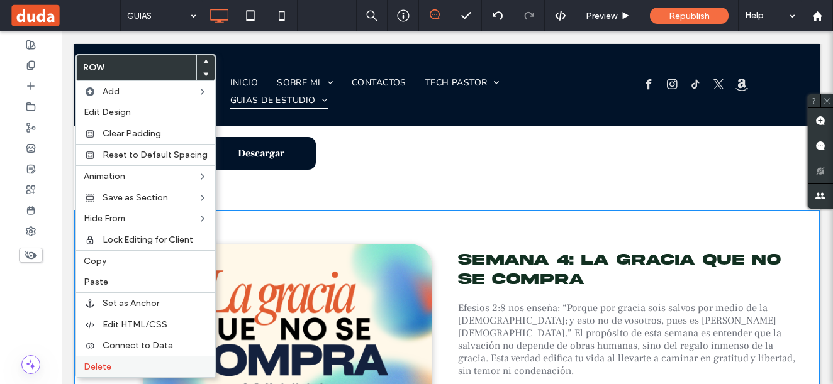
click at [153, 369] on label "Delete" at bounding box center [146, 367] width 124 height 11
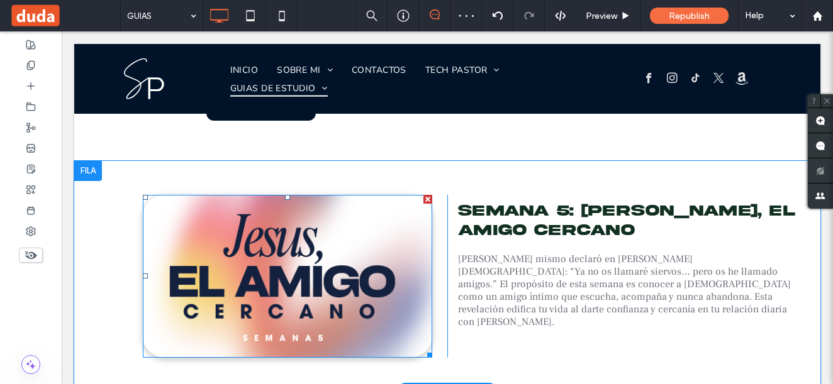
scroll to position [1023, 0]
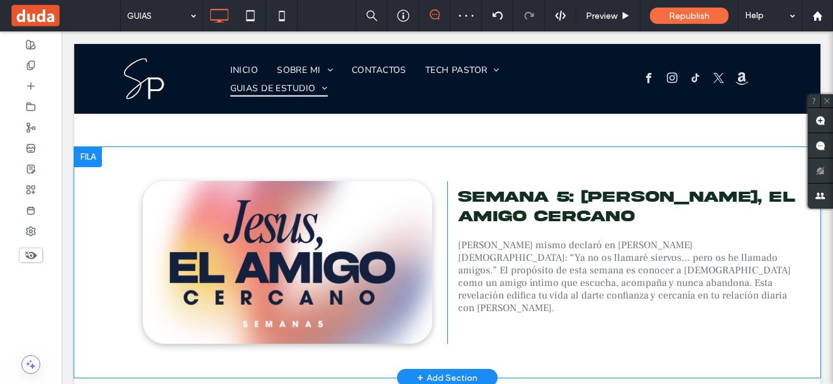
click at [89, 147] on div at bounding box center [88, 157] width 28 height 20
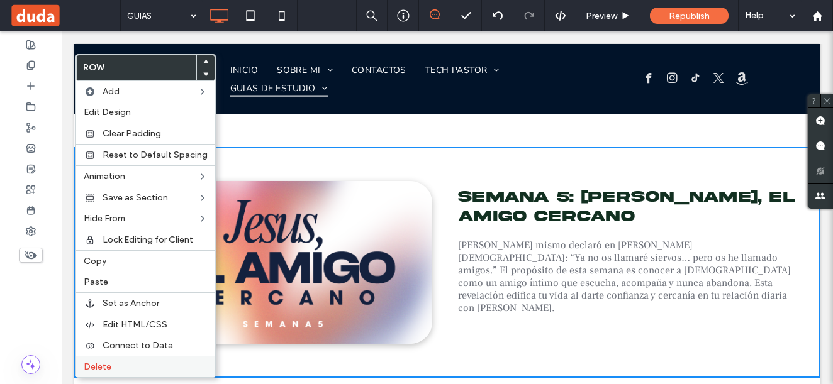
click at [128, 365] on label "Delete" at bounding box center [146, 367] width 124 height 11
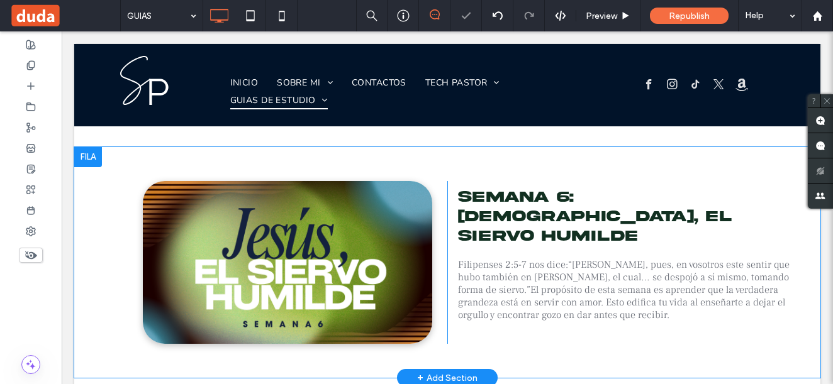
click at [84, 147] on div at bounding box center [88, 157] width 28 height 20
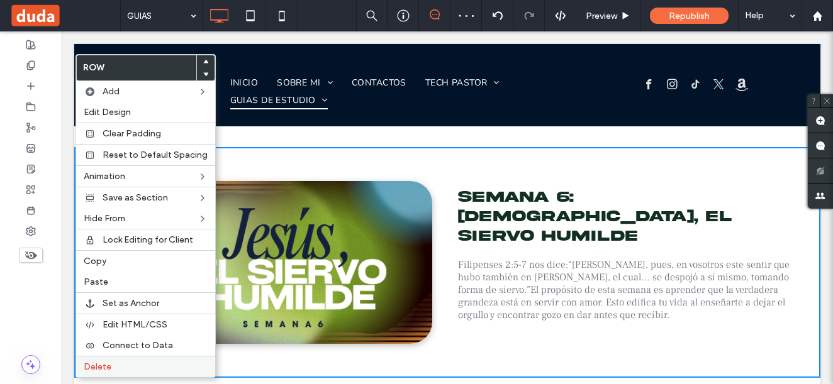
click at [121, 363] on label "Delete" at bounding box center [146, 367] width 124 height 11
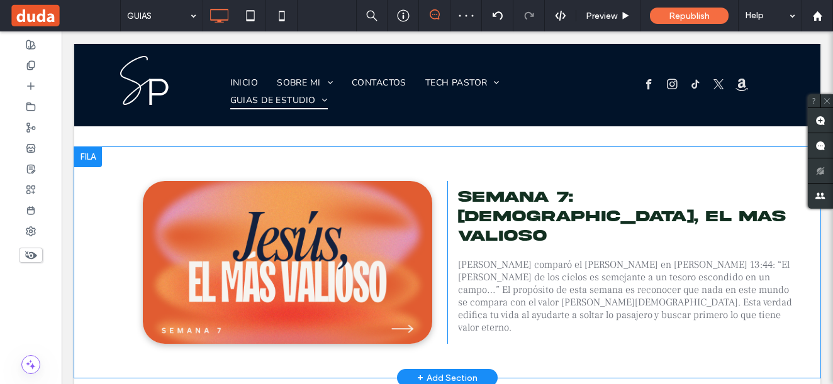
click at [85, 147] on div at bounding box center [88, 157] width 28 height 20
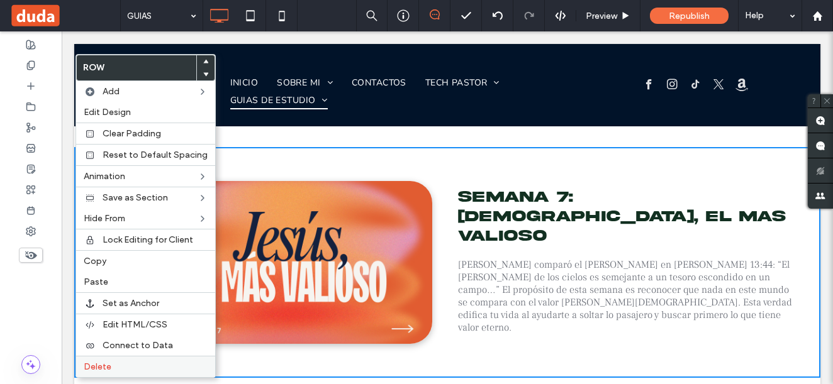
click at [141, 369] on label "Delete" at bounding box center [146, 367] width 124 height 11
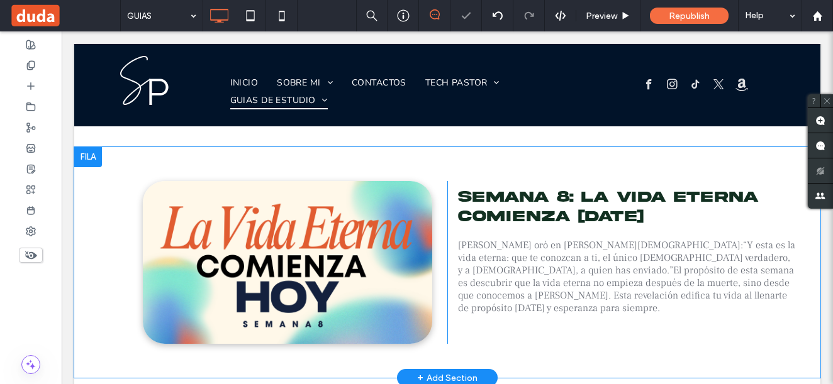
click at [91, 147] on div at bounding box center [88, 157] width 28 height 20
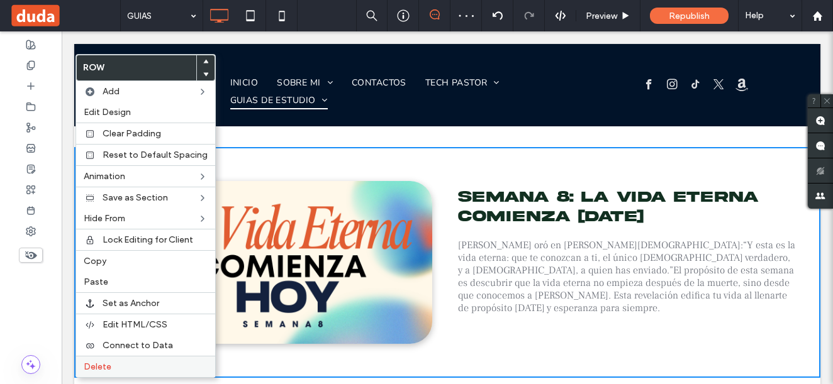
click at [120, 369] on label "Delete" at bounding box center [146, 367] width 124 height 11
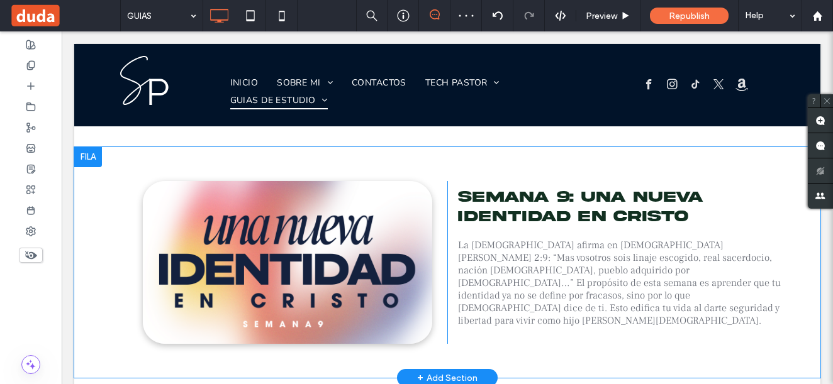
click at [96, 147] on div at bounding box center [88, 157] width 28 height 20
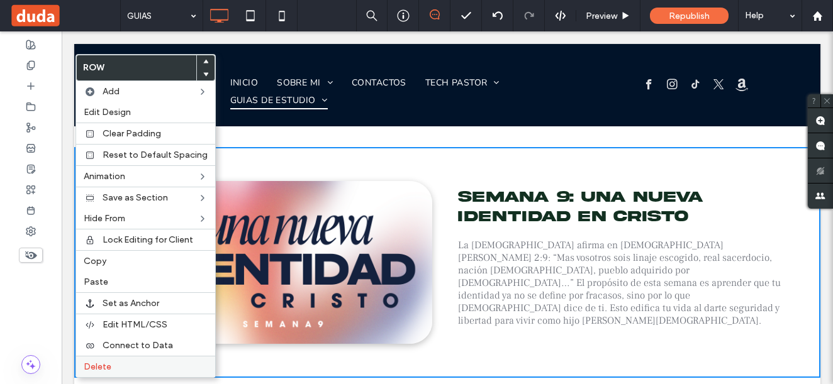
click at [147, 365] on label "Delete" at bounding box center [146, 367] width 124 height 11
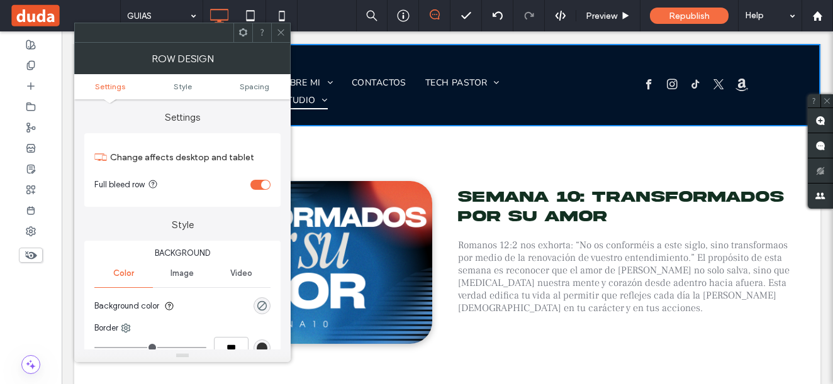
click at [283, 33] on icon at bounding box center [280, 32] width 9 height 9
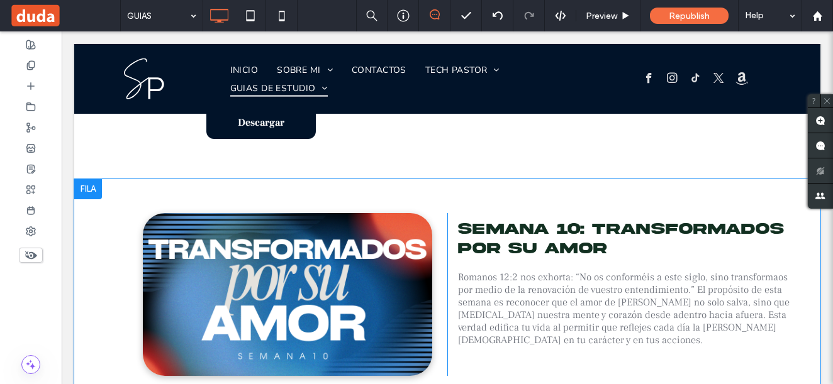
scroll to position [960, 0]
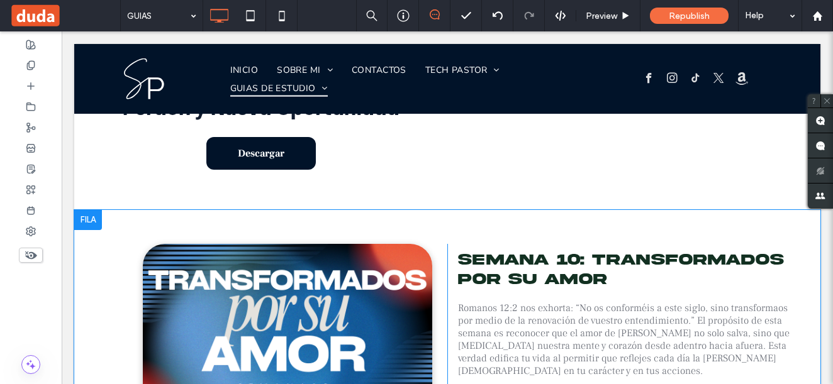
click at [91, 210] on div at bounding box center [88, 220] width 28 height 20
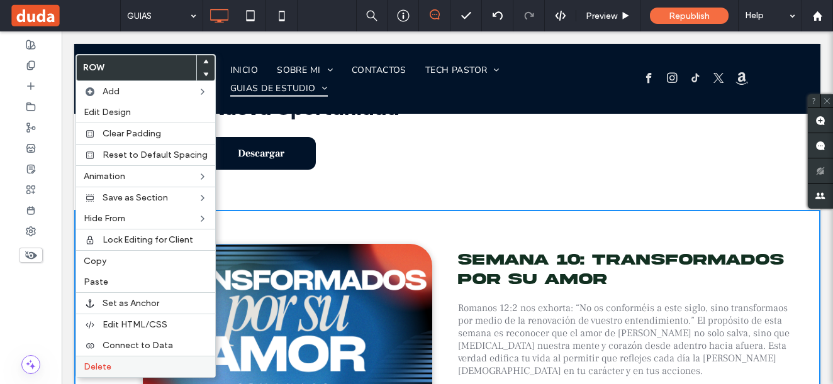
click at [136, 358] on div "Delete" at bounding box center [145, 366] width 139 height 21
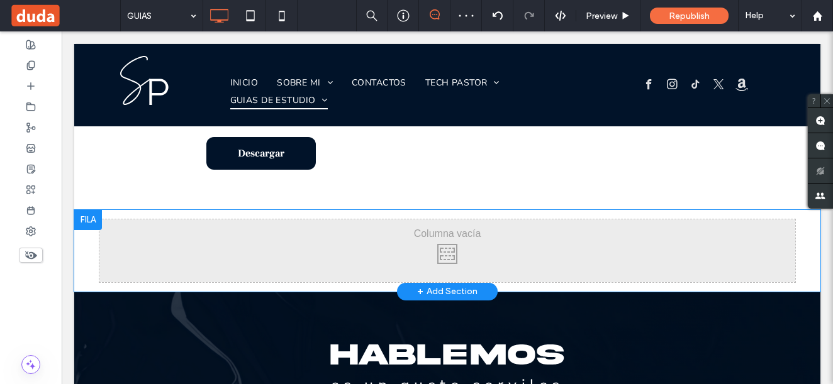
click at [82, 210] on div at bounding box center [88, 220] width 28 height 20
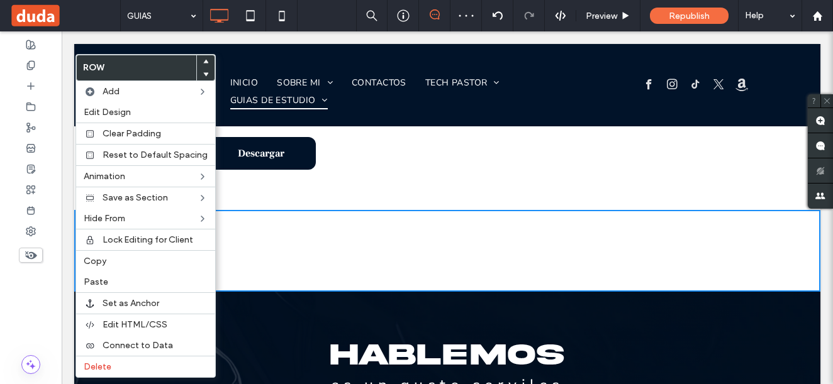
click at [275, 210] on div "Click To Paste Click To Paste Click To Paste Click To Paste Click To Paste Clic…" at bounding box center [447, 251] width 746 height 82
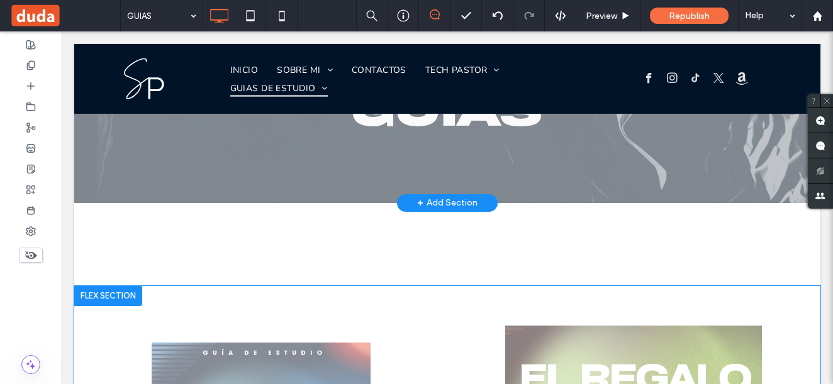
scroll to position [189, 0]
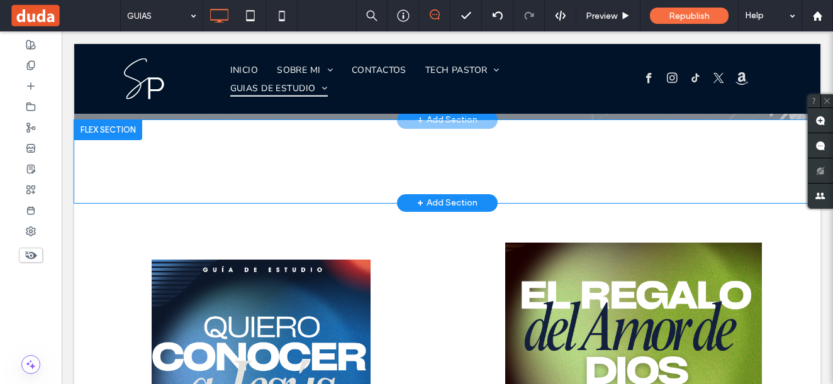
click at [118, 127] on div at bounding box center [108, 130] width 68 height 20
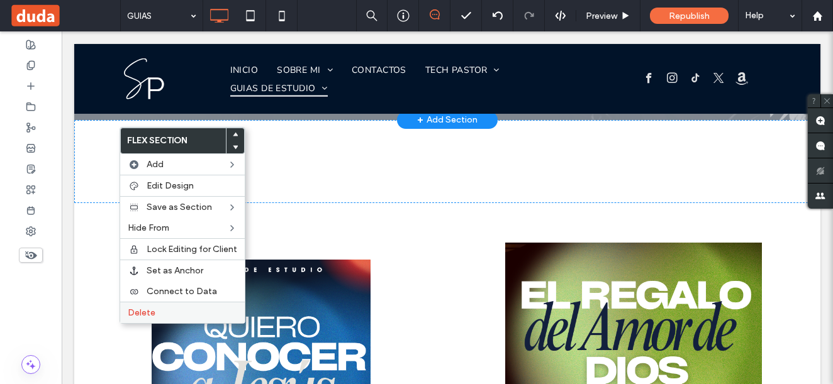
click at [174, 309] on label "Delete" at bounding box center [182, 313] width 109 height 11
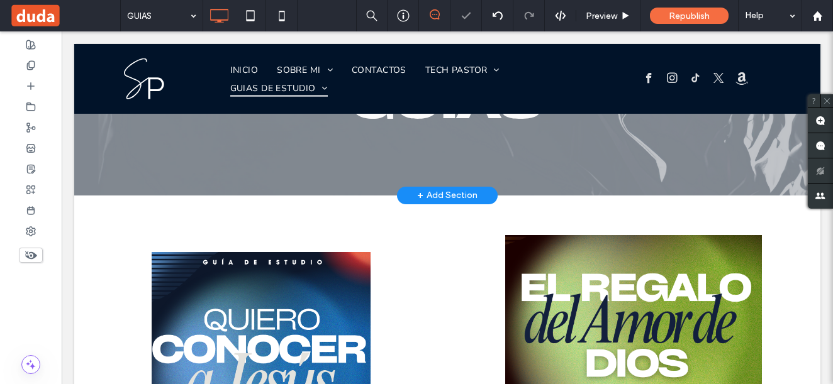
scroll to position [0, 0]
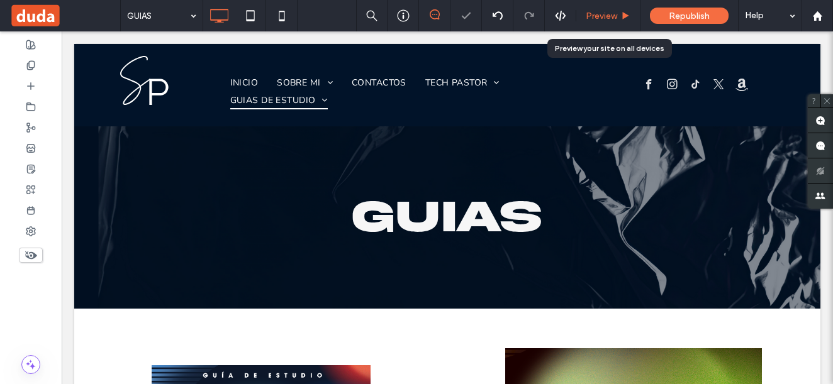
click at [609, 13] on span "Preview" at bounding box center [601, 16] width 31 height 11
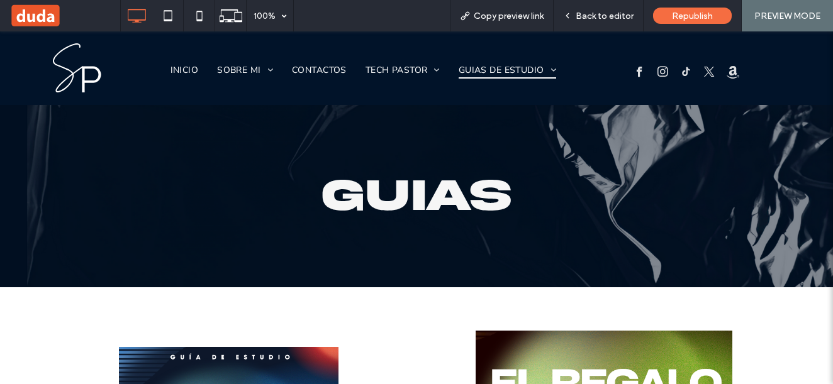
click at [489, 59] on nav "INICIO SOBRE MI BLOG GALERIA PREDICAS LIBROS EVENTOS CONTACTOS TECH PASTOR Impl…" at bounding box center [383, 70] width 462 height 26
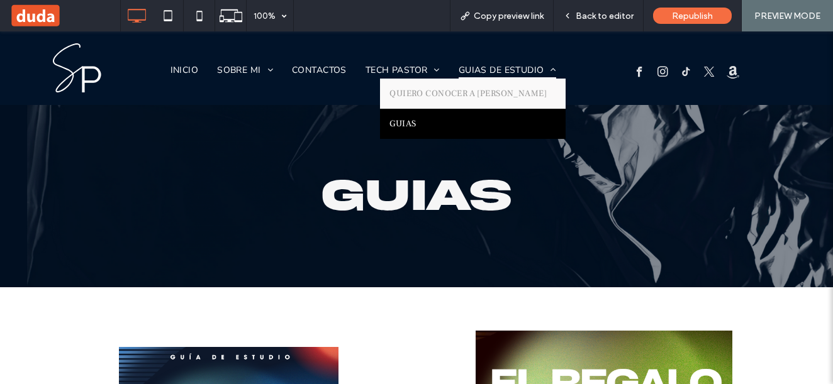
click at [494, 68] on span "GUIAS DE ESTUDIO" at bounding box center [507, 70] width 97 height 18
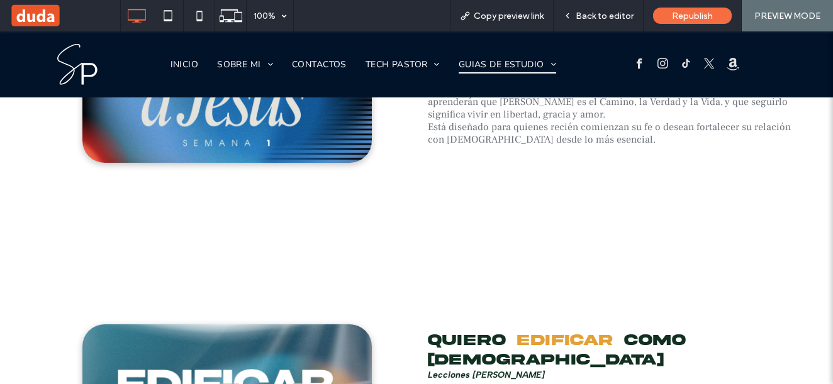
scroll to position [2938, 0]
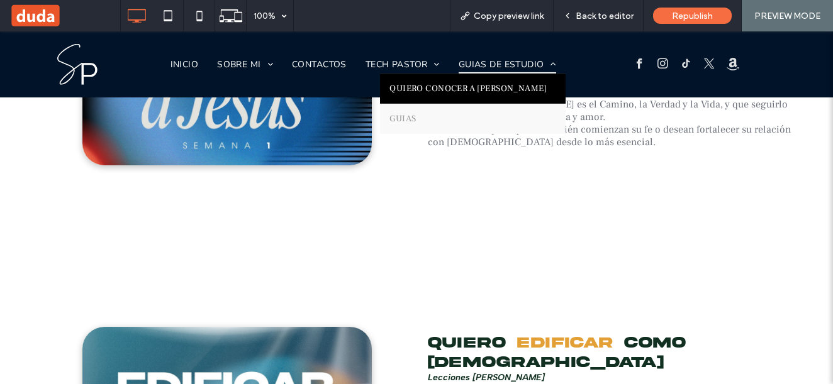
click at [499, 87] on span "QUIERO CONOCER A JESUS" at bounding box center [467, 88] width 157 height 11
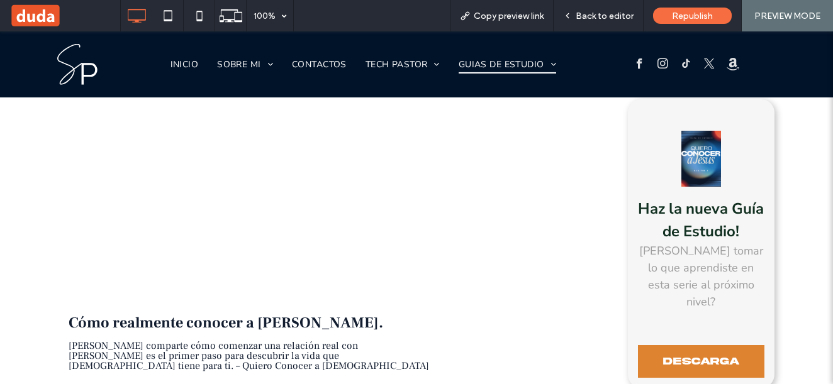
scroll to position [369, 0]
click at [587, 27] on div "Back to editor" at bounding box center [598, 15] width 90 height 31
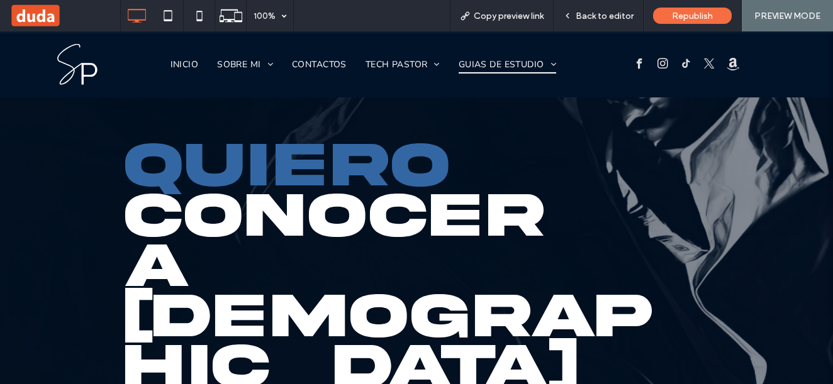
click at [587, 19] on span "Back to editor" at bounding box center [605, 16] width 58 height 11
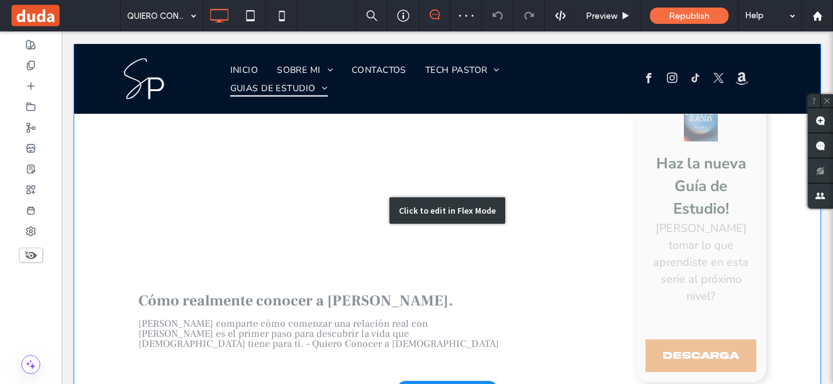
scroll to position [432, 0]
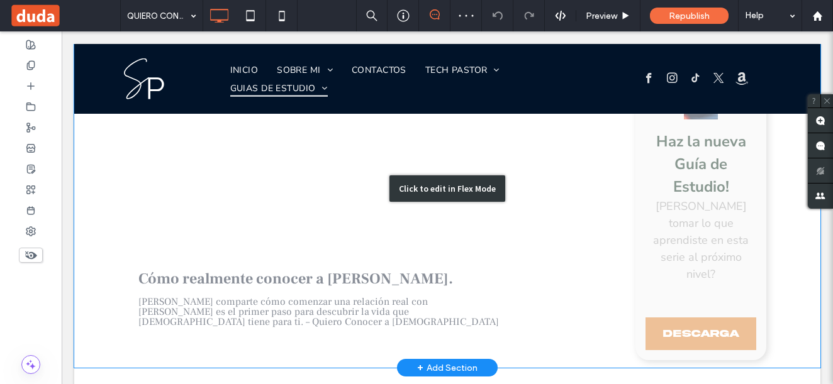
click at [691, 211] on div "Click to edit in Flex Mode" at bounding box center [447, 188] width 746 height 359
click at [691, 328] on span "Descarga" at bounding box center [701, 333] width 76 height 11
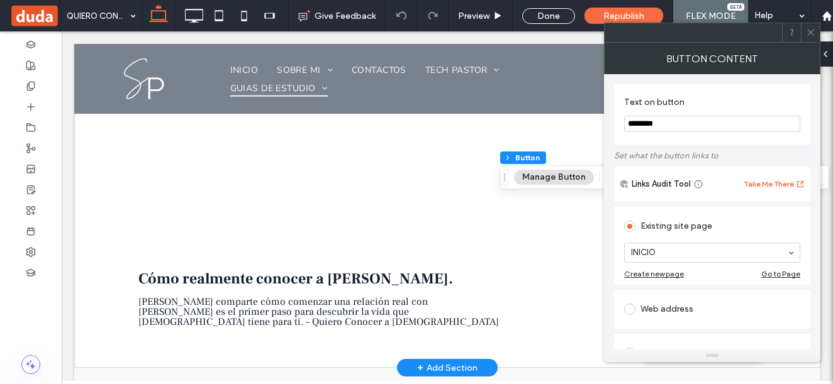
click at [691, 211] on div "Existing site page INICIO Create new page Go to Page" at bounding box center [712, 246] width 196 height 78
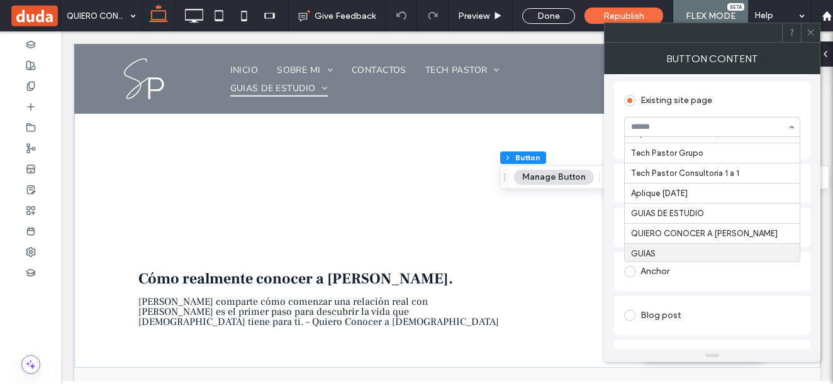
scroll to position [197, 0]
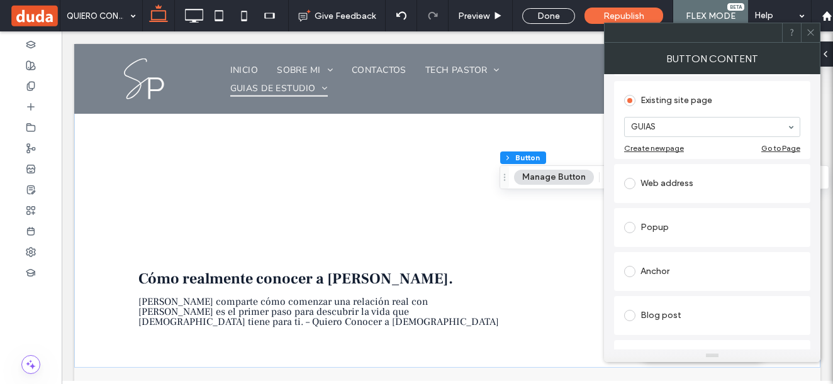
click at [813, 28] on icon at bounding box center [810, 32] width 9 height 9
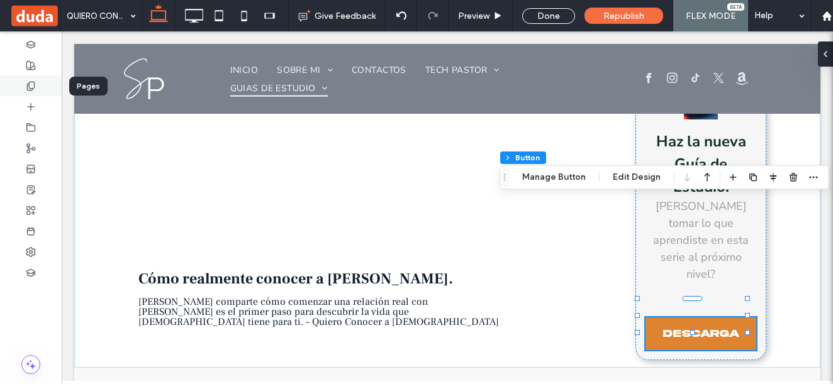
click at [28, 91] on icon at bounding box center [31, 86] width 10 height 10
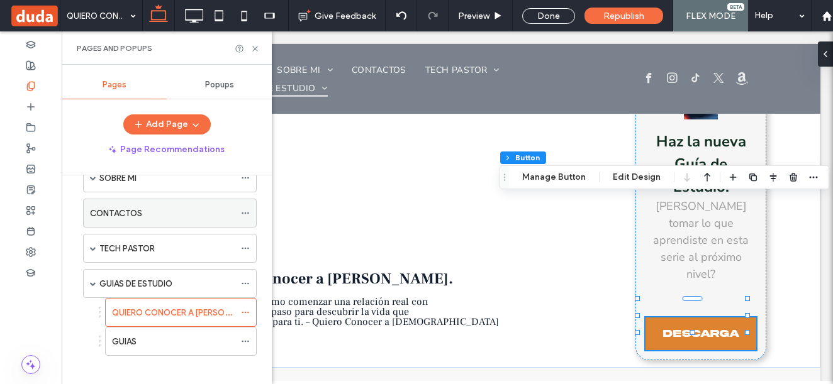
scroll to position [78, 0]
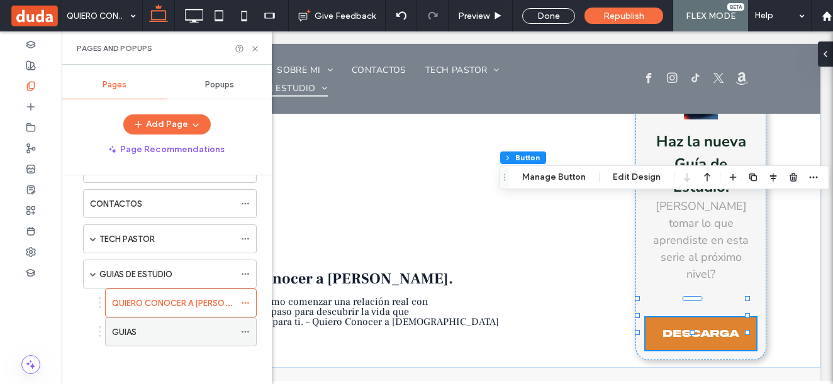
click at [243, 333] on icon at bounding box center [245, 332] width 9 height 9
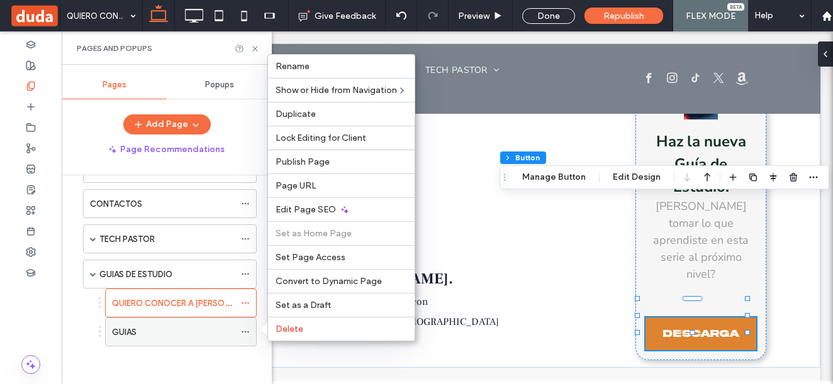
click at [249, 334] on icon at bounding box center [245, 332] width 9 height 9
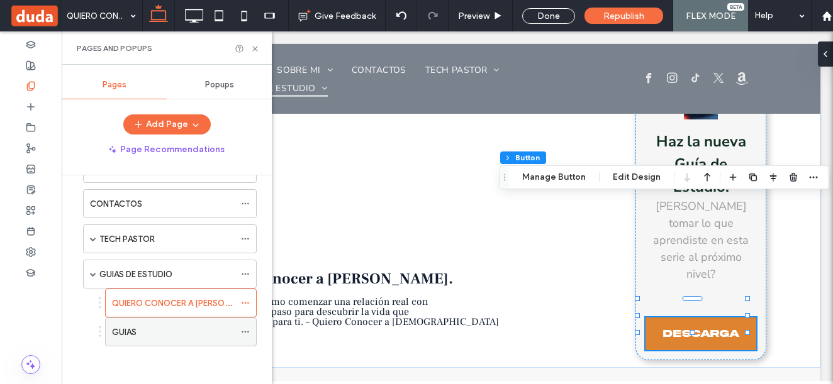
click at [249, 334] on icon at bounding box center [245, 332] width 9 height 9
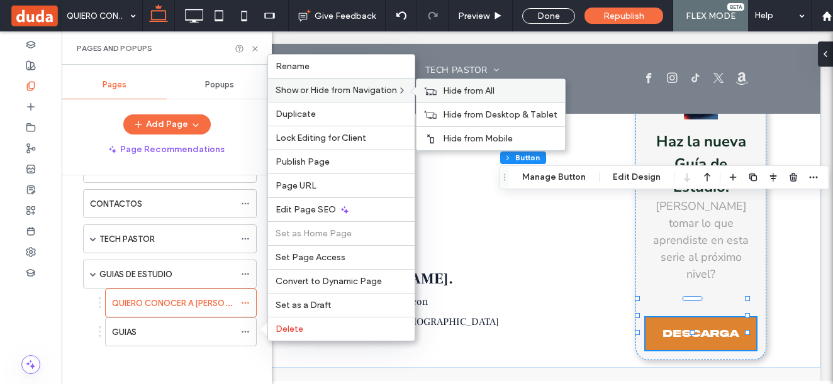
click at [481, 84] on div "Hide from All" at bounding box center [490, 90] width 148 height 23
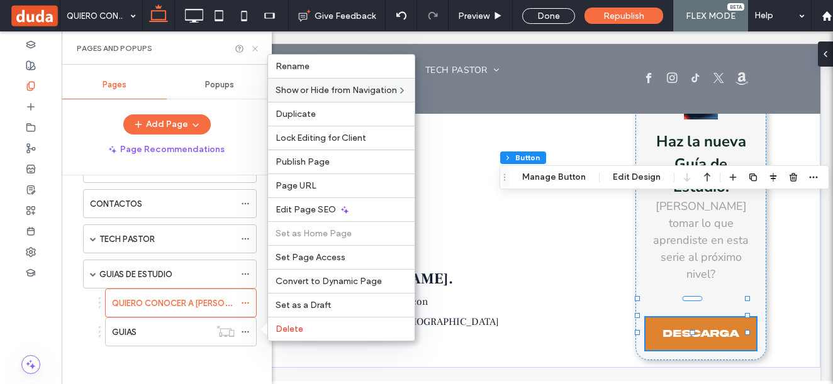
click at [253, 47] on icon at bounding box center [254, 48] width 9 height 9
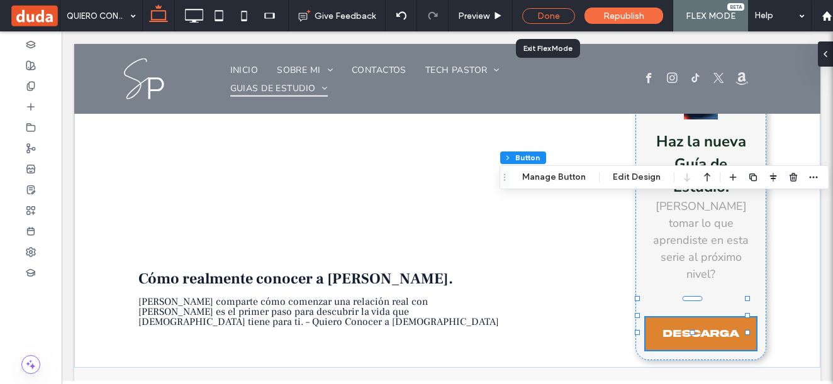
click at [554, 16] on div "Done" at bounding box center [548, 16] width 53 height 16
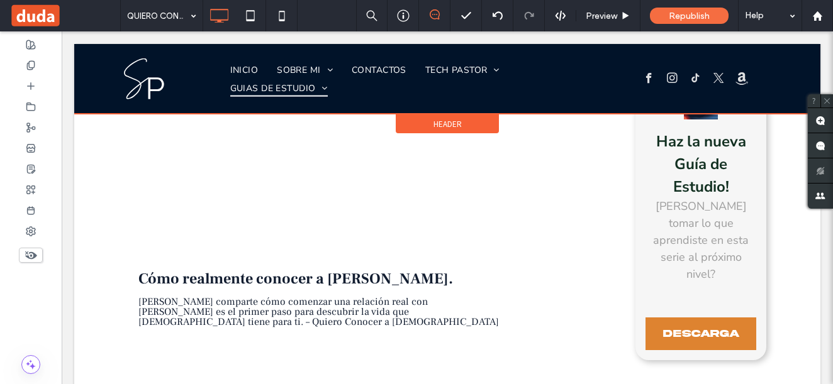
click at [302, 89] on div at bounding box center [447, 79] width 746 height 70
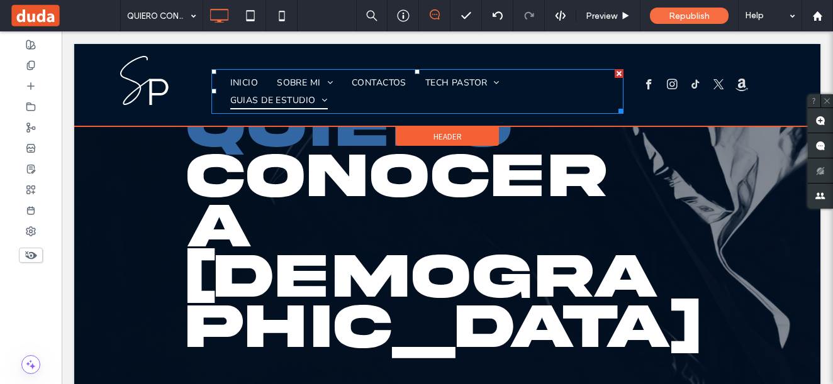
scroll to position [0, 0]
